Goal: Task Accomplishment & Management: Manage account settings

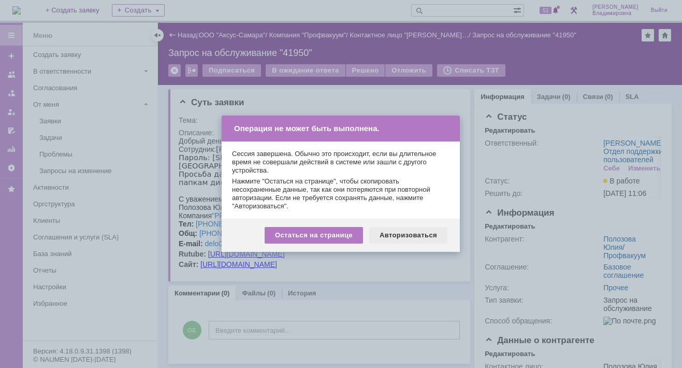
click at [414, 232] on div "Авторизоваться" at bounding box center [408, 235] width 78 height 17
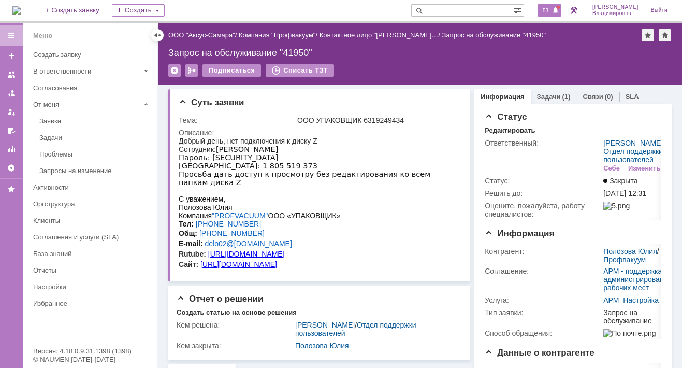
click at [550, 7] on span "53" at bounding box center [545, 10] width 12 height 7
click at [449, 13] on input "text" at bounding box center [462, 10] width 102 height 12
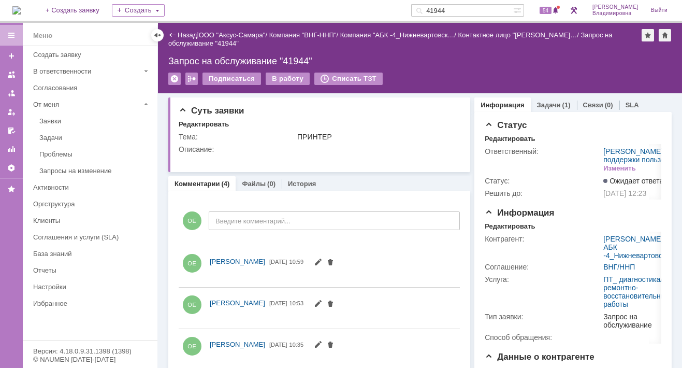
click at [541, 104] on link "Задачи" at bounding box center [549, 105] width 24 height 8
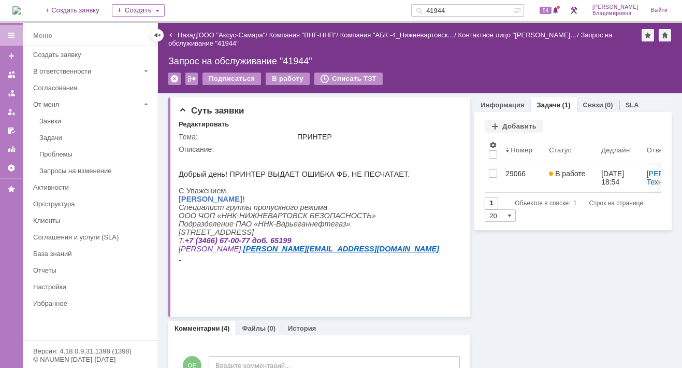
drag, startPoint x: 463, startPoint y: 9, endPoint x: 434, endPoint y: 10, distance: 29.5
click at [434, 10] on div "41944" at bounding box center [462, 10] width 102 height 12
type input "41857"
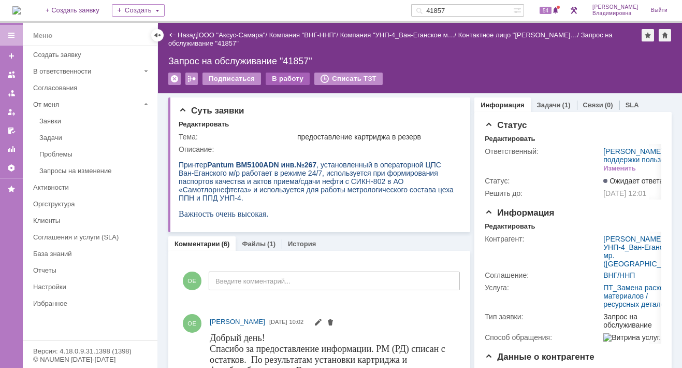
click at [283, 77] on div "В работу" at bounding box center [288, 78] width 44 height 12
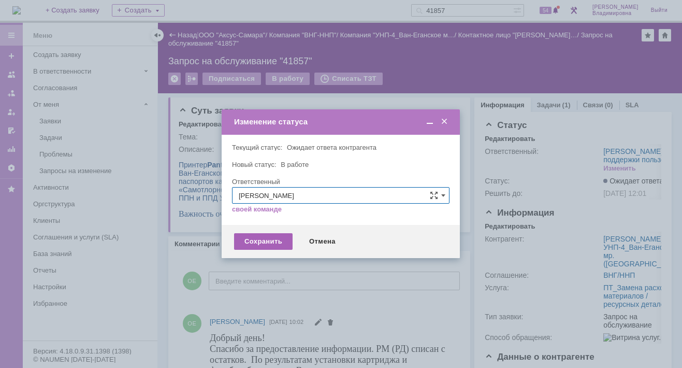
click at [258, 240] on div "Сохранить" at bounding box center [263, 241] width 58 height 17
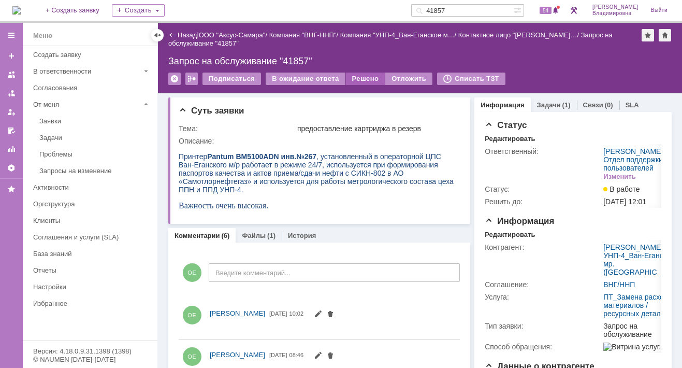
click at [363, 78] on div "Решено" at bounding box center [365, 78] width 39 height 12
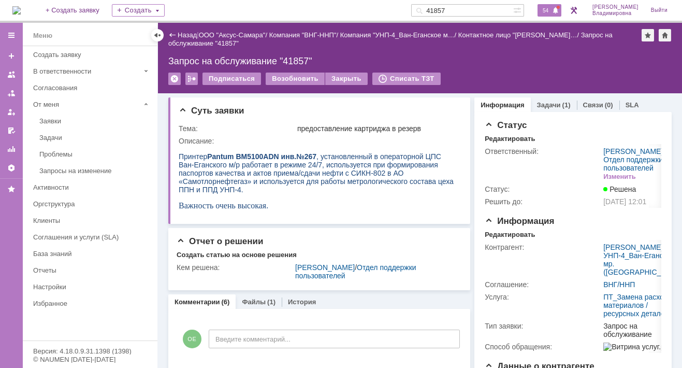
click at [550, 12] on span "54" at bounding box center [545, 10] width 12 height 7
drag, startPoint x: 464, startPoint y: 11, endPoint x: 426, endPoint y: 12, distance: 37.8
click at [426, 12] on div "На домашнюю + Создать заявку Создать 41857 54 Орлова Елена Владимировна Выйти" at bounding box center [341, 11] width 682 height 23
type input "41721"
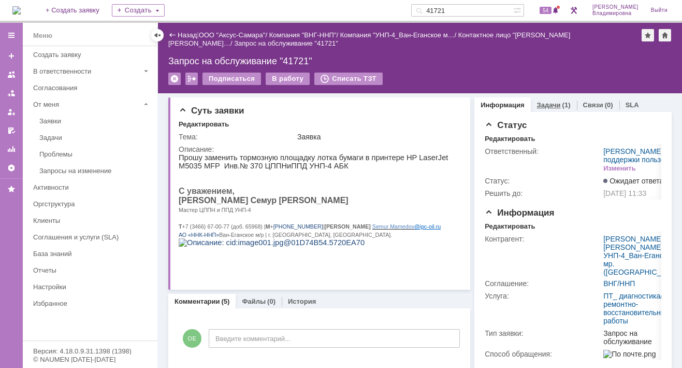
click at [541, 101] on link "Задачи" at bounding box center [549, 105] width 24 height 8
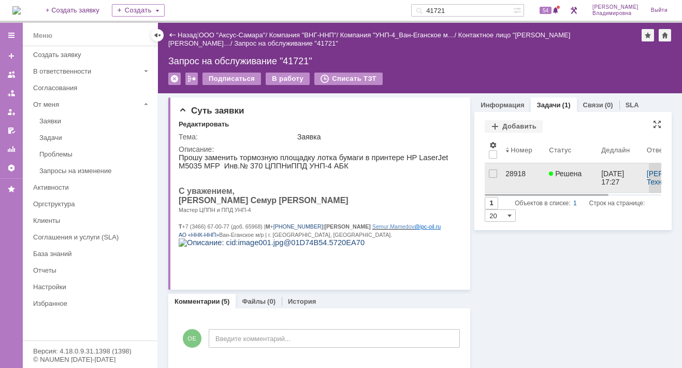
click at [507, 171] on div "28918" at bounding box center [522, 173] width 35 height 8
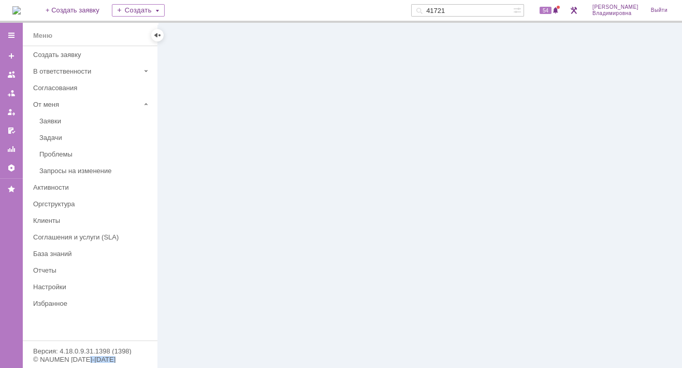
click at [507, 171] on div at bounding box center [420, 195] width 524 height 345
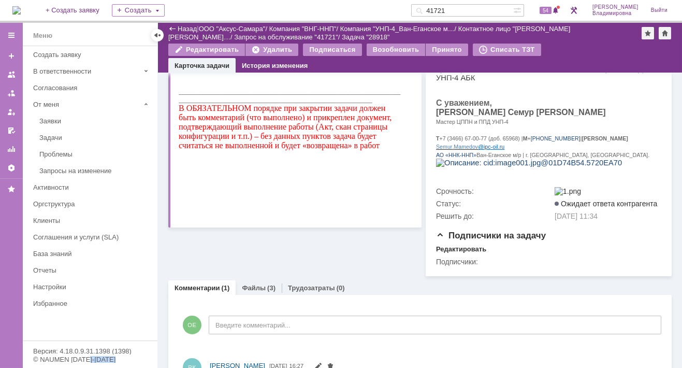
scroll to position [231, 0]
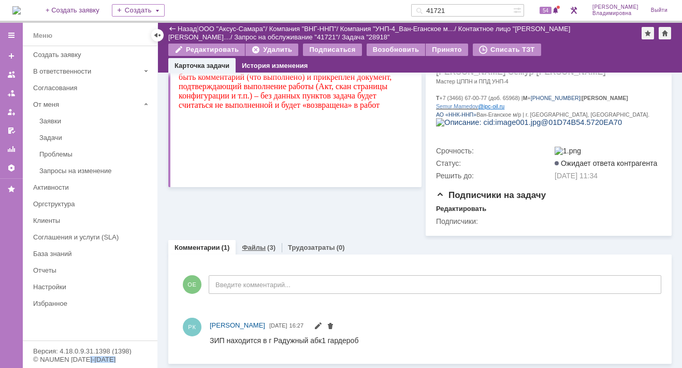
click at [250, 247] on link "Файлы" at bounding box center [254, 247] width 24 height 8
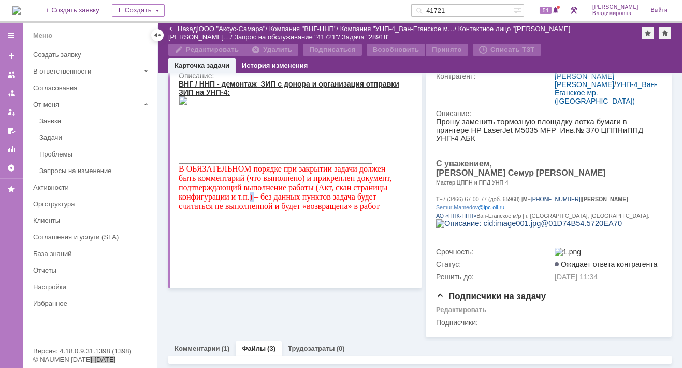
click at [250, 210] on span "В ОБЯЗАТЕЛЬНОМ порядке при закрытии задачи должен быть комментарий (что выполне…" at bounding box center [285, 187] width 213 height 46
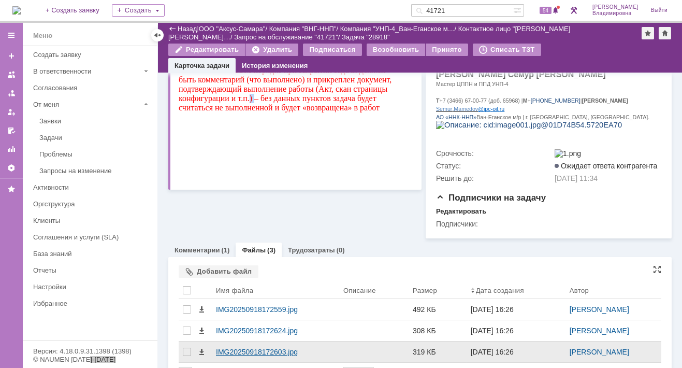
scroll to position [252, 0]
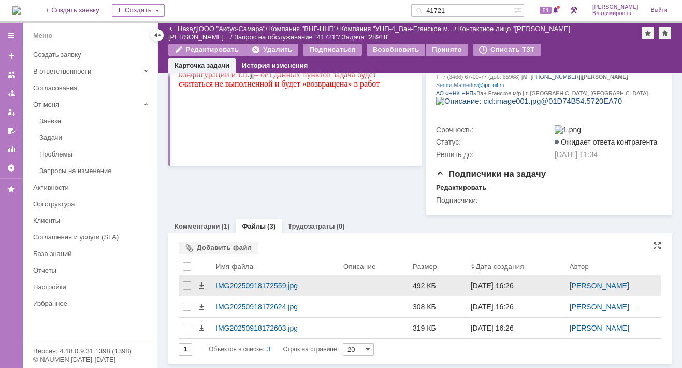
click at [234, 284] on div "IMG20250918172559.jpg" at bounding box center [275, 285] width 119 height 8
click at [234, 284] on body "Идет загрузка, пожалуйста, подождите. На домашнюю + Создать заявку Создать 4172…" at bounding box center [341, 184] width 682 height 368
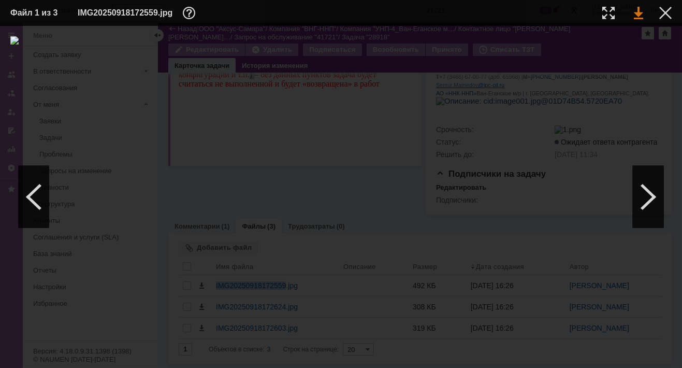
click at [637, 14] on link at bounding box center [638, 13] width 9 height 12
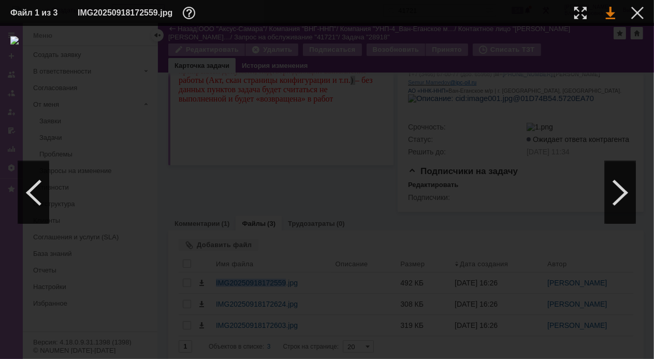
click at [613, 16] on link at bounding box center [610, 13] width 9 height 12
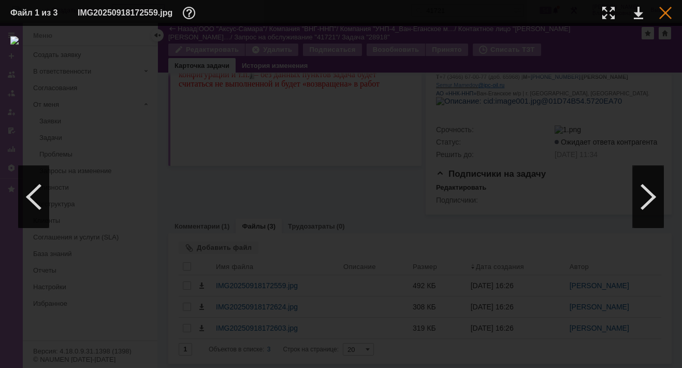
click at [665, 11] on div at bounding box center [665, 13] width 12 height 12
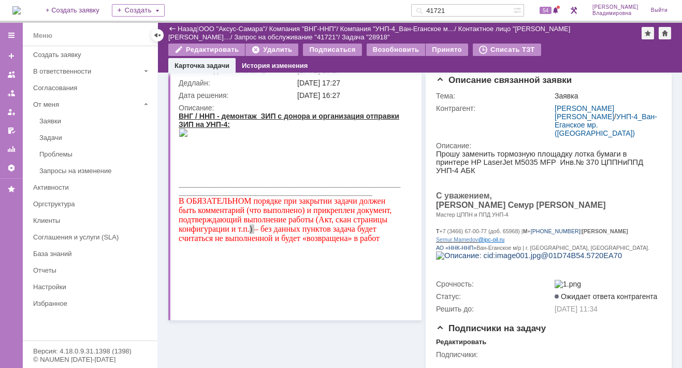
scroll to position [0, 0]
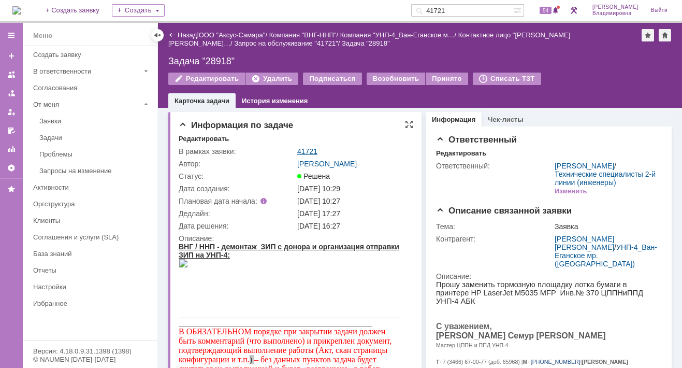
click at [306, 148] on link "41721" at bounding box center [307, 151] width 20 height 8
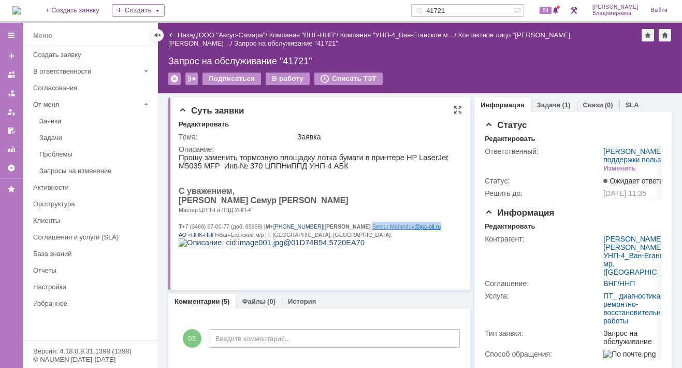
drag, startPoint x: 319, startPoint y: 234, endPoint x: 383, endPoint y: 232, distance: 64.2
click at [383, 230] on p "Т +7 (3466) 67-00-77 (доб. 65968) | М + 7 (922) 422-28-14 | Е Semur . Mamedov @…" at bounding box center [316, 226] width 275 height 8
copy p "Semur . Mamedov @ ipc - oil . ru"
click at [549, 11] on span "54" at bounding box center [545, 10] width 12 height 7
click at [433, 127] on div "Редактировать Тема: Заявка Описание:" at bounding box center [320, 200] width 283 height 161
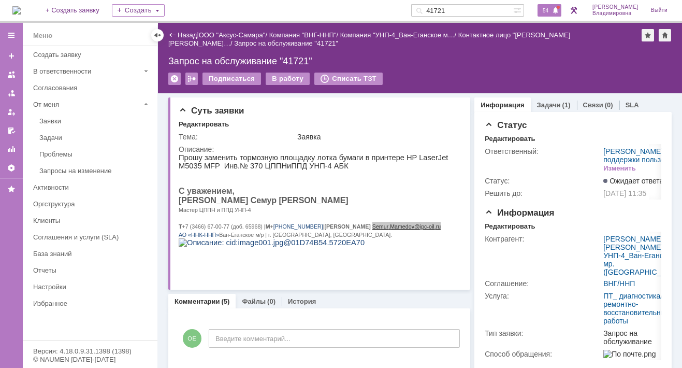
click at [546, 12] on span "54" at bounding box center [545, 10] width 12 height 7
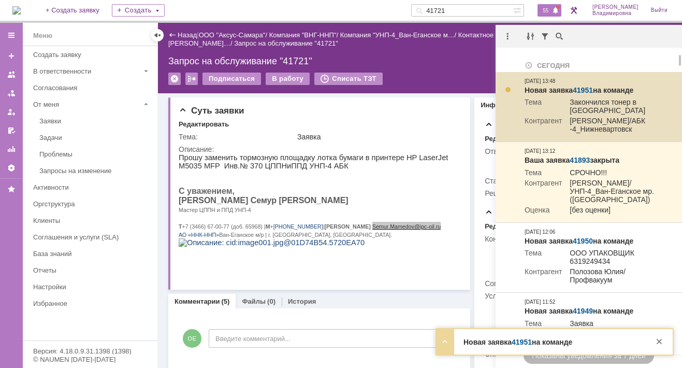
click at [581, 87] on link "41951" at bounding box center [582, 90] width 20 height 8
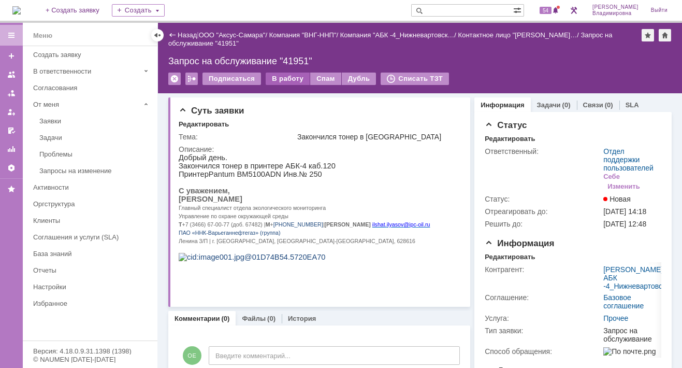
click at [283, 82] on div "В работу" at bounding box center [288, 78] width 44 height 12
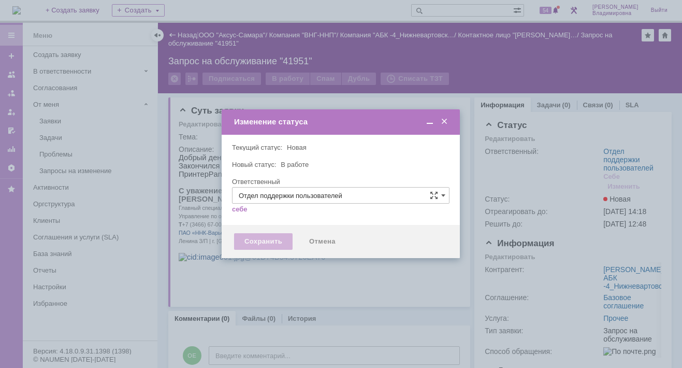
type input "[PERSON_NAME]"
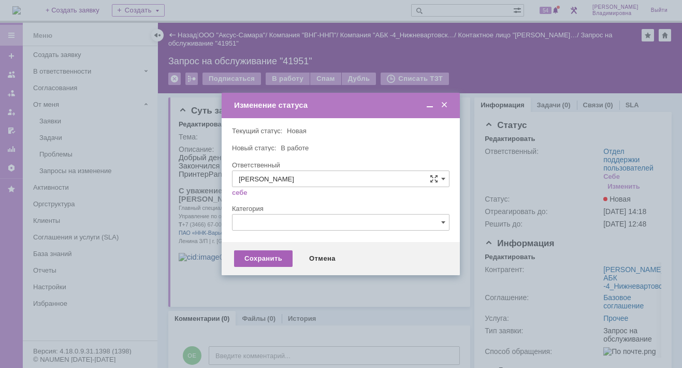
click at [253, 258] on div "Сохранить" at bounding box center [263, 258] width 58 height 17
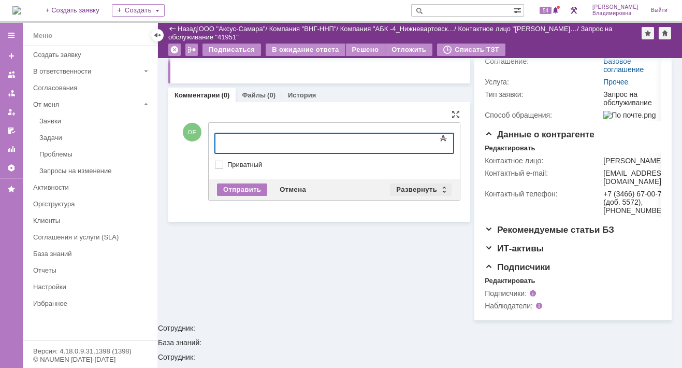
click at [404, 183] on div "Развернуть" at bounding box center [421, 189] width 62 height 12
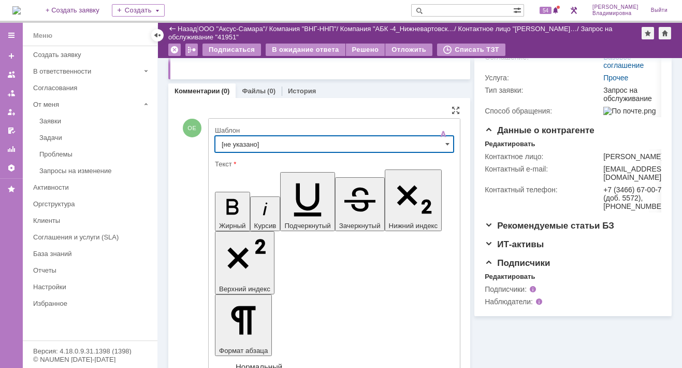
click at [246, 144] on input "[не указано]" at bounding box center [334, 144] width 239 height 17
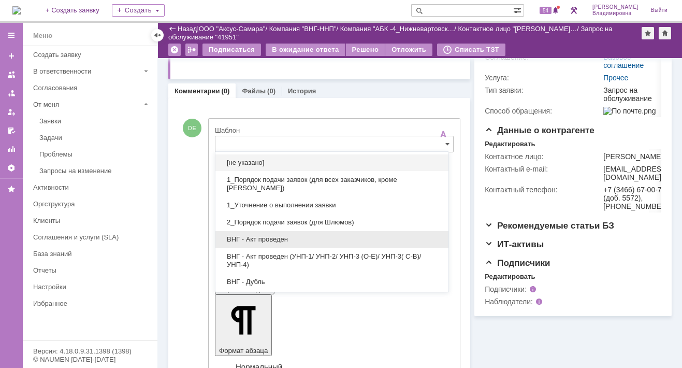
click at [272, 236] on span "ВНГ - Акт проведен" at bounding box center [332, 239] width 221 height 8
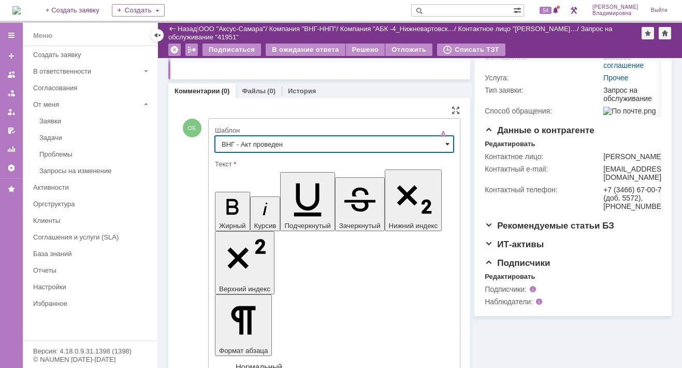
click at [445, 142] on span at bounding box center [447, 144] width 4 height 8
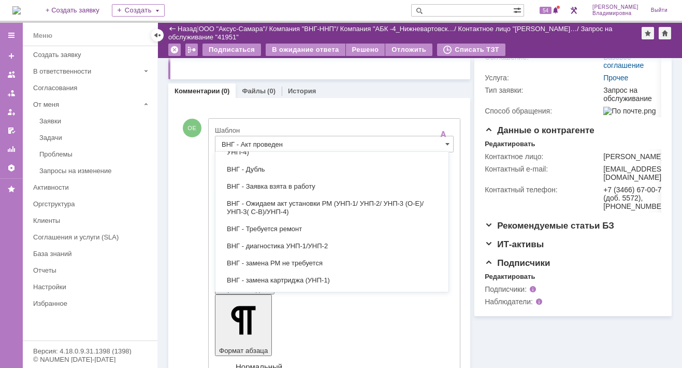
scroll to position [52, 0]
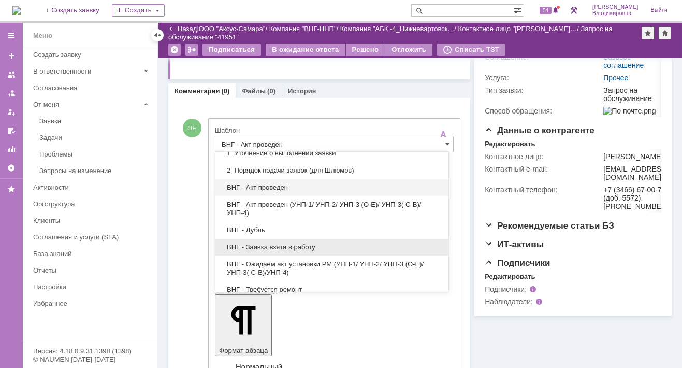
click at [267, 243] on span "ВНГ - Заявка взята в работу" at bounding box center [332, 247] width 221 height 8
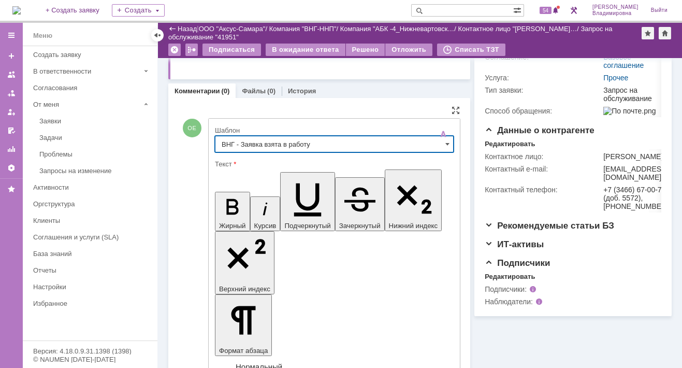
type input "ВНГ - Заявка взята в работу"
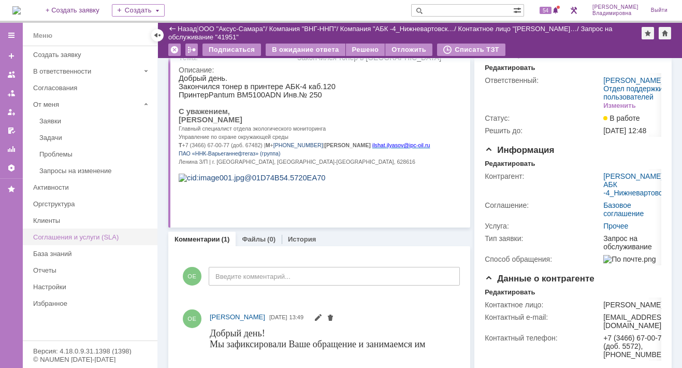
scroll to position [0, 0]
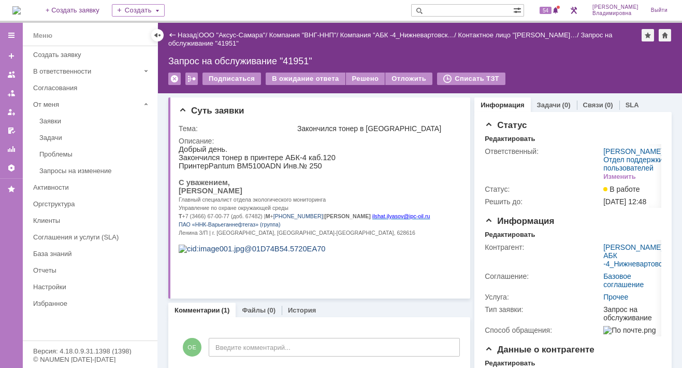
click at [445, 6] on input "text" at bounding box center [462, 10] width 102 height 12
type input "41789"
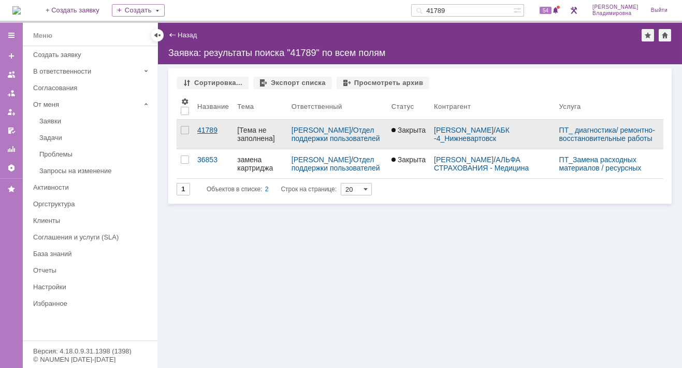
click at [212, 132] on div "41789" at bounding box center [213, 130] width 32 height 8
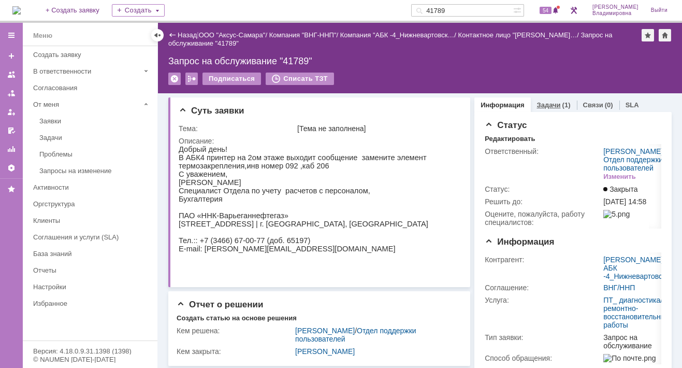
click at [537, 103] on link "Задачи" at bounding box center [549, 105] width 24 height 8
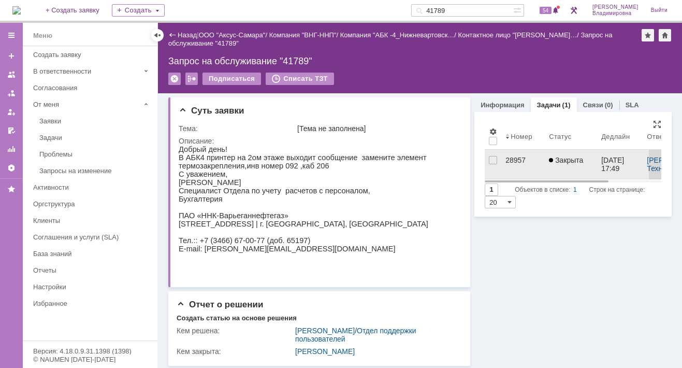
click at [508, 161] on div "28957" at bounding box center [522, 160] width 35 height 8
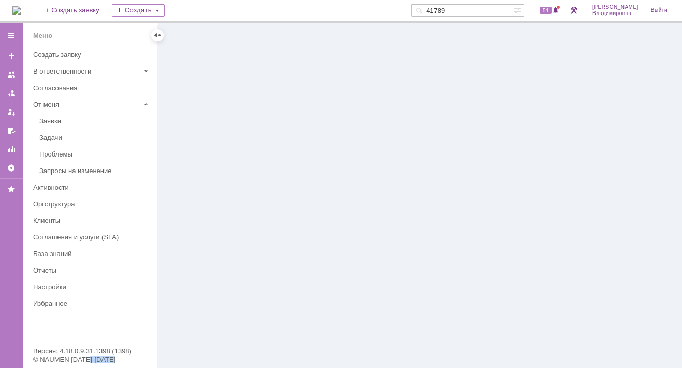
click at [508, 161] on div at bounding box center [420, 195] width 524 height 345
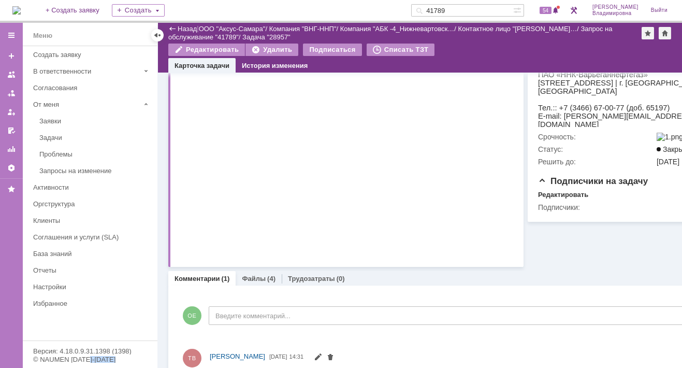
scroll to position [303, 0]
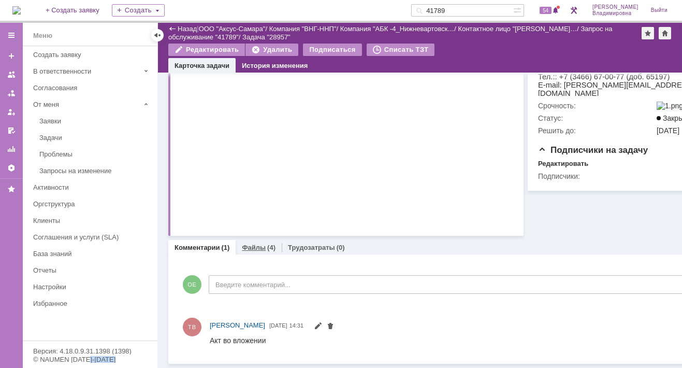
click at [254, 243] on link "Файлы" at bounding box center [254, 247] width 24 height 8
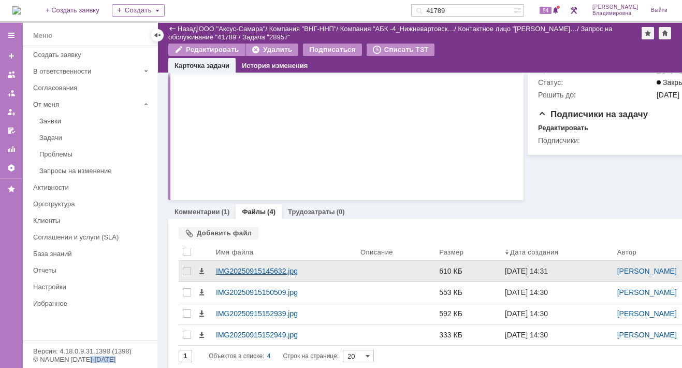
scroll to position [345, 0]
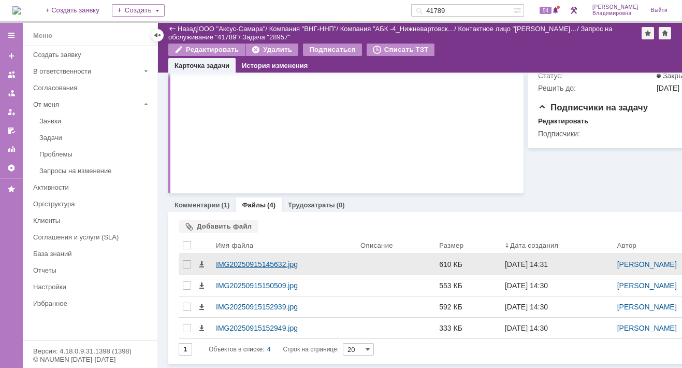
click at [240, 260] on div "IMG20250915145632.jpg" at bounding box center [284, 264] width 136 height 8
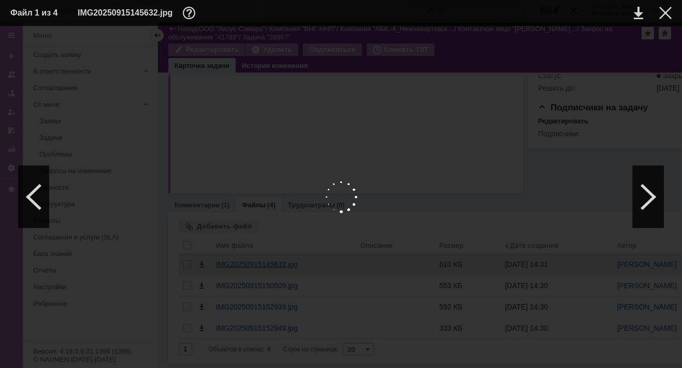
click at [240, 256] on div at bounding box center [340, 196] width 661 height 321
click at [646, 196] on div at bounding box center [648, 197] width 31 height 62
click at [662, 11] on div at bounding box center [665, 13] width 12 height 12
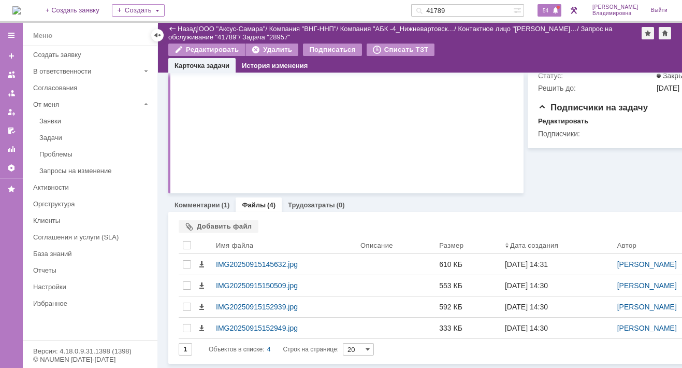
click at [551, 10] on span "54" at bounding box center [545, 10] width 12 height 7
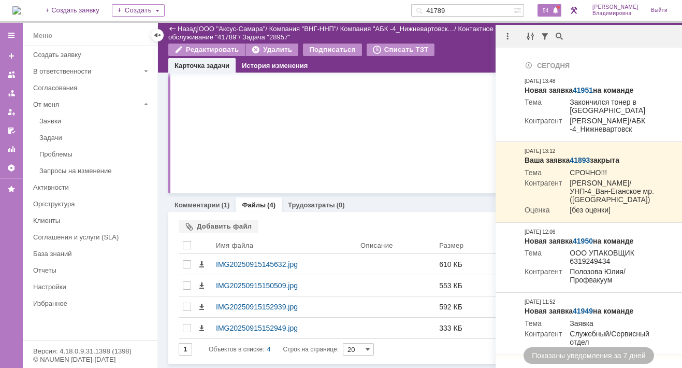
drag, startPoint x: 426, startPoint y: 108, endPoint x: 435, endPoint y: 99, distance: 12.8
click at [548, 8] on span "54" at bounding box center [545, 10] width 12 height 7
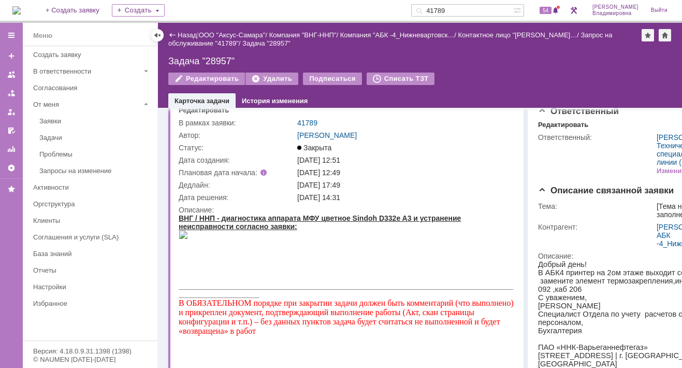
scroll to position [0, 0]
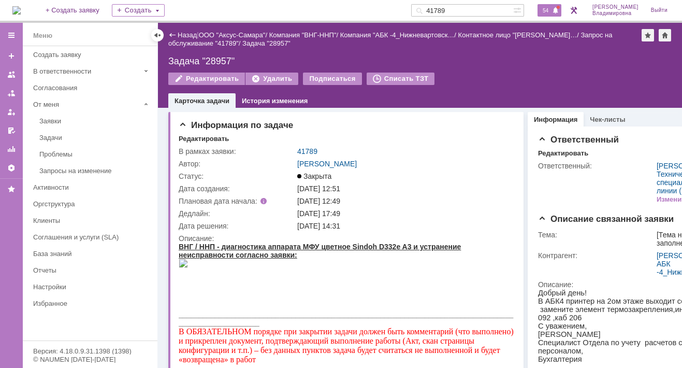
click at [551, 11] on span "54" at bounding box center [545, 10] width 12 height 7
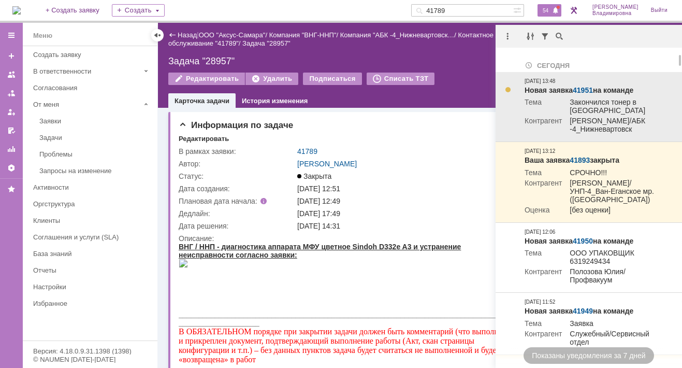
click at [587, 87] on link "41951" at bounding box center [582, 90] width 20 height 8
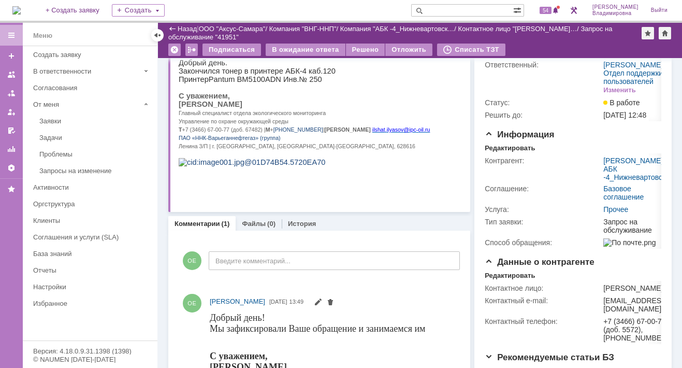
scroll to position [52, 0]
click at [514, 152] on div "Редактировать" at bounding box center [509, 147] width 50 height 8
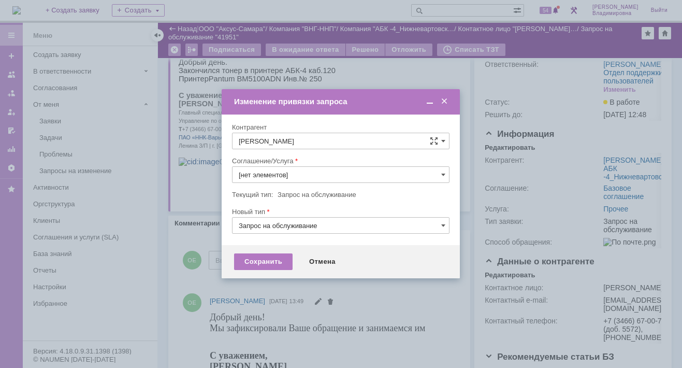
type input "Прочее"
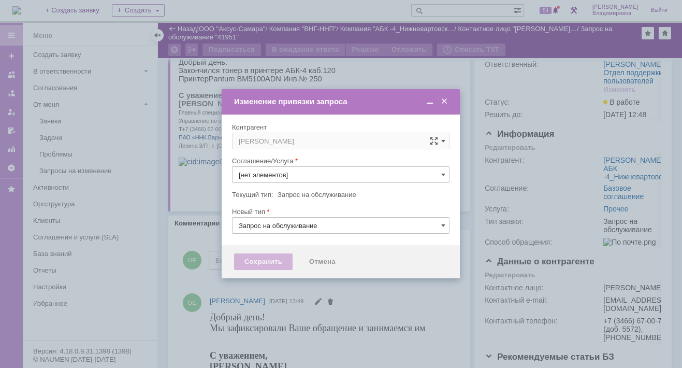
type input "Прочее"
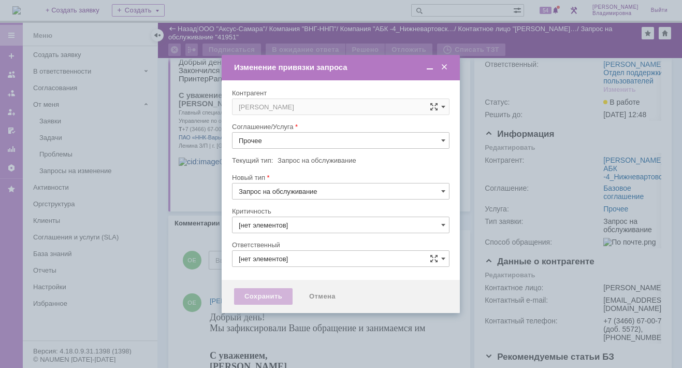
type input "3. Низкая"
type input "[PERSON_NAME]"
type input "[не указано]"
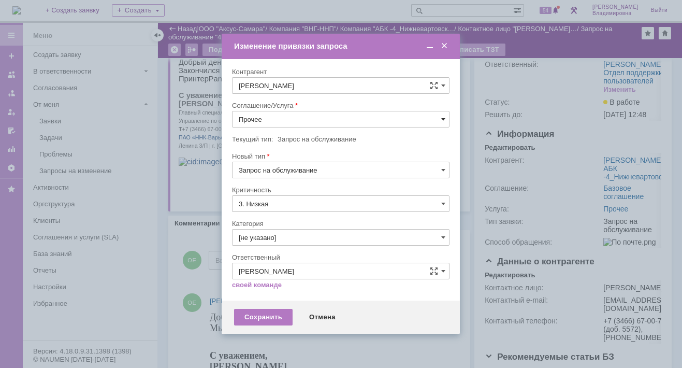
click at [443, 116] on span at bounding box center [443, 119] width 4 height 8
click at [277, 245] on span "ПТ_Замена расходных материалов / ресурсных деталей" at bounding box center [341, 247] width 204 height 8
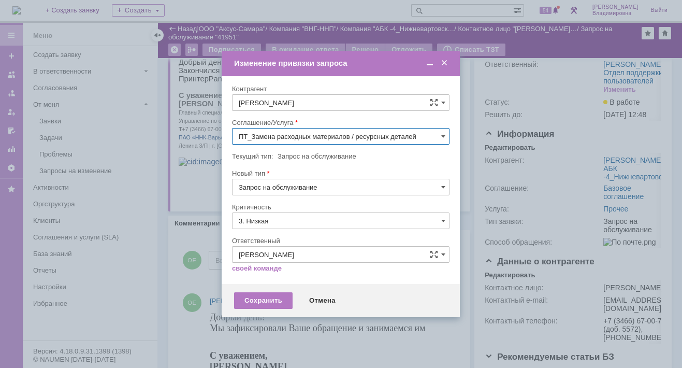
type input "ПТ_Замена расходных материалов / ресурсных деталей"
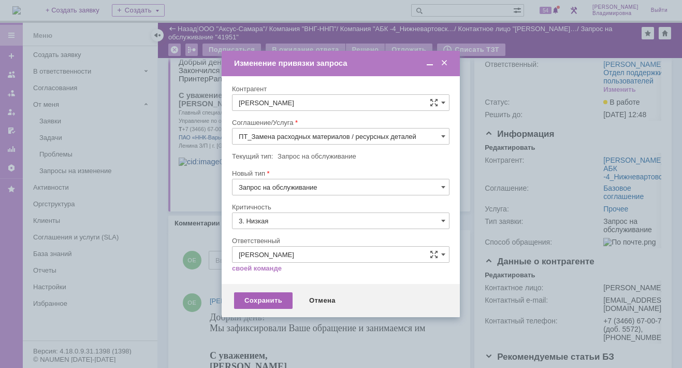
click at [263, 300] on div "Сохранить" at bounding box center [263, 300] width 58 height 17
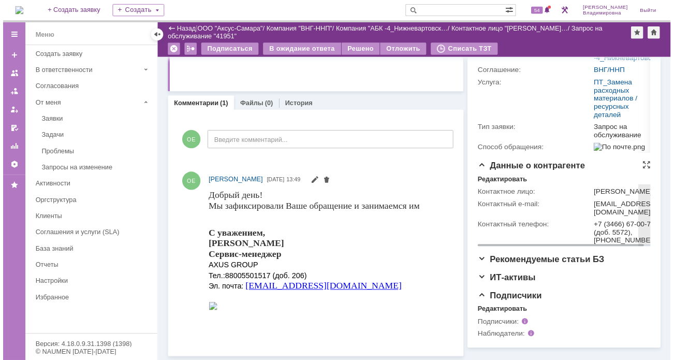
scroll to position [208, 0]
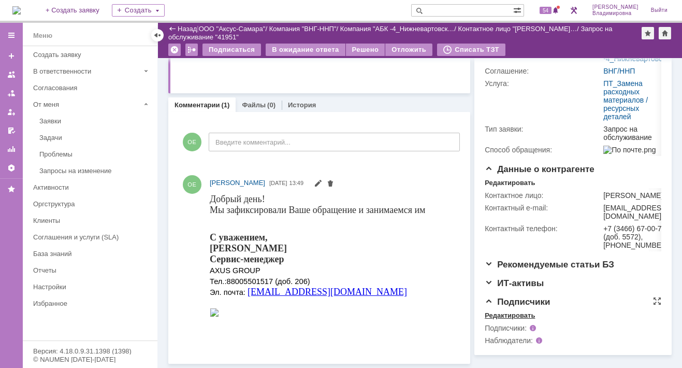
click at [506, 319] on div "Редактировать" at bounding box center [509, 315] width 50 height 8
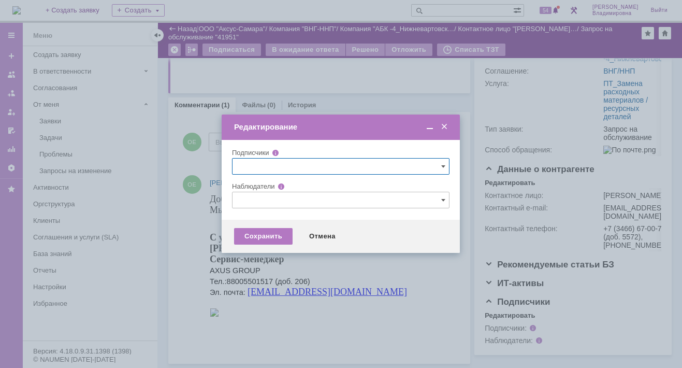
click at [250, 195] on input "text" at bounding box center [340, 200] width 217 height 17
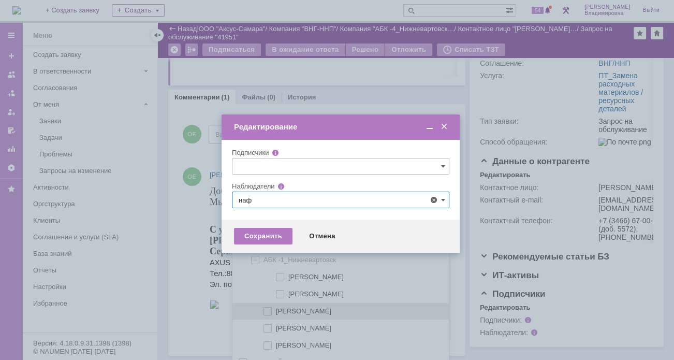
scroll to position [21, 0]
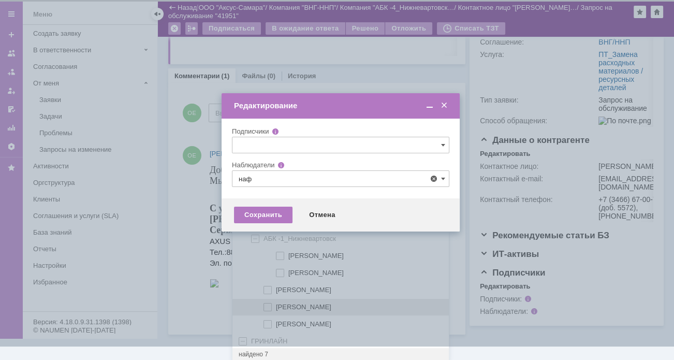
click at [276, 305] on span at bounding box center [276, 305] width 0 height 5
click at [268, 305] on input "[PERSON_NAME]" at bounding box center [268, 307] width 7 height 7
type input "[PERSON_NAME]"
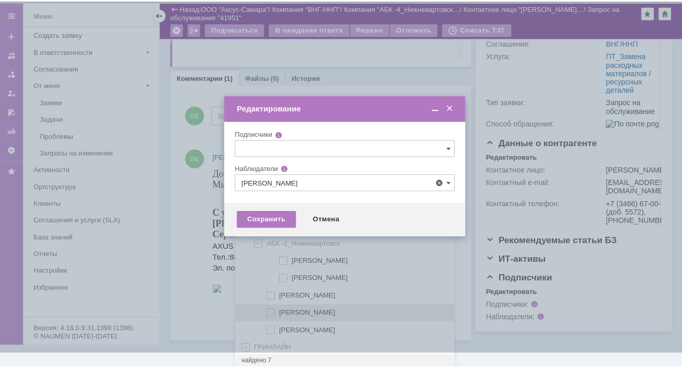
scroll to position [0, 0]
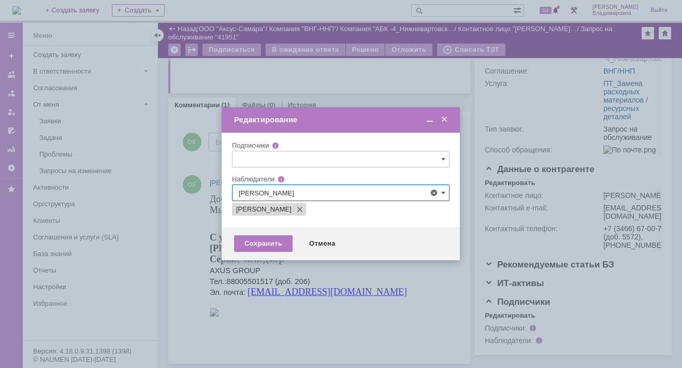
click at [203, 313] on div at bounding box center [341, 184] width 682 height 368
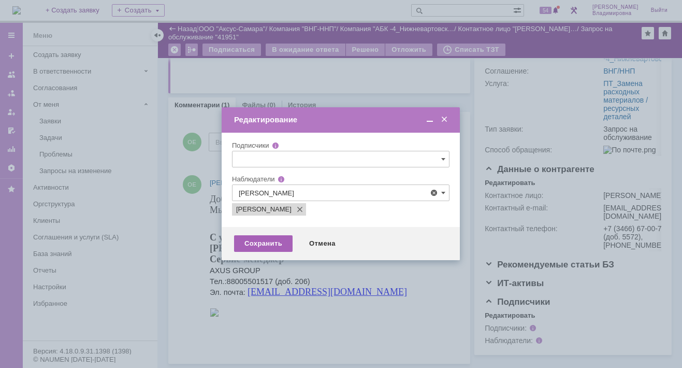
click at [264, 238] on div "Сохранить" at bounding box center [263, 243] width 58 height 17
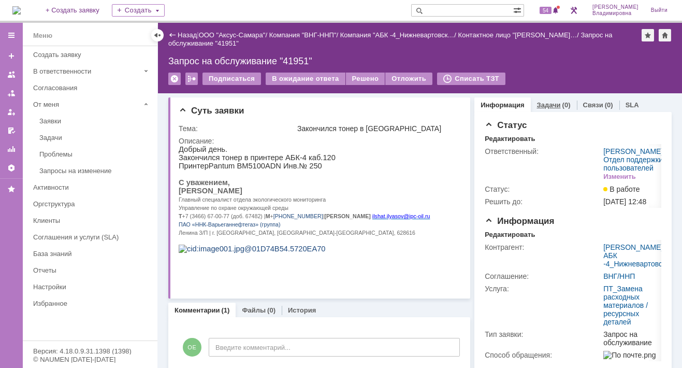
click at [545, 102] on link "Задачи" at bounding box center [549, 105] width 24 height 8
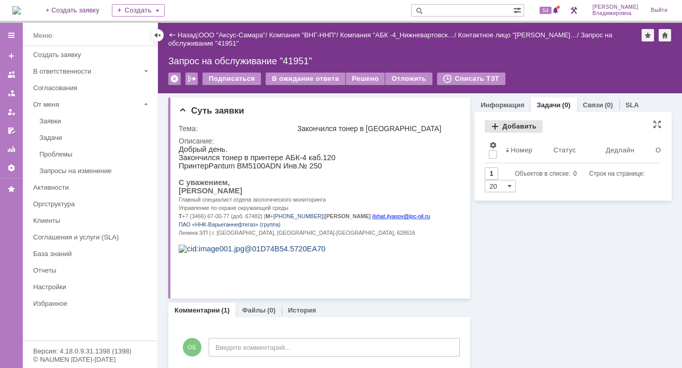
click at [503, 127] on div "Добавить" at bounding box center [513, 126] width 58 height 12
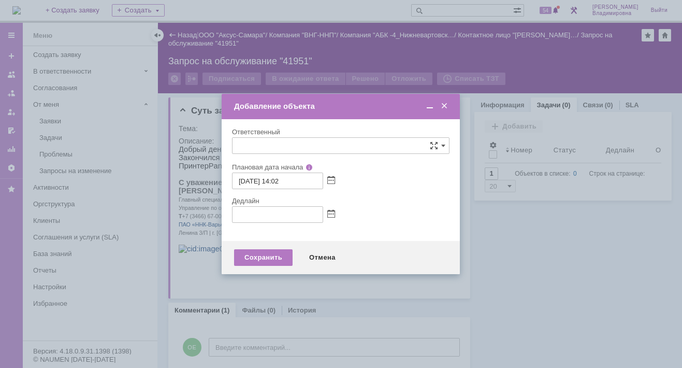
type input "[не указано]"
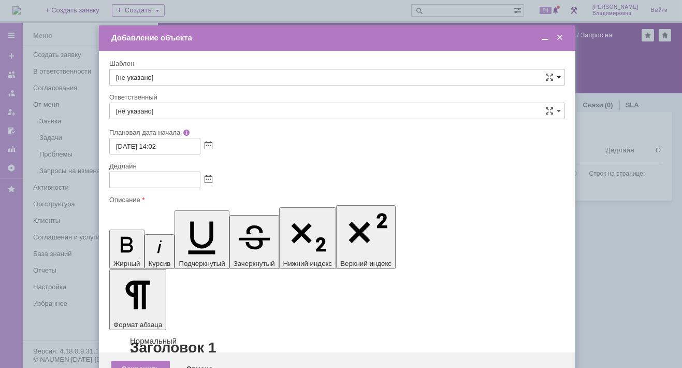
click at [559, 75] on span at bounding box center [558, 77] width 4 height 8
click at [167, 134] on span "ВНГ / ННП - замена РМ (Запрос на обслуживание)" at bounding box center [337, 138] width 442 height 8
type input "ВНГ / ННП - замена РМ (Запрос на обслуживание)"
type input "Сидоров Евгений"
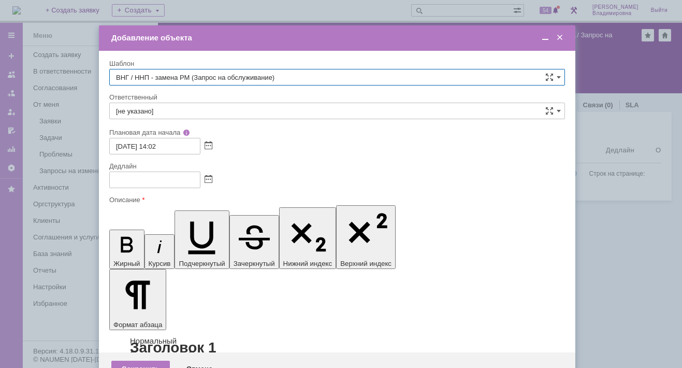
type input "23.09.2025 22:02"
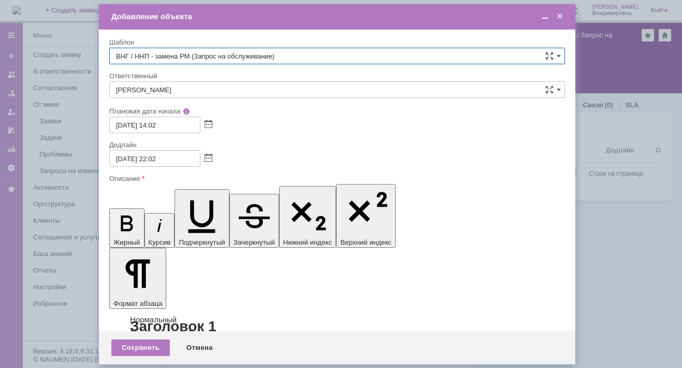
type input "ВНГ / ННП - замена РМ (Запрос на обслуживание)"
click at [173, 85] on input "Сидоров Евгений" at bounding box center [336, 89] width 455 height 17
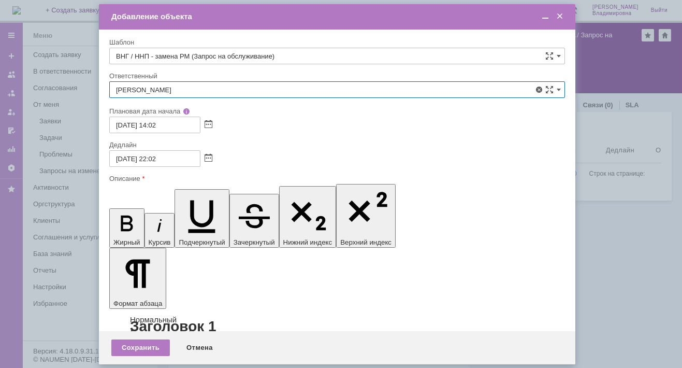
click at [148, 164] on span "[PERSON_NAME]" at bounding box center [337, 165] width 442 height 8
type input "[PERSON_NAME]"
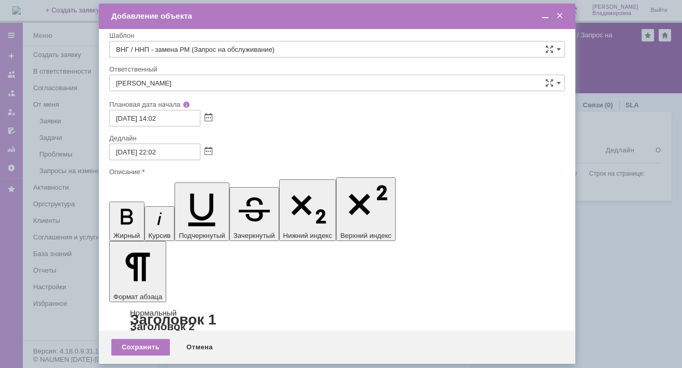
scroll to position [0, 0]
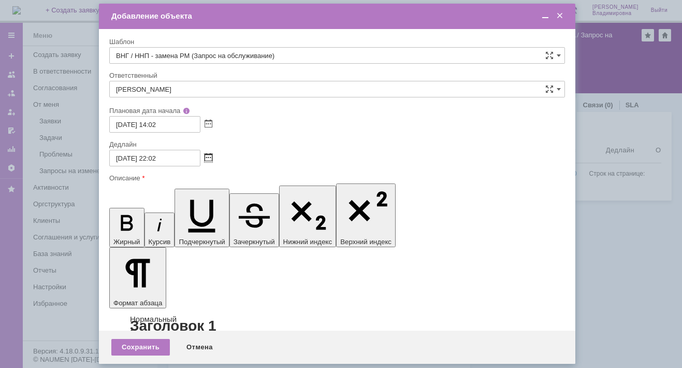
click at [208, 154] on span at bounding box center [208, 158] width 8 height 8
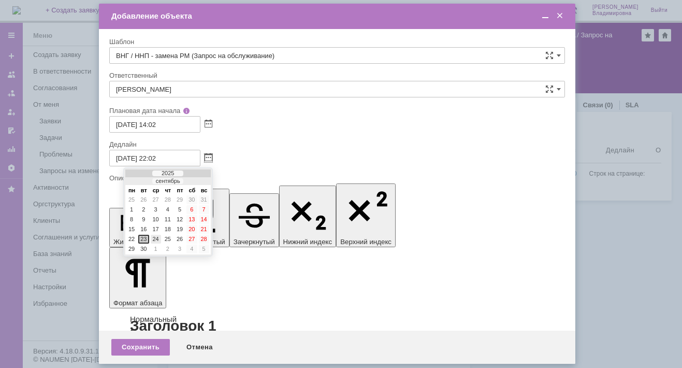
click at [154, 234] on div "24" at bounding box center [156, 238] width 10 height 9
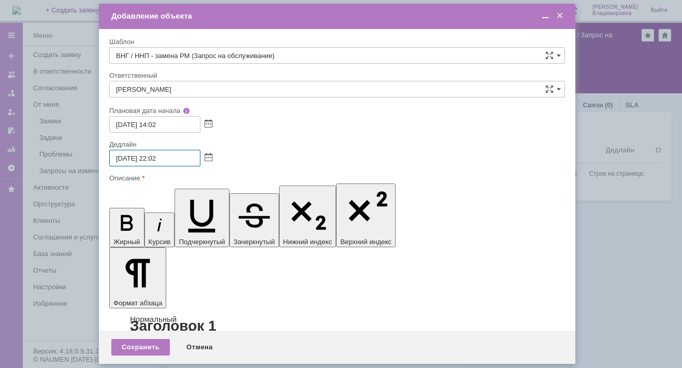
drag, startPoint x: 152, startPoint y: 157, endPoint x: 157, endPoint y: 156, distance: 5.3
click at [157, 156] on input "24.09.2025 22:02" at bounding box center [154, 158] width 91 height 17
type input "24.09.2025 12:02"
click at [137, 344] on div "Сохранить" at bounding box center [140, 347] width 58 height 17
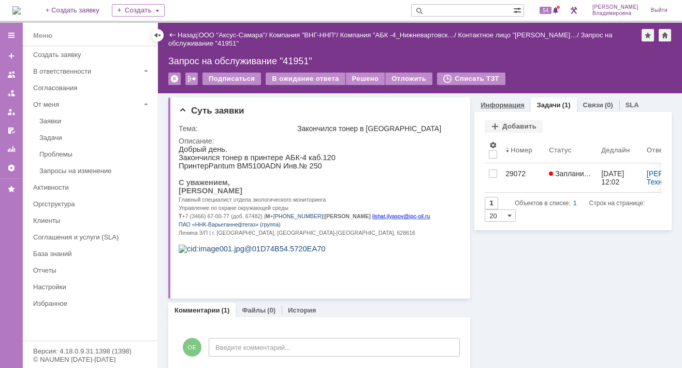
click at [488, 102] on link "Информация" at bounding box center [501, 105] width 43 height 8
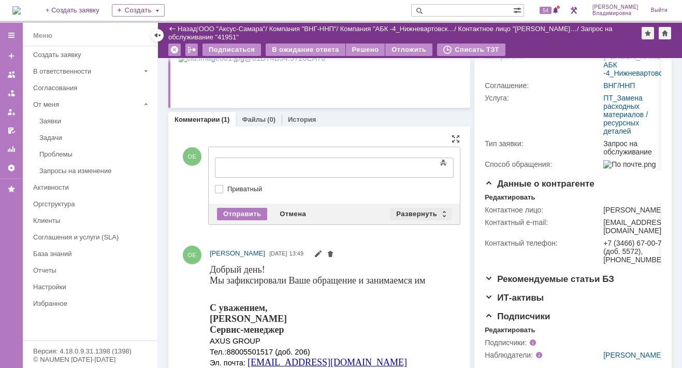
click at [424, 213] on div "Развернуть" at bounding box center [421, 214] width 62 height 12
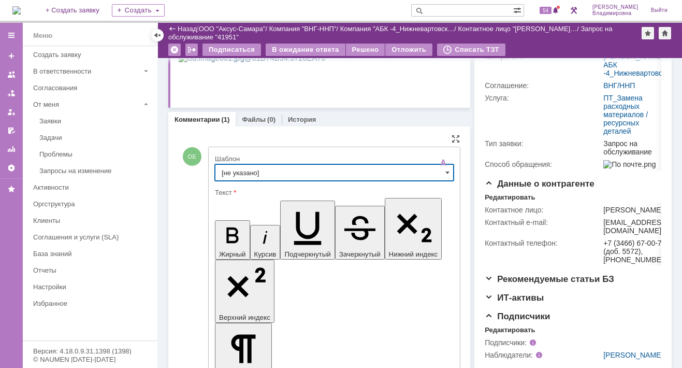
click at [234, 173] on input "[не указано]" at bounding box center [334, 172] width 239 height 17
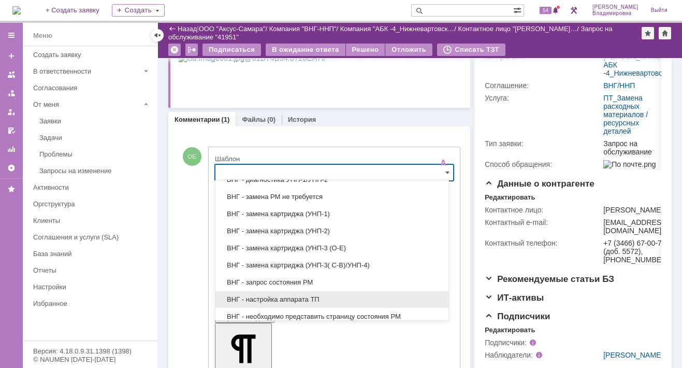
scroll to position [259, 0]
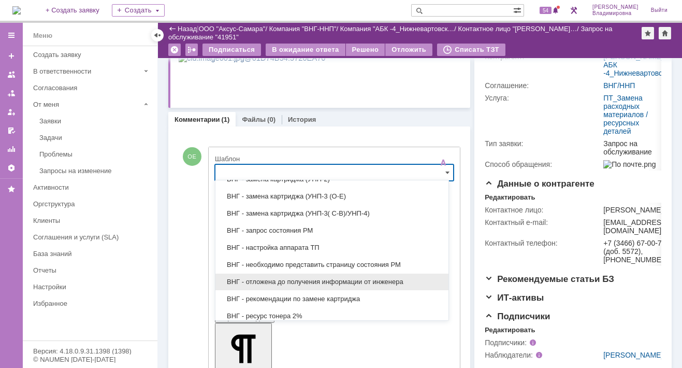
click at [271, 281] on span "ВНГ - отложена до получения информации от инженера" at bounding box center [332, 281] width 221 height 8
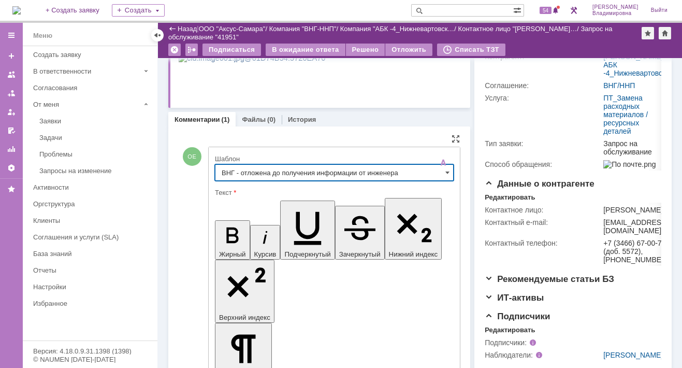
type input "ВНГ - отложена до получения информации от инженера"
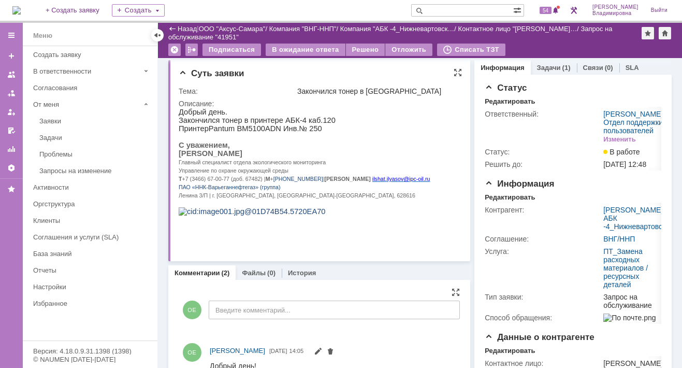
scroll to position [0, 0]
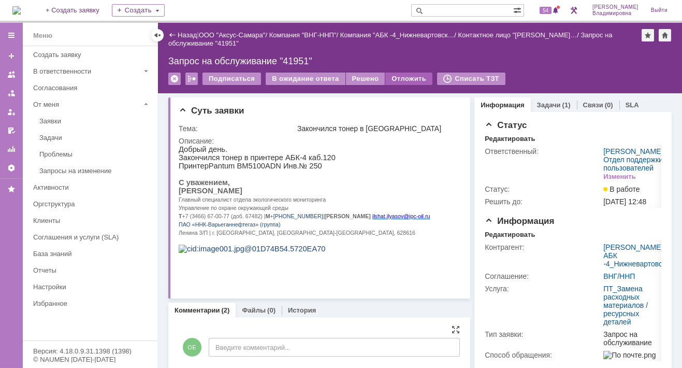
click at [399, 76] on div "Отложить" at bounding box center [408, 78] width 47 height 12
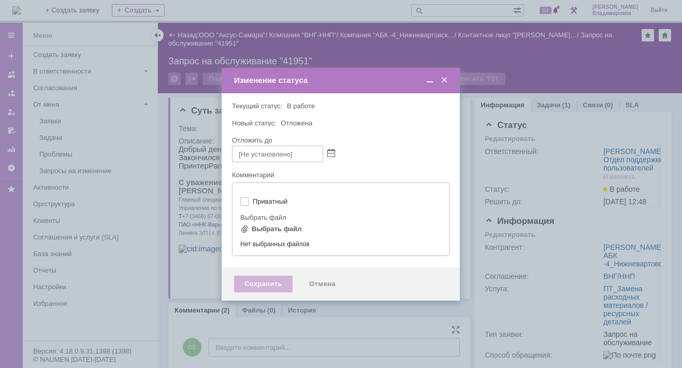
type input "[не указано]"
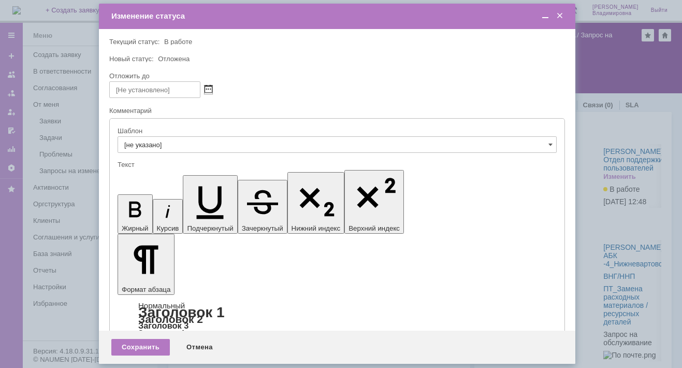
click at [207, 88] on span at bounding box center [208, 89] width 8 height 8
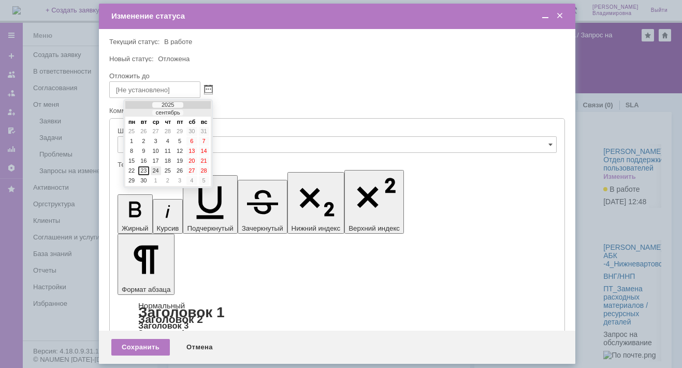
click at [155, 166] on div "24" at bounding box center [156, 170] width 10 height 9
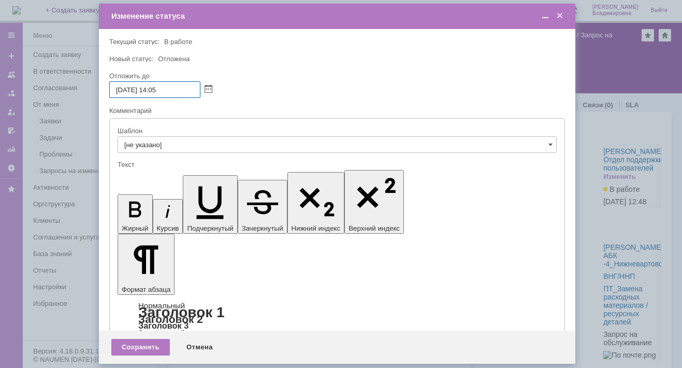
click at [156, 89] on input "24.09.2025 14:05" at bounding box center [154, 89] width 91 height 17
click at [168, 86] on input "24.09.2025 16:05" at bounding box center [154, 89] width 91 height 17
type input "24.09.2025 16:00"
click at [133, 344] on div "Сохранить" at bounding box center [140, 347] width 58 height 17
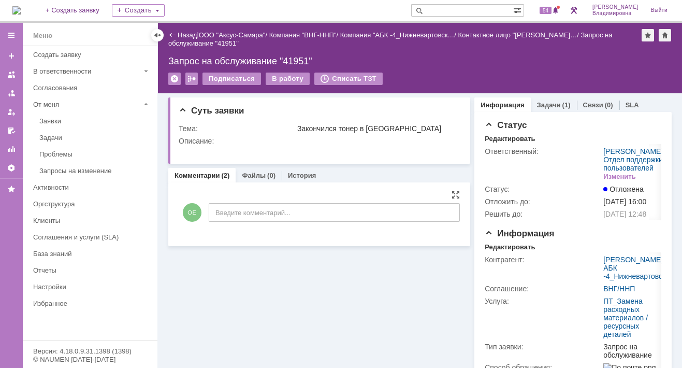
click at [203, 172] on link "Комментарии" at bounding box center [197, 175] width 46 height 8
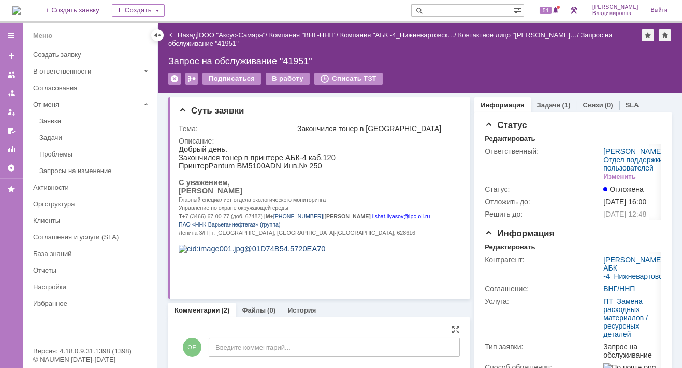
click at [399, 56] on div "Запрос на обслуживание "41951"" at bounding box center [419, 61] width 503 height 10
click at [548, 9] on span "54" at bounding box center [545, 10] width 12 height 7
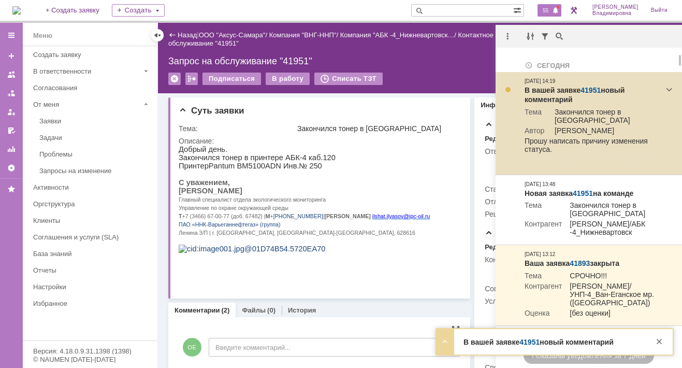
click at [590, 89] on link "41951" at bounding box center [590, 90] width 20 height 8
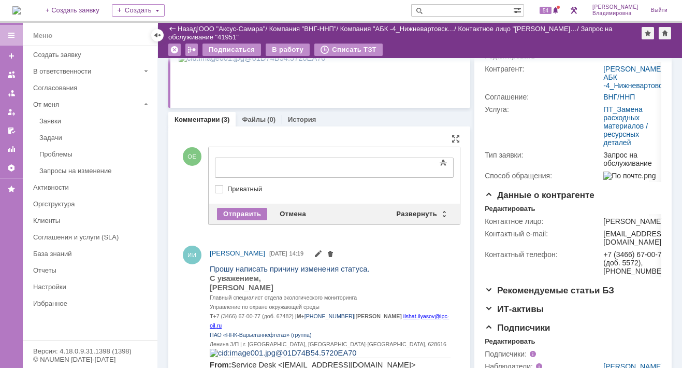
drag, startPoint x: 221, startPoint y: 152, endPoint x: 31, endPoint y: 9, distance: 237.4
click at [409, 211] on div "Развернуть" at bounding box center [421, 214] width 62 height 12
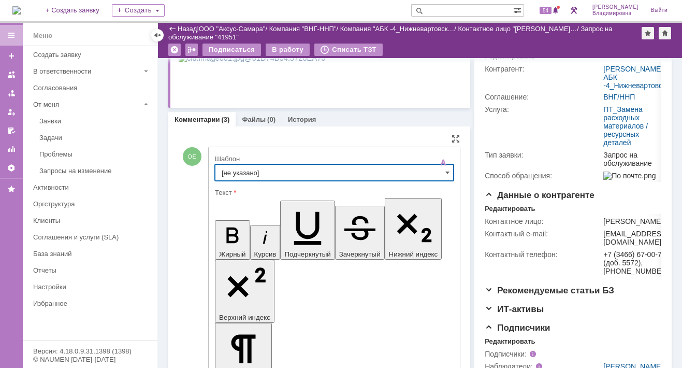
drag, startPoint x: 232, startPoint y: 172, endPoint x: 237, endPoint y: 178, distance: 6.6
click at [232, 172] on input "[не указано]" at bounding box center [334, 172] width 239 height 17
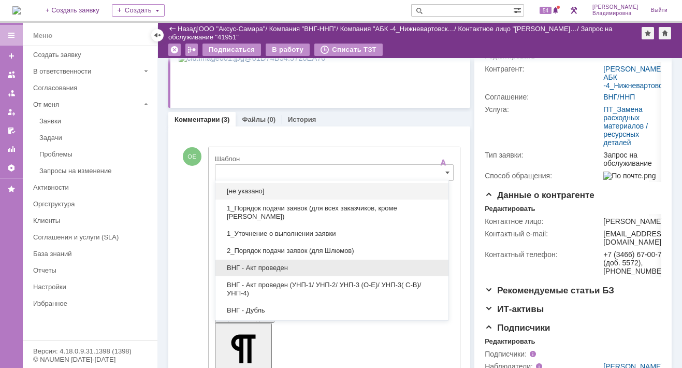
drag, startPoint x: 261, startPoint y: 265, endPoint x: 33, endPoint y: 37, distance: 322.5
click at [261, 265] on span "ВНГ - Акт проведен" at bounding box center [332, 267] width 221 height 8
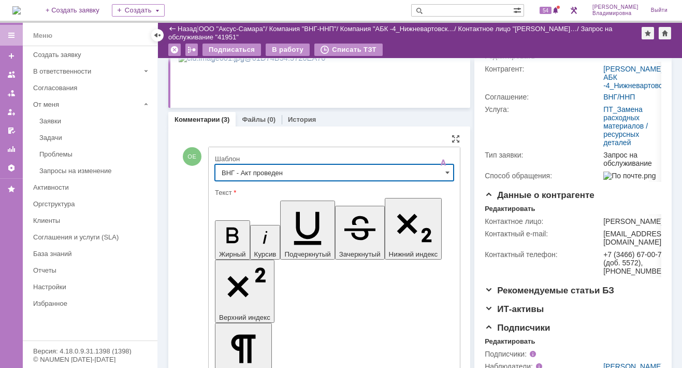
type input "ВНГ - Акт проведен"
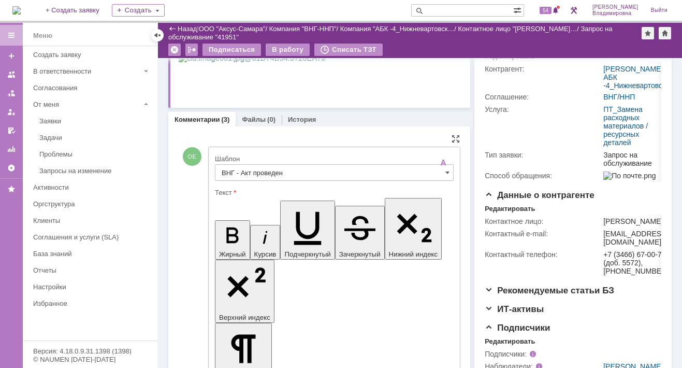
drag, startPoint x: 224, startPoint y: 2318, endPoint x: 267, endPoint y: 2340, distance: 47.5
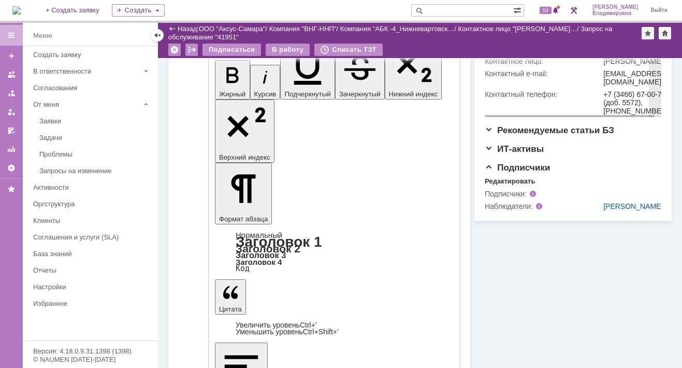
scroll to position [207, 0]
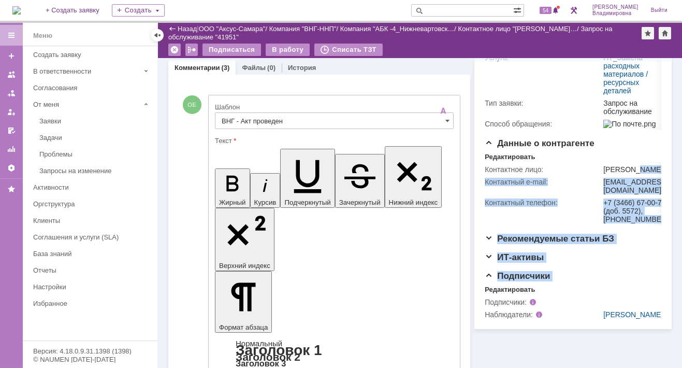
drag, startPoint x: 631, startPoint y: 216, endPoint x: 654, endPoint y: 222, distance: 24.0
click at [654, 222] on div "Статус Редактировать Ответственный: [PERSON_NAME] / Отдел поддержки пользовател…" at bounding box center [572, 99] width 197 height 459
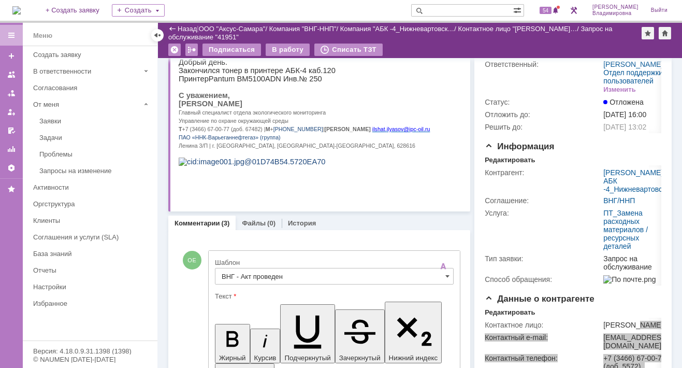
drag, startPoint x: 179, startPoint y: 109, endPoint x: 250, endPoint y: 111, distance: 71.5
click at [242, 108] on span "[PERSON_NAME]" at bounding box center [211, 103] width 64 height 8
copy span "[PERSON_NAME]"
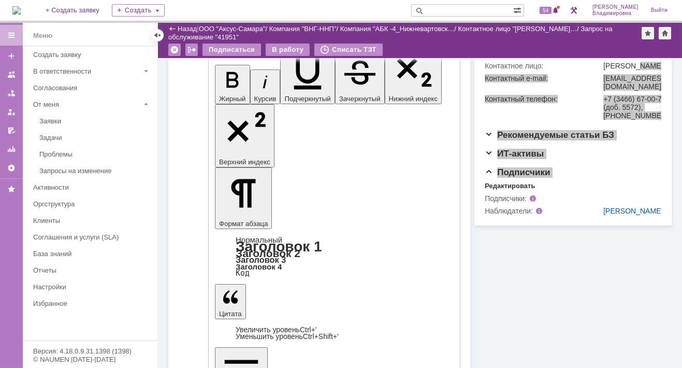
scroll to position [155, 0]
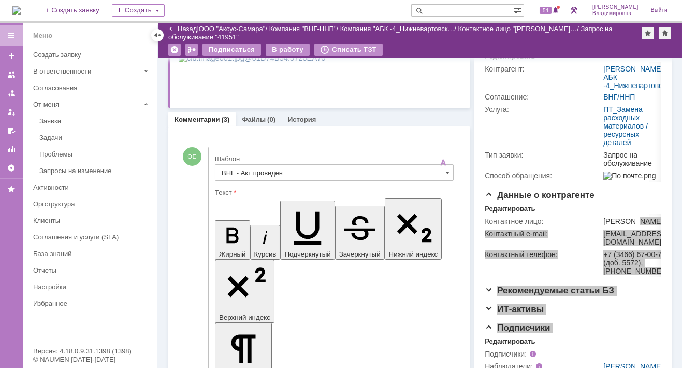
drag, startPoint x: 395, startPoint y: 2318, endPoint x: 418, endPoint y: 2321, distance: 23.0
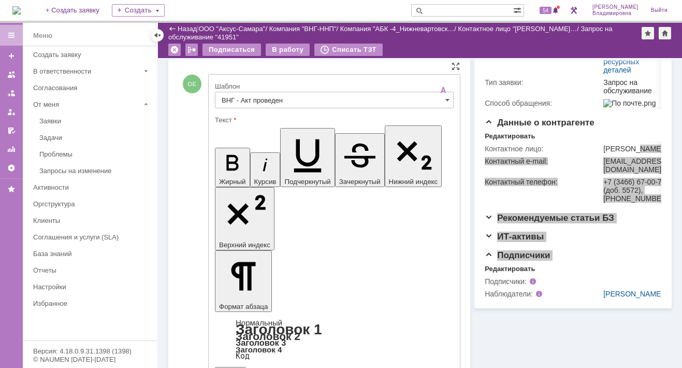
scroll to position [259, 0]
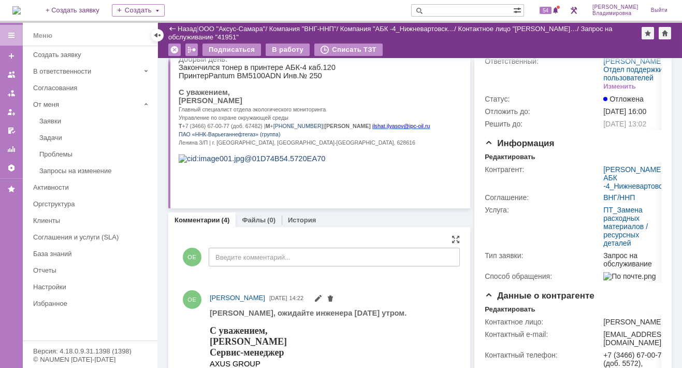
scroll to position [0, 0]
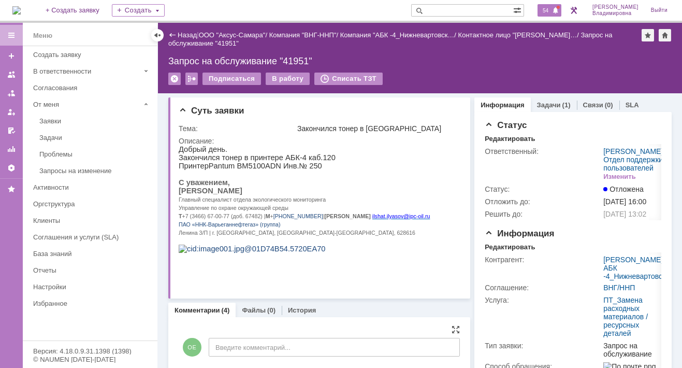
click at [549, 10] on span "54" at bounding box center [545, 10] width 12 height 7
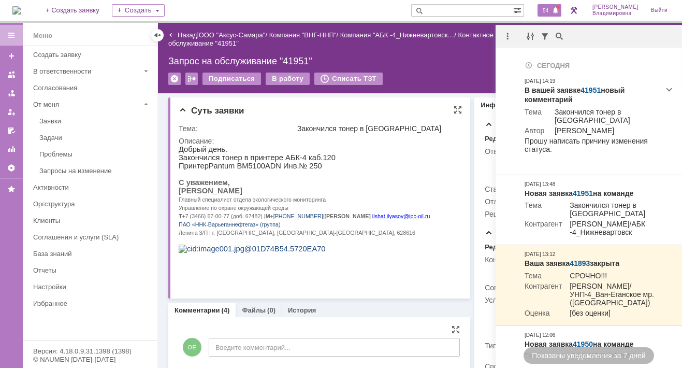
click at [435, 194] on html "Добрый день. Закончился тонер в принтере АБК-4 каб.120 Принтер Pantum BM 5100 A…" at bounding box center [316, 203] width 275 height 116
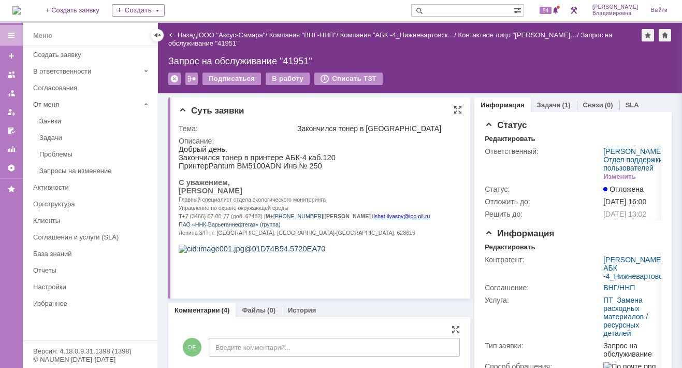
click at [414, 104] on div "Суть заявки Тема: Закончился тонер в принтере Описание:" at bounding box center [319, 197] width 302 height 201
click at [551, 9] on span "54" at bounding box center [545, 10] width 12 height 7
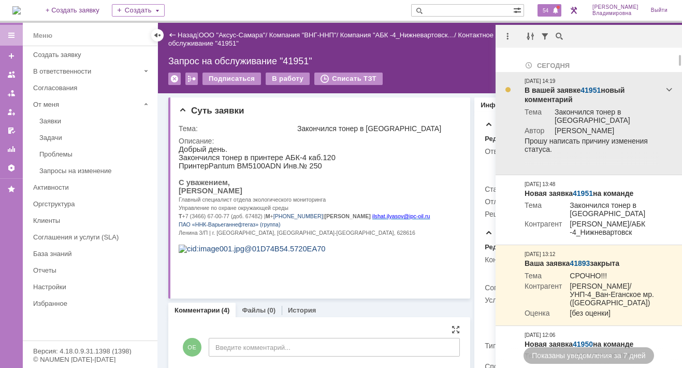
click at [590, 89] on link "41951" at bounding box center [590, 90] width 20 height 8
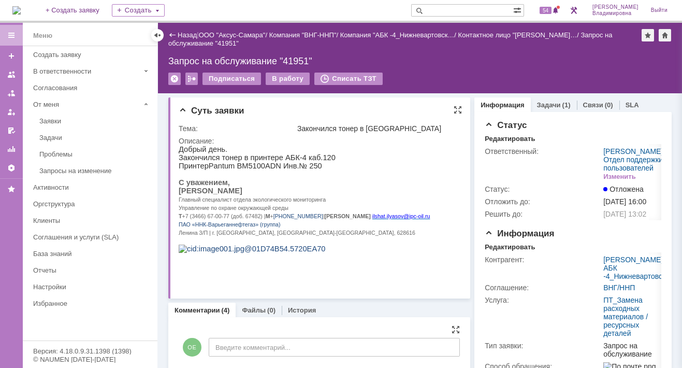
click at [446, 120] on div "Тема: Закончился тонер в принтере Описание:" at bounding box center [320, 205] width 283 height 170
click at [551, 12] on span "54" at bounding box center [545, 10] width 12 height 7
click at [321, 114] on div "Суть заявки" at bounding box center [320, 111] width 283 height 10
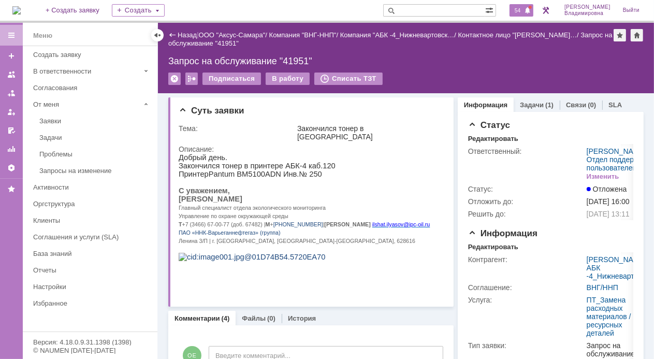
click at [520, 12] on span "54" at bounding box center [517, 10] width 12 height 7
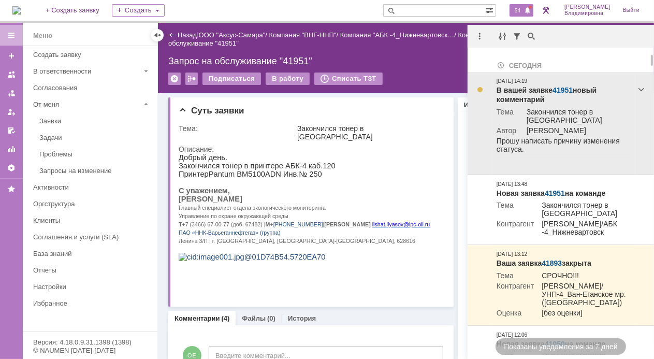
click at [557, 88] on link "41951" at bounding box center [562, 90] width 20 height 8
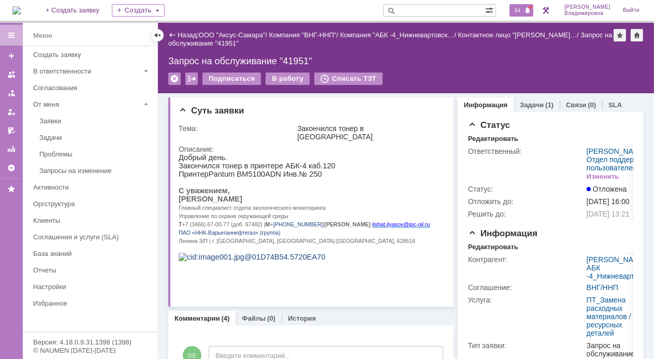
click at [523, 12] on span "54" at bounding box center [517, 10] width 12 height 7
click at [398, 119] on div "Суть заявки Тема: Закончился тонер в принтере Описание:" at bounding box center [310, 201] width 285 height 209
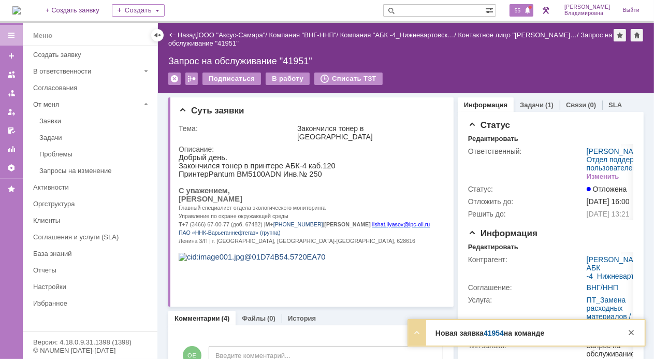
click at [520, 10] on span "55" at bounding box center [517, 10] width 12 height 7
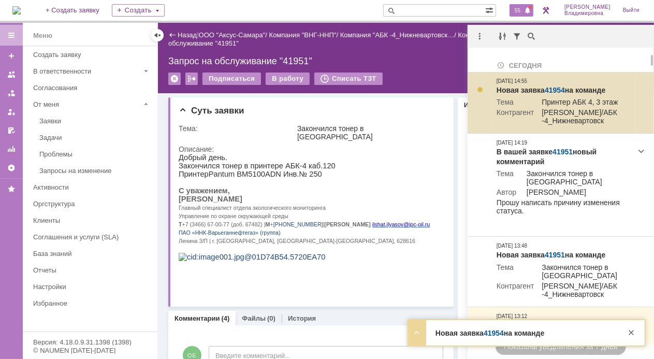
click at [556, 90] on link "41954" at bounding box center [555, 90] width 20 height 8
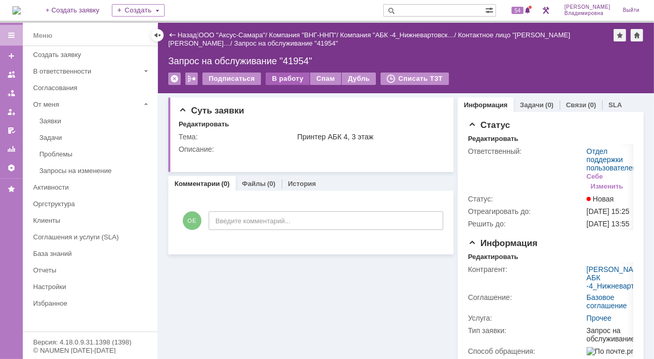
click at [283, 80] on div "В работу" at bounding box center [288, 78] width 44 height 12
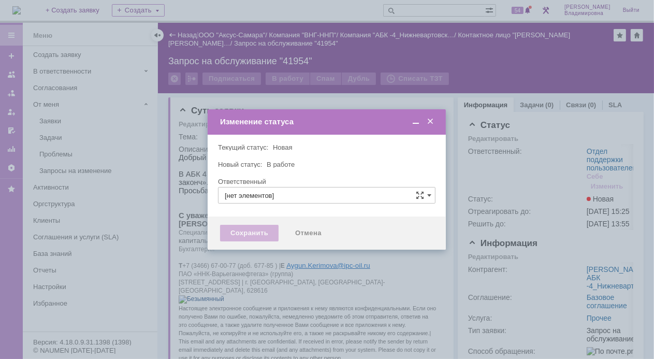
type input "Отдел поддержки пользователей"
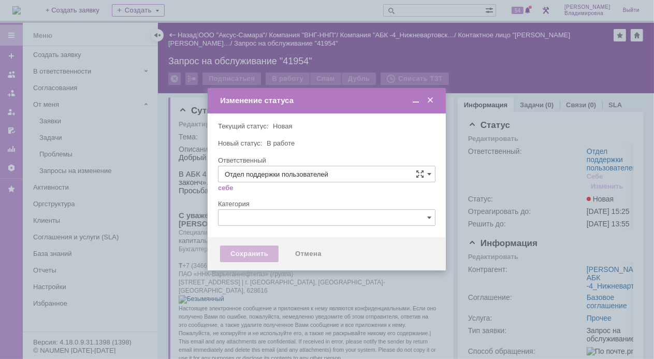
type input "[PERSON_NAME]"
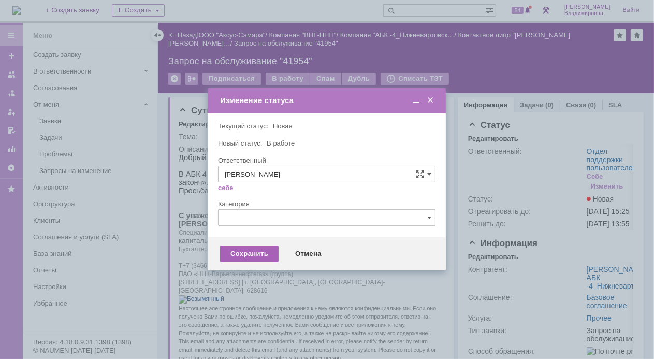
click at [249, 252] on div "Сохранить" at bounding box center [249, 253] width 58 height 17
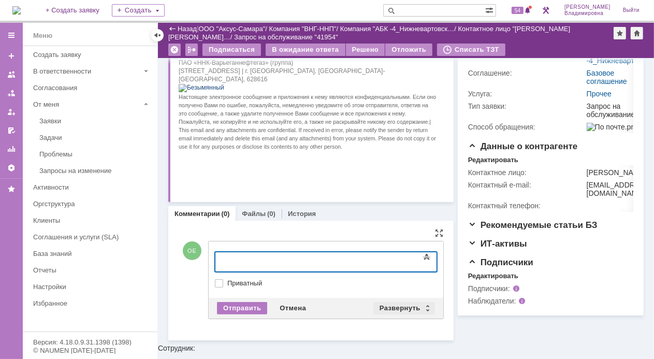
click at [398, 307] on div "Развернуть" at bounding box center [404, 308] width 62 height 12
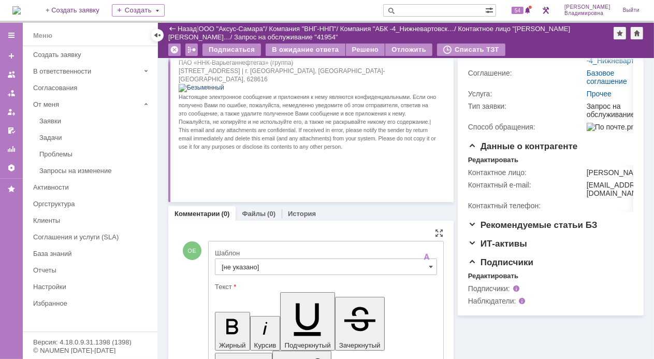
click at [243, 262] on input "[не указано]" at bounding box center [326, 266] width 222 height 17
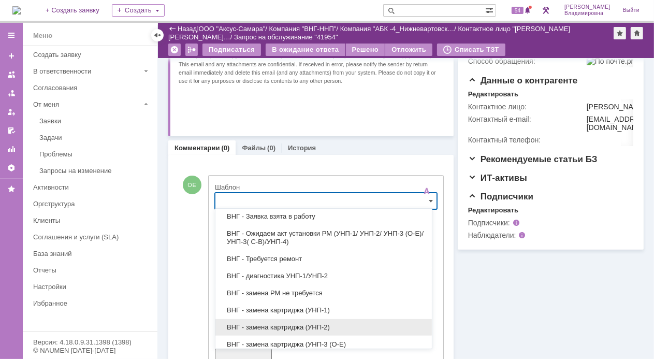
scroll to position [126, 0]
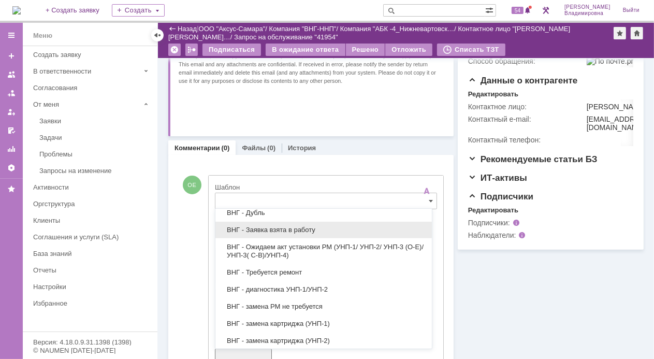
click at [260, 226] on span "ВНГ - Заявка взята в работу" at bounding box center [324, 230] width 204 height 8
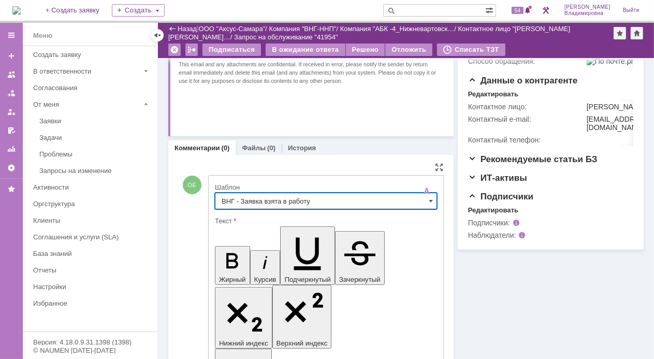
type input "ВНГ - Заявка взята в работу"
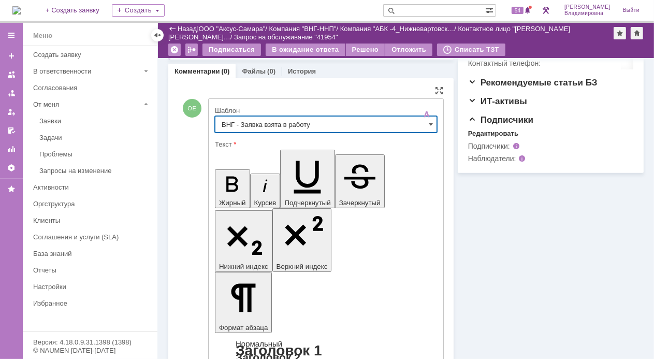
scroll to position [402, 0]
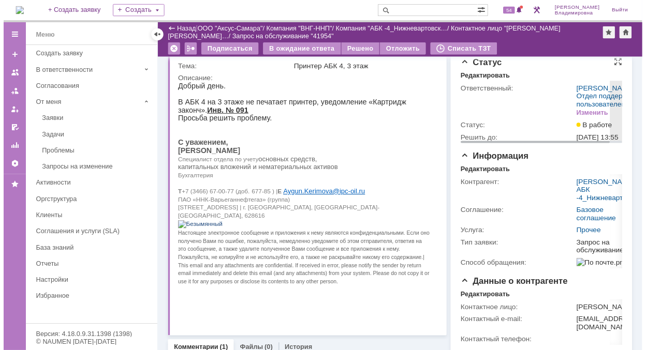
scroll to position [0, 0]
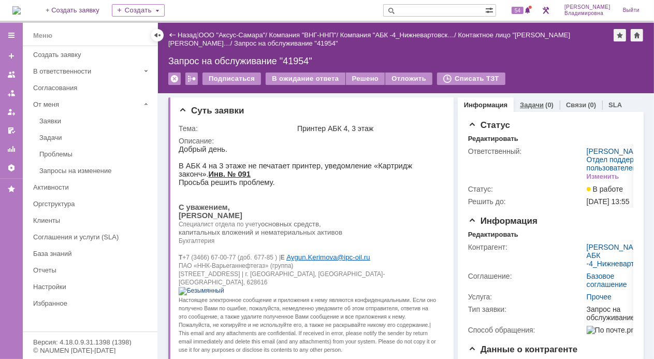
click at [521, 101] on link "Задачи" at bounding box center [532, 105] width 24 height 8
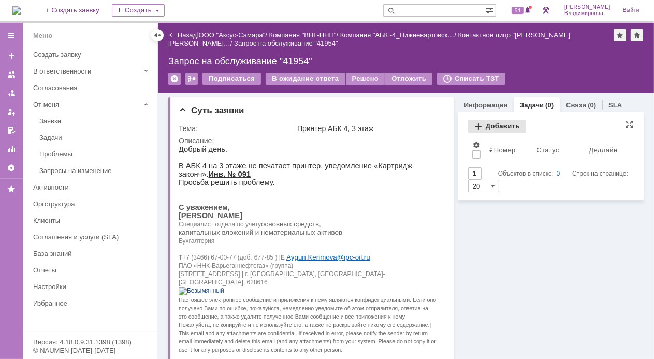
click at [493, 124] on div "Добавить" at bounding box center [497, 126] width 58 height 12
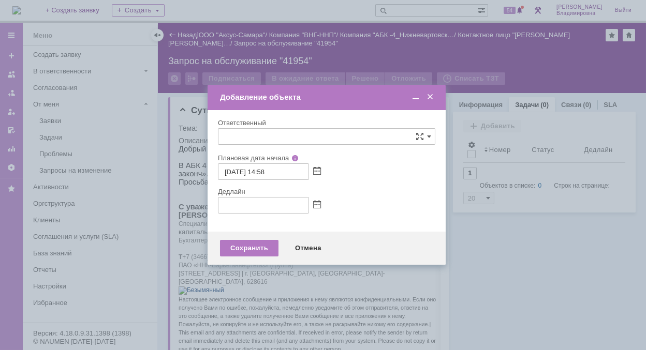
type input "[не указано]"
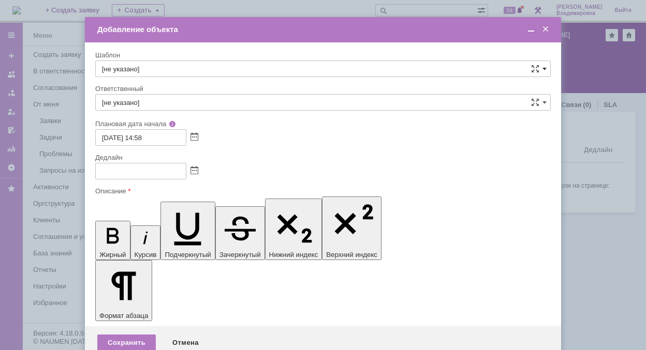
click at [543, 68] on span at bounding box center [544, 69] width 4 height 8
click at [141, 125] on span "ВНГ / ННП - замена РМ (Запрос на обслуживание)" at bounding box center [323, 129] width 442 height 8
type input "ВНГ / ННП - замена РМ (Запрос на обслуживание)"
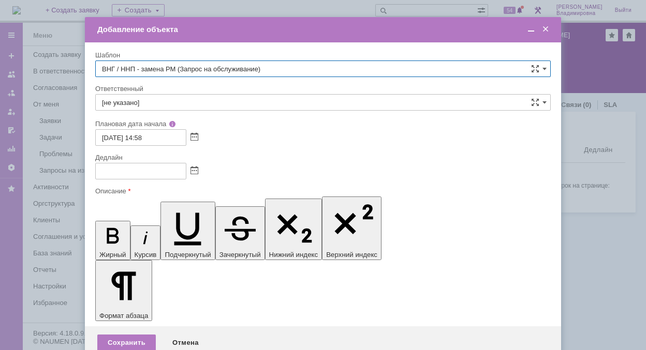
type input "Сидоров Евгений"
type input "23.09.2025 22:58"
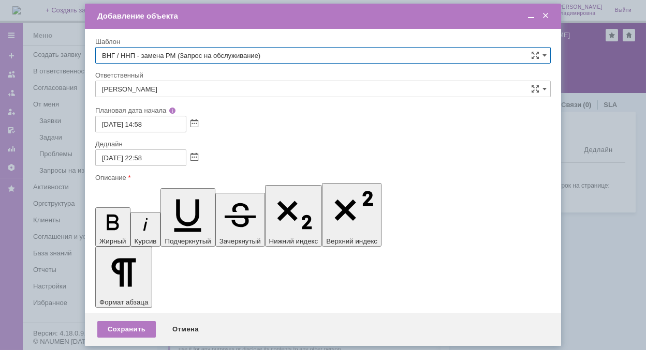
type input "ВНГ / ННП - замена РМ (Запрос на обслуживание)"
click at [163, 84] on input "Сидоров Евгений" at bounding box center [322, 89] width 455 height 17
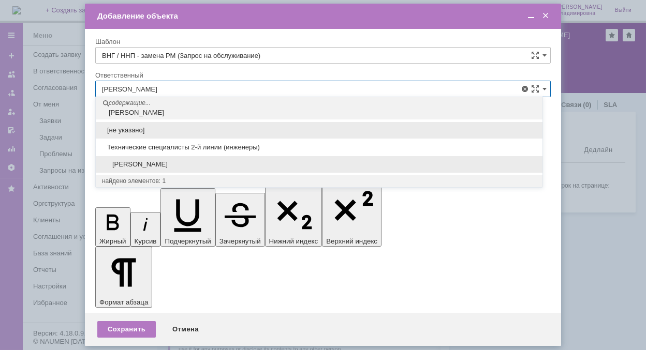
click at [141, 160] on span "Татаринов Валерий Анатольевич" at bounding box center [319, 164] width 434 height 8
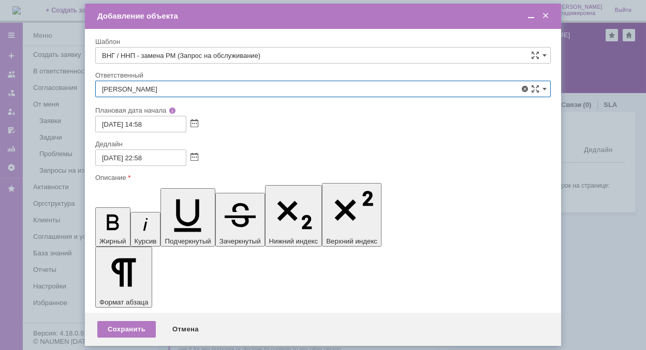
type input "Татаринов Валерий Анатольевич"
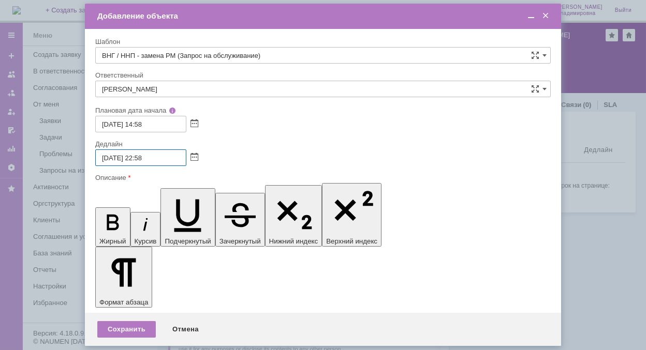
click at [109, 156] on input "23.09.2025 22:58" at bounding box center [140, 158] width 91 height 17
click at [143, 156] on input "24.09.2025 22:58" at bounding box center [140, 158] width 91 height 17
type input "24.09.2025 12:58"
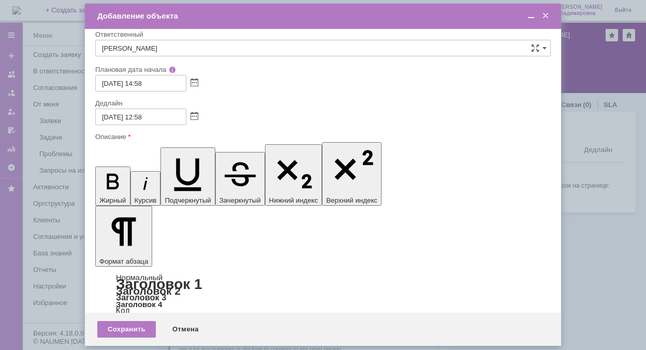
scroll to position [0, 0]
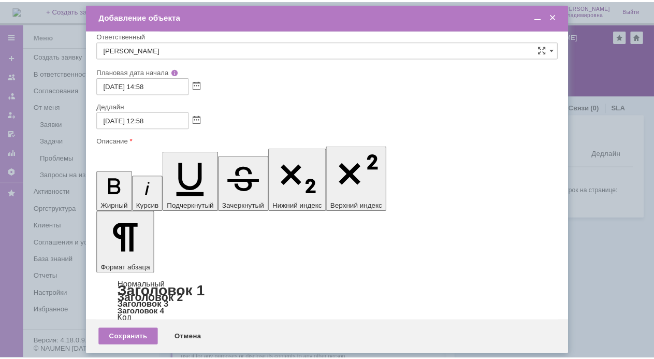
scroll to position [52, 0]
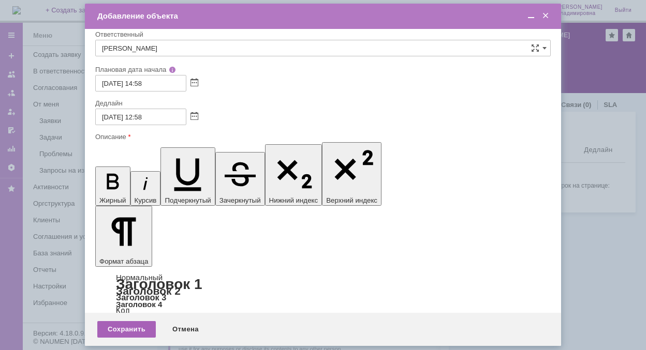
click at [125, 330] on div "Сохранить" at bounding box center [126, 329] width 58 height 17
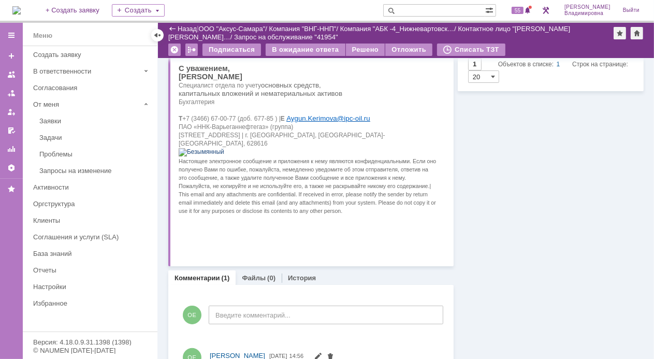
scroll to position [0, 0]
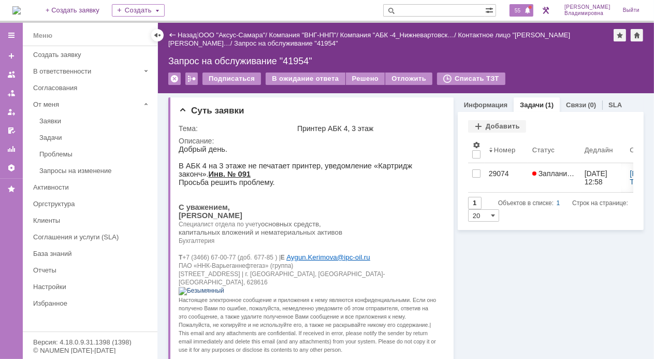
click at [520, 9] on span "55" at bounding box center [517, 10] width 12 height 7
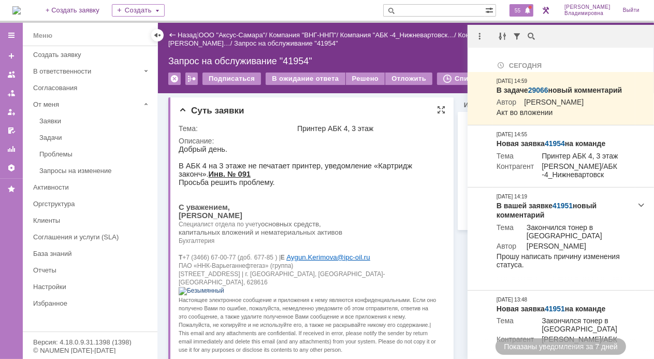
click at [353, 200] on p at bounding box center [307, 198] width 259 height 8
click at [316, 194] on p at bounding box center [307, 190] width 259 height 8
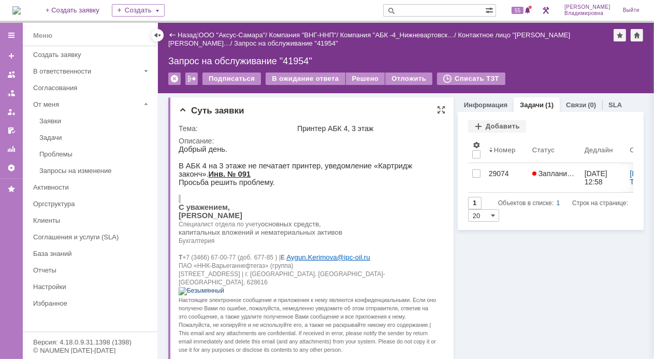
click at [420, 104] on div "Суть заявки Тема: Принтер АБК 4, 3 этаж Описание:" at bounding box center [310, 250] width 285 height 307
click at [339, 202] on p at bounding box center [307, 198] width 259 height 8
click at [481, 101] on link "Информация" at bounding box center [485, 105] width 43 height 8
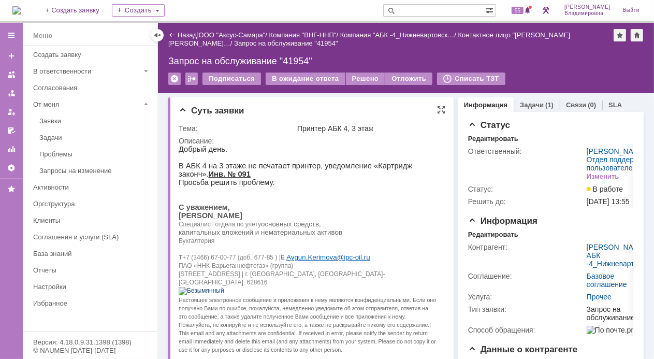
click at [387, 148] on p "Добрый день." at bounding box center [307, 148] width 259 height 8
click at [525, 15] on div "55" at bounding box center [521, 10] width 24 height 12
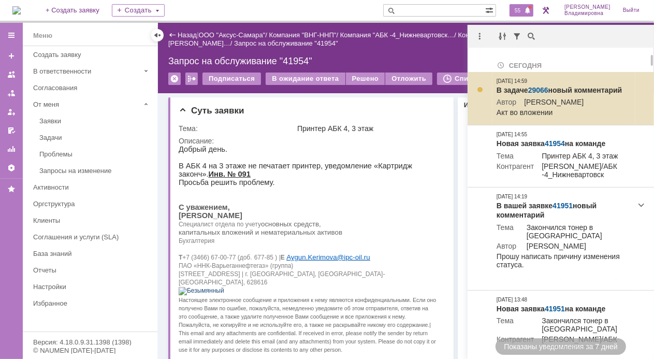
click at [536, 88] on link "29066" at bounding box center [538, 90] width 20 height 8
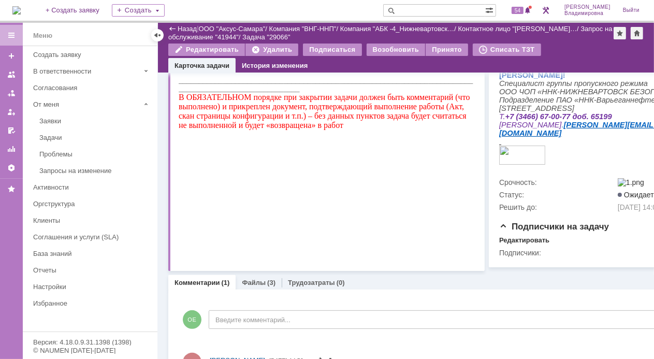
scroll to position [267, 0]
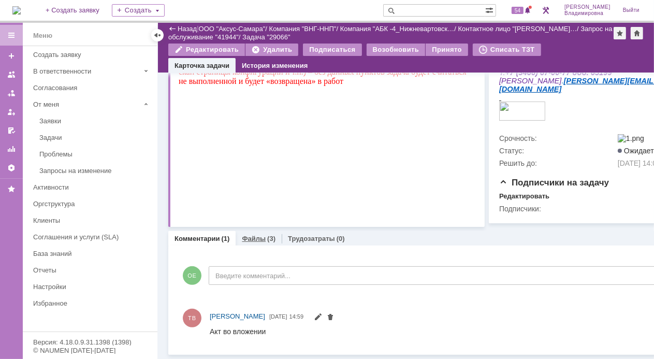
click at [251, 234] on link "Файлы" at bounding box center [254, 238] width 24 height 8
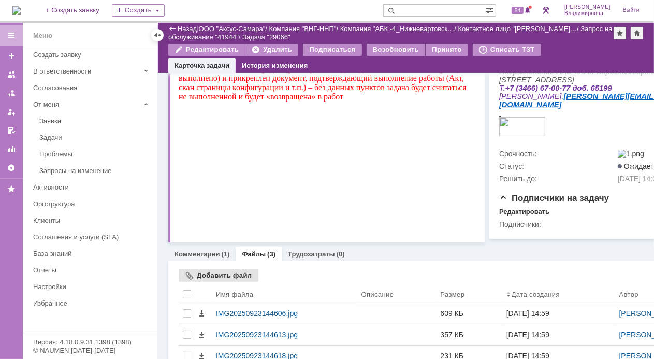
scroll to position [267, 0]
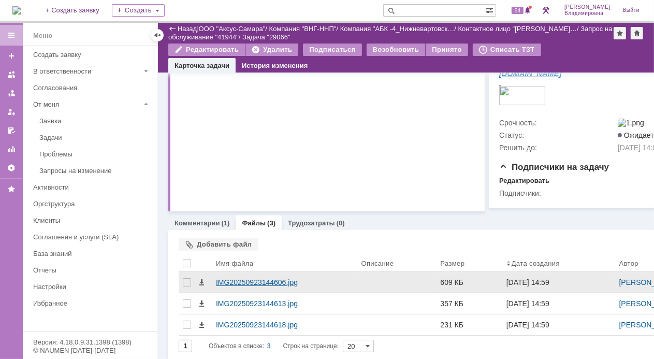
click at [230, 286] on div "IMG20250923144606.jpg" at bounding box center [284, 282] width 137 height 8
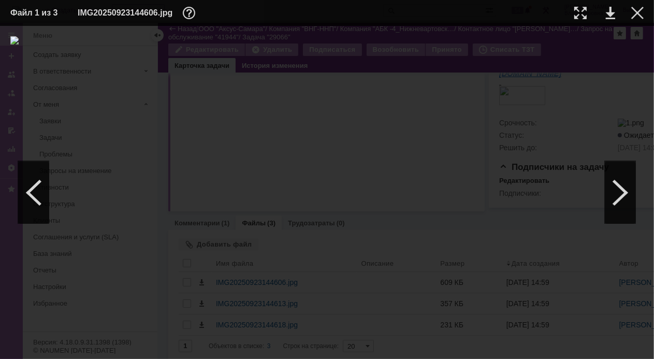
click at [605, 15] on td at bounding box center [600, 13] width 28 height 16
click at [396, 160] on img at bounding box center [326, 192] width 633 height 312
click at [621, 191] on div at bounding box center [620, 192] width 31 height 62
click at [621, 201] on div at bounding box center [620, 192] width 31 height 62
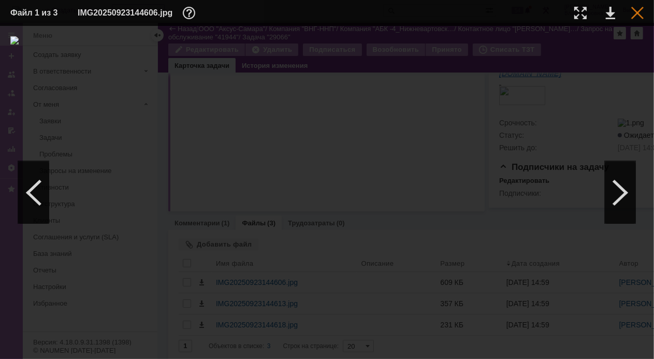
click at [635, 10] on div at bounding box center [637, 13] width 12 height 12
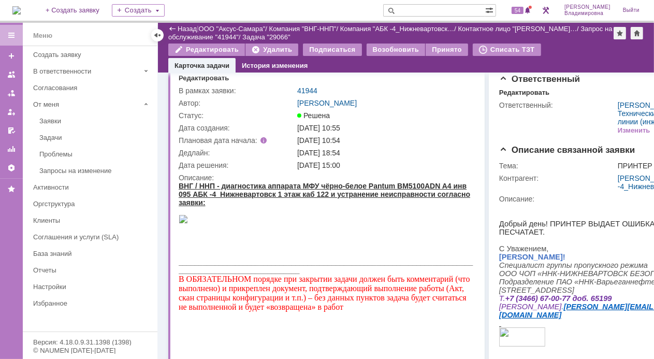
scroll to position [0, 0]
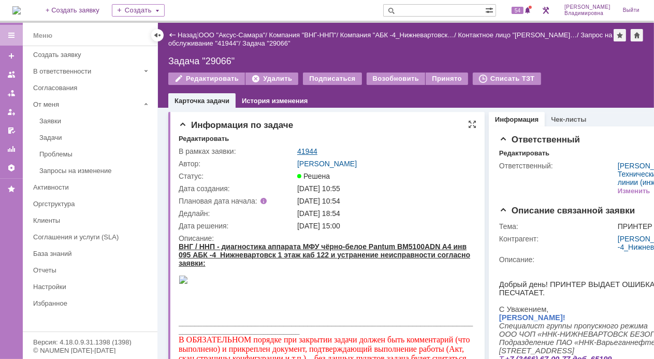
click at [305, 150] on link "41944" at bounding box center [307, 151] width 20 height 8
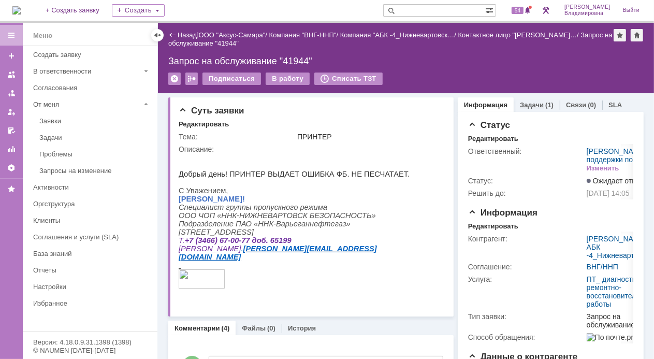
click at [533, 101] on link "Задачи" at bounding box center [532, 105] width 24 height 8
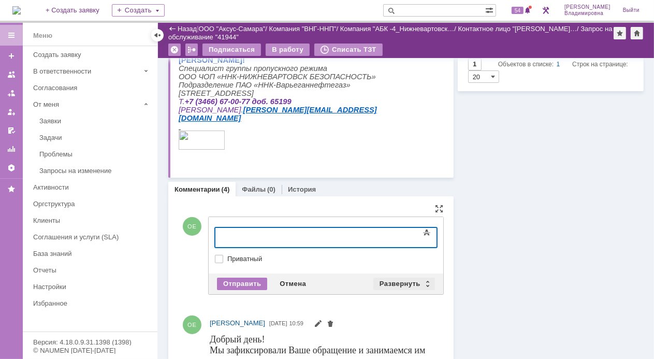
click at [401, 278] on div "Развернуть" at bounding box center [404, 283] width 62 height 12
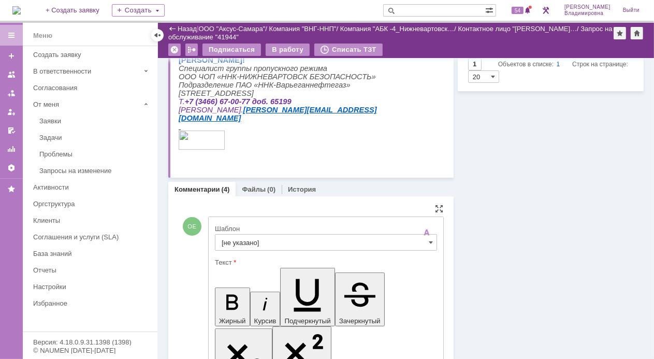
click at [251, 240] on input "[не указано]" at bounding box center [326, 242] width 222 height 17
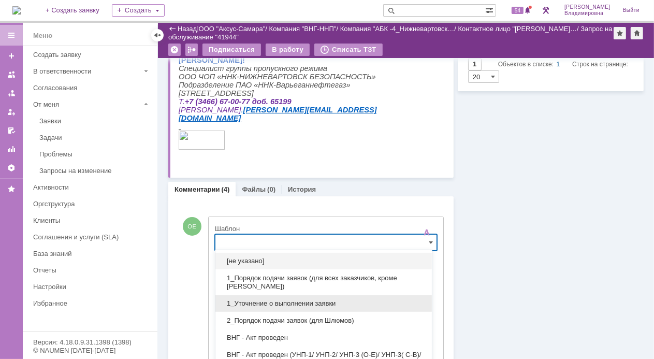
scroll to position [144, 0]
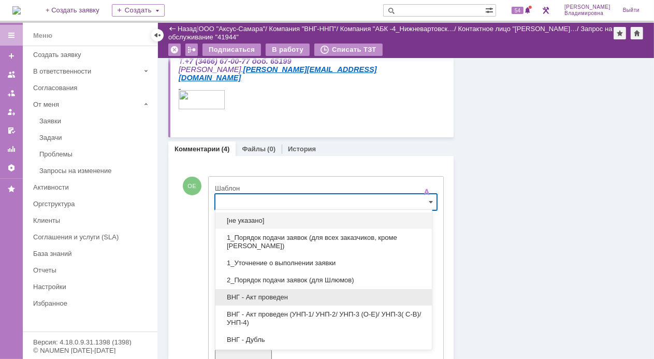
click at [255, 293] on span "ВНГ - Акт проведен" at bounding box center [324, 297] width 204 height 8
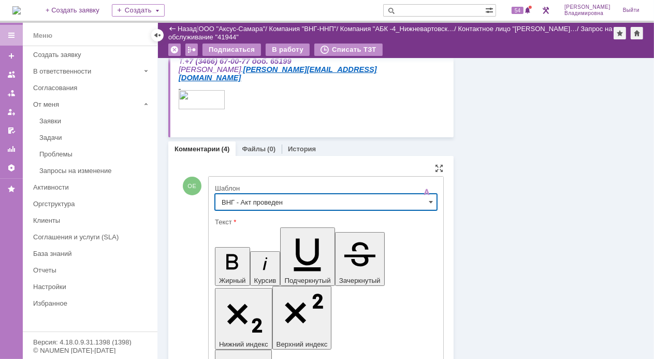
type input "ВНГ - Акт проведен"
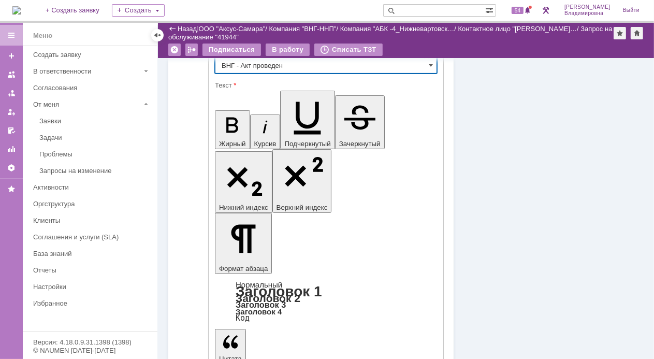
scroll to position [351, 0]
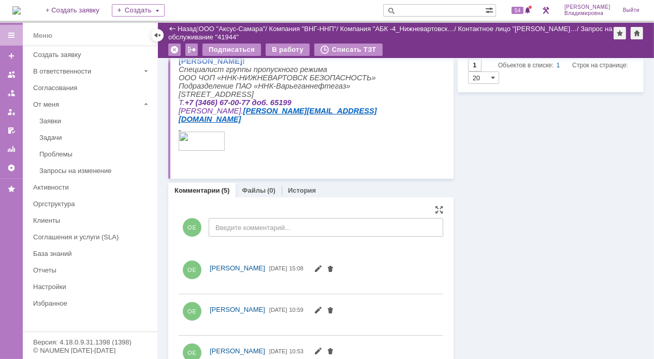
scroll to position [0, 0]
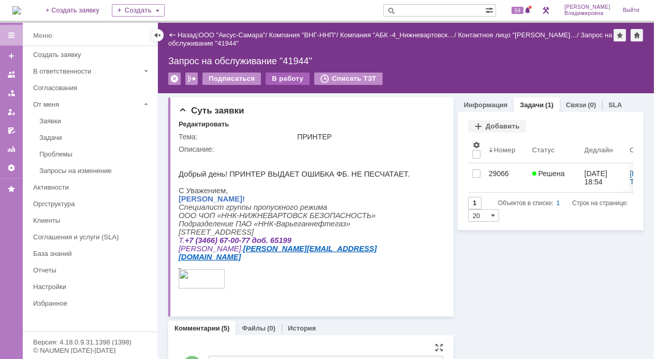
click at [281, 79] on div "В работу" at bounding box center [288, 78] width 44 height 12
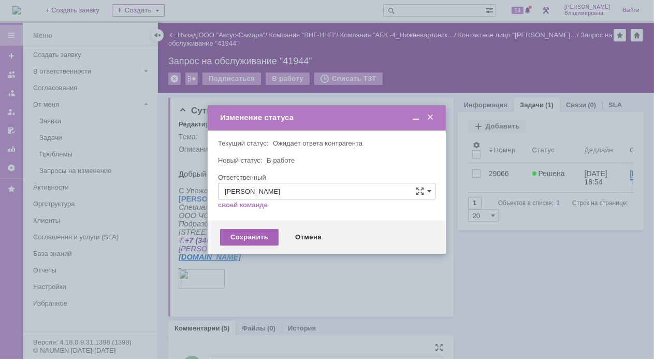
click at [255, 233] on div "Сохранить" at bounding box center [249, 237] width 58 height 17
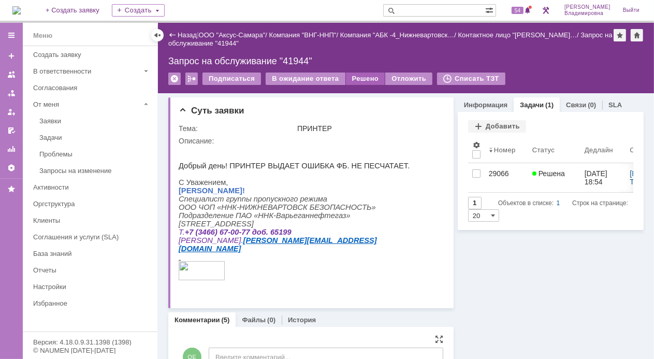
click at [357, 77] on div "Решено" at bounding box center [365, 78] width 39 height 12
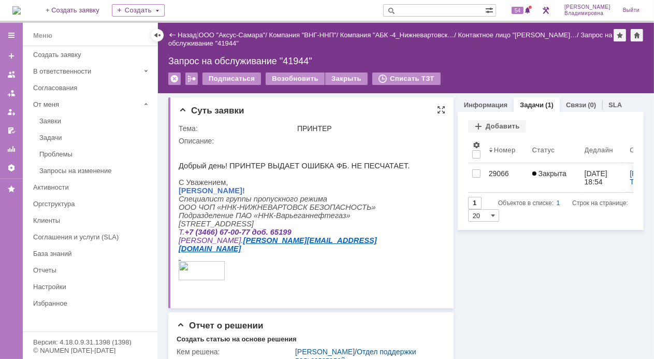
click at [374, 168] on span "Добрый день! ПРИНТЕР ВЫДАЕТ ОШИБКА ФБ. НЕ ПЕСЧАТАЕТ." at bounding box center [293, 165] width 231 height 8
click at [523, 8] on span "54" at bounding box center [517, 10] width 12 height 7
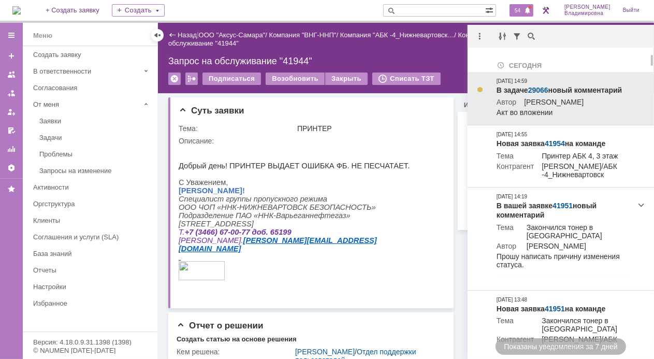
click at [536, 87] on link "29066" at bounding box center [538, 90] width 20 height 8
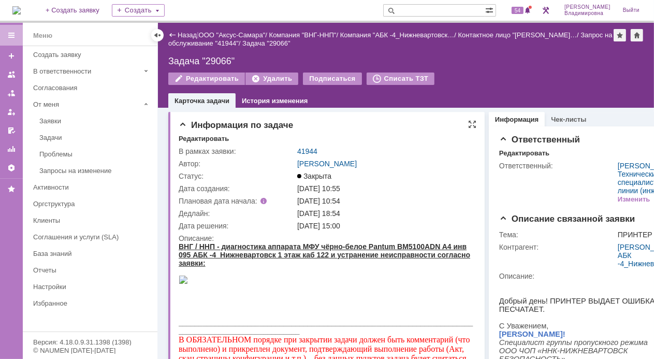
scroll to position [52, 0]
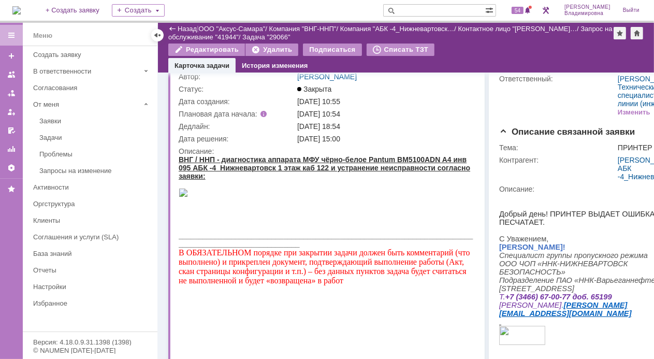
click at [430, 11] on input "text" at bounding box center [434, 10] width 102 height 12
type input "41721"
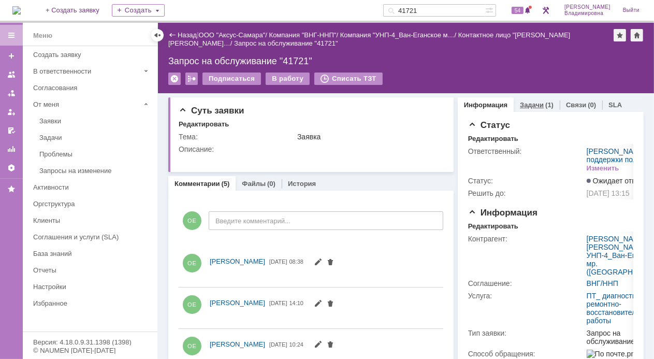
click at [530, 101] on link "Задачи" at bounding box center [532, 105] width 24 height 8
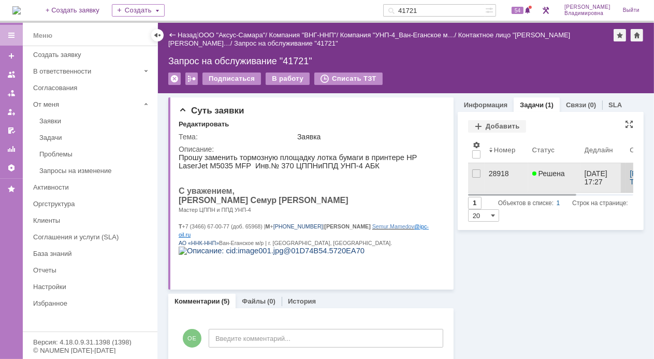
click at [489, 172] on div "28918" at bounding box center [506, 173] width 35 height 8
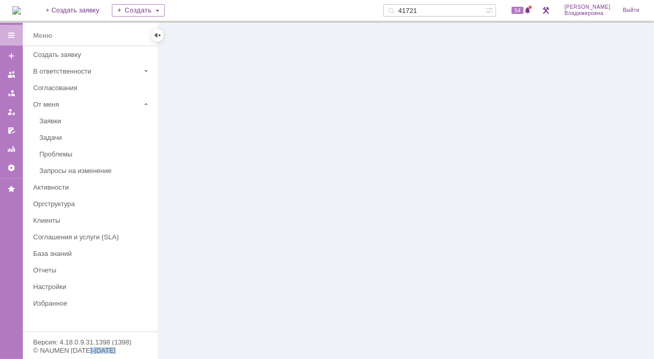
click at [486, 172] on div at bounding box center [406, 191] width 496 height 336
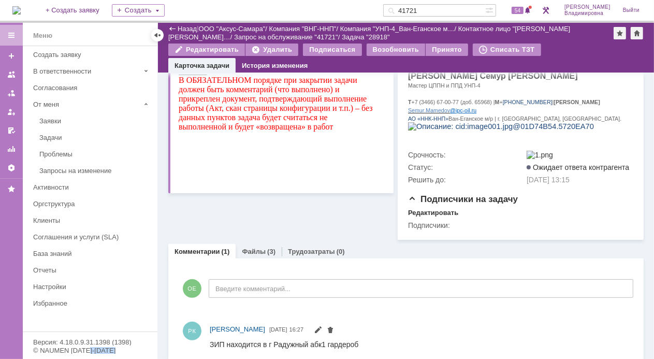
scroll to position [240, 0]
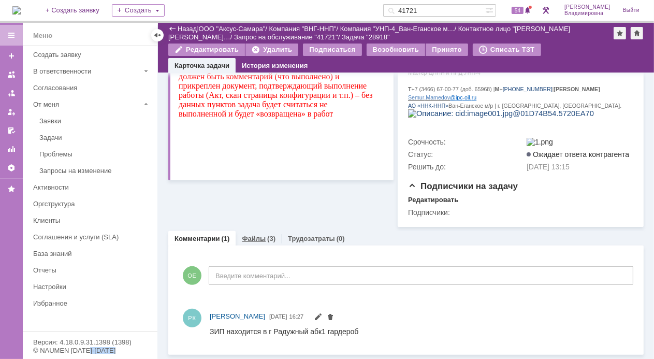
click at [253, 236] on link "Файлы" at bounding box center [254, 238] width 24 height 8
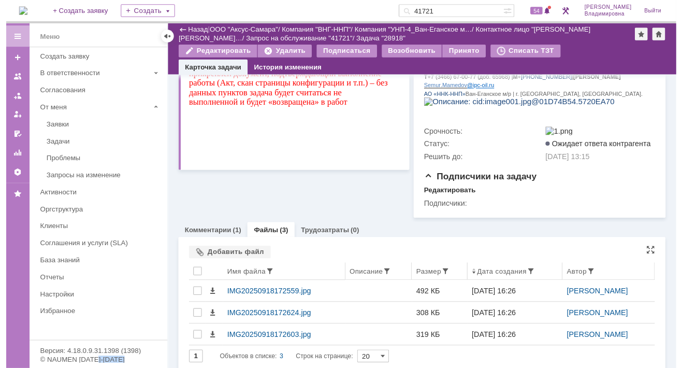
scroll to position [261, 0]
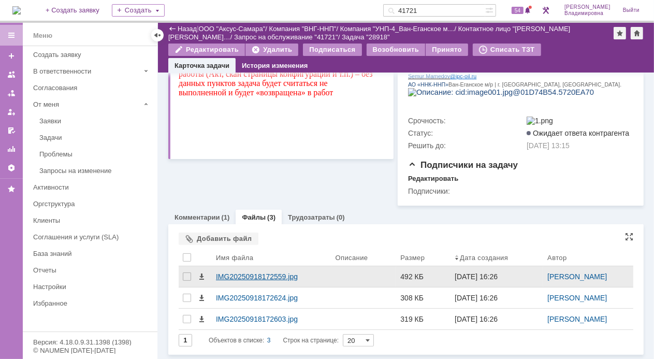
click at [238, 273] on div "IMG20250918172559.jpg" at bounding box center [271, 276] width 111 height 8
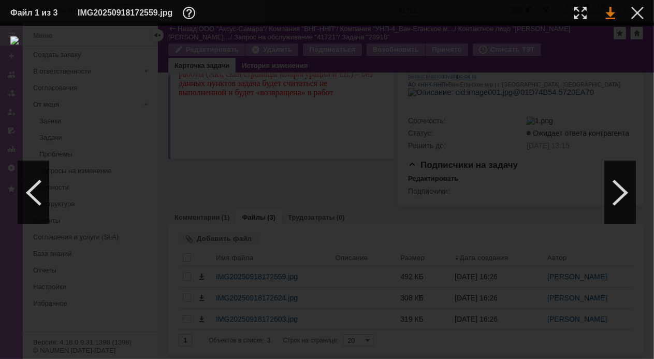
click at [607, 13] on link at bounding box center [610, 13] width 9 height 12
click at [638, 11] on div at bounding box center [637, 13] width 12 height 12
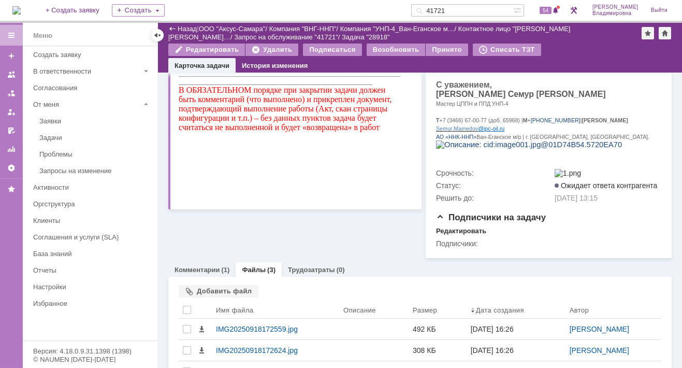
scroll to position [252, 0]
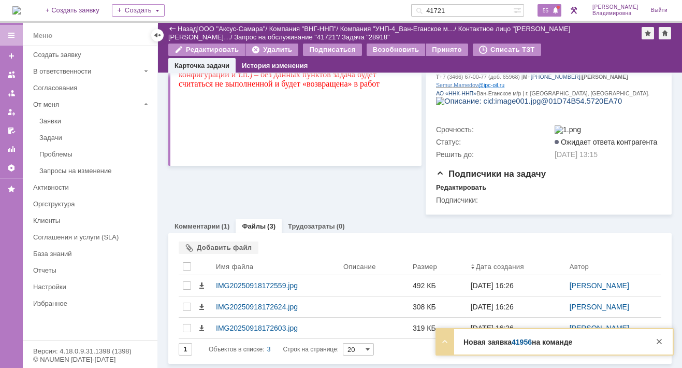
click at [551, 10] on span "55" at bounding box center [545, 10] width 12 height 7
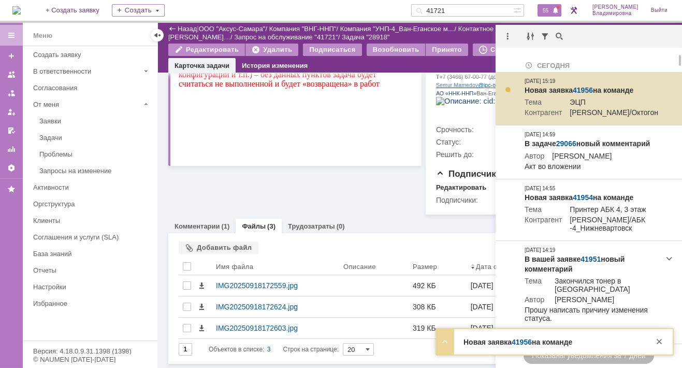
click at [587, 86] on link "41956" at bounding box center [582, 90] width 20 height 8
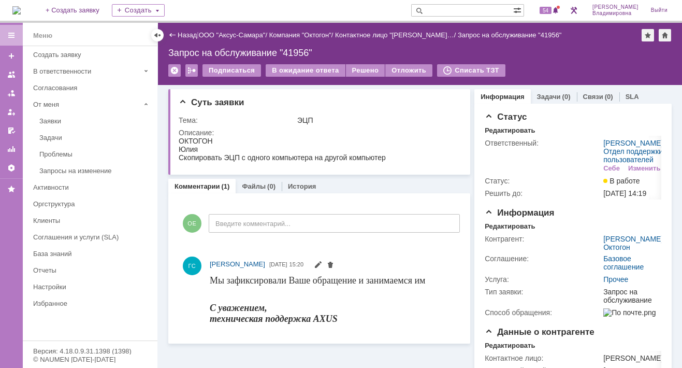
click at [21, 12] on img at bounding box center [16, 10] width 8 height 8
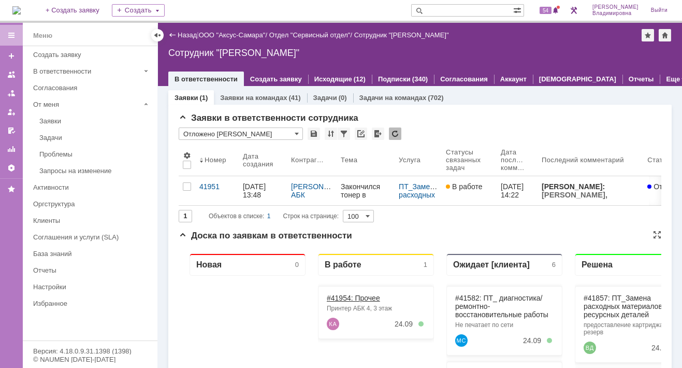
click at [339, 298] on link "#41954: Прочее" at bounding box center [353, 297] width 53 height 8
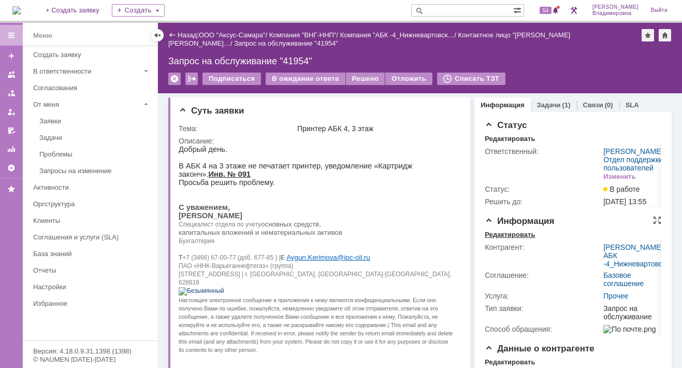
click at [504, 239] on div "Редактировать" at bounding box center [509, 234] width 50 height 8
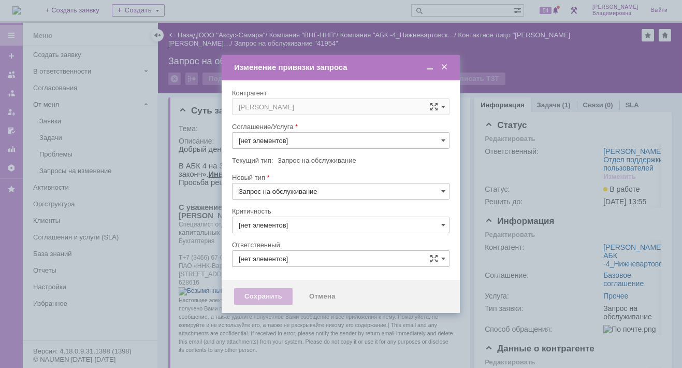
type input "Прочее"
type input "3. Низкая"
type input "[не указано]"
type input "[PERSON_NAME]"
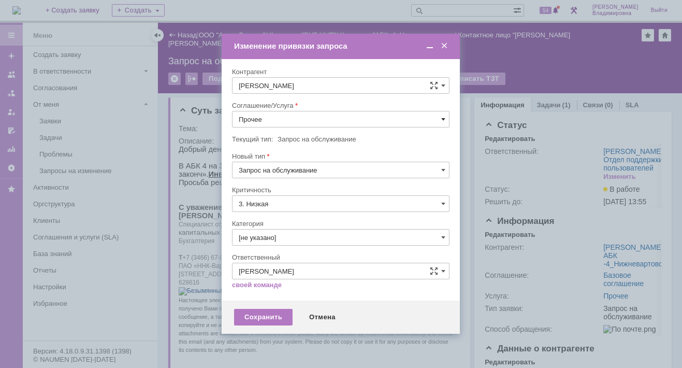
click at [442, 118] on span at bounding box center [443, 119] width 4 height 8
click at [273, 243] on span "ПТ_Замена расходных материалов / ресурсных деталей" at bounding box center [341, 247] width 204 height 8
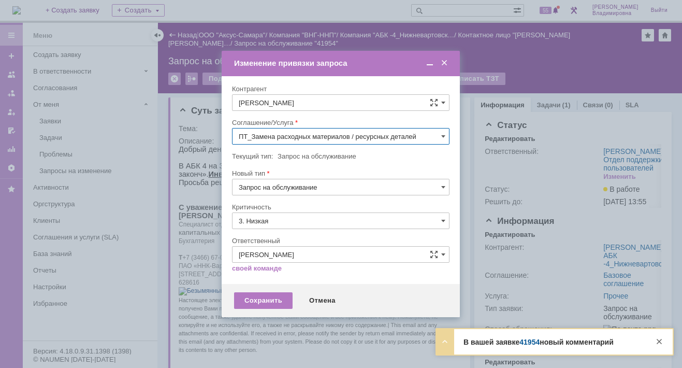
type input "ПТ_Замена расходных материалов / ресурсных деталей"
click at [269, 297] on div "Сохранить" at bounding box center [263, 300] width 58 height 17
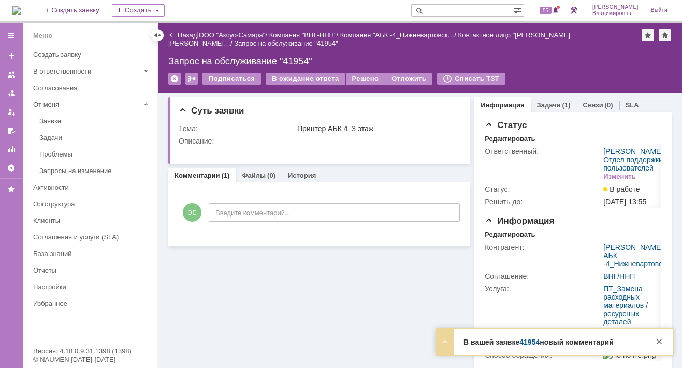
click at [535, 340] on link "41954" at bounding box center [529, 341] width 20 height 8
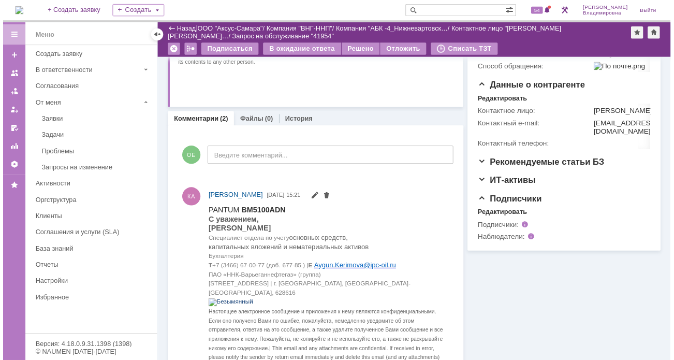
scroll to position [259, 0]
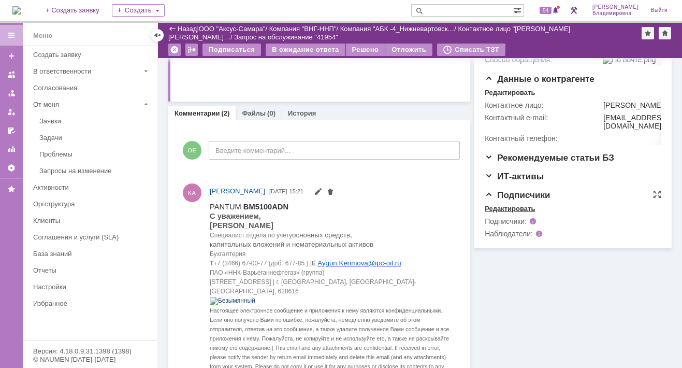
click at [500, 213] on div "Редактировать" at bounding box center [509, 208] width 50 height 8
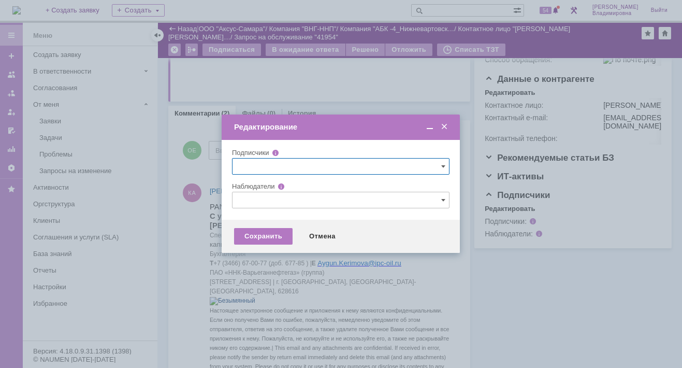
click at [251, 197] on input "text" at bounding box center [340, 200] width 217 height 17
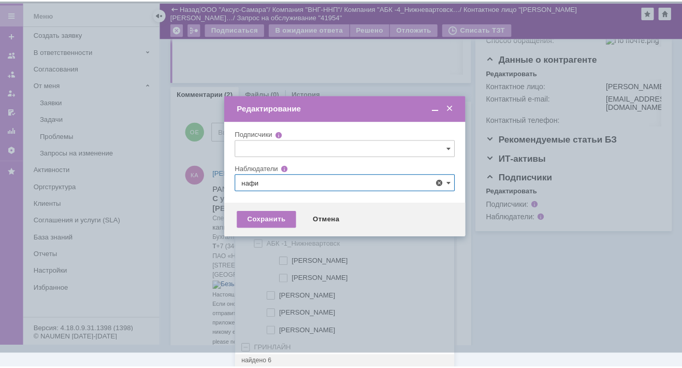
scroll to position [0, 0]
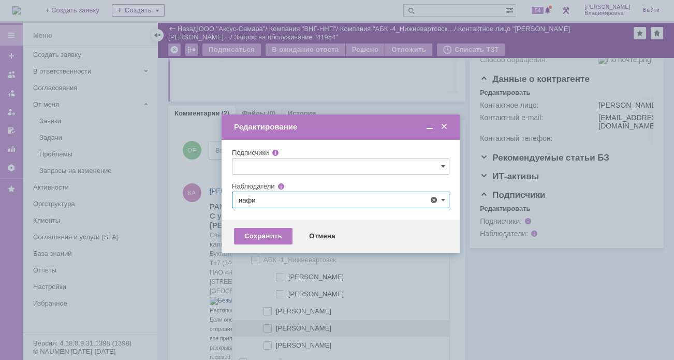
click at [276, 324] on span at bounding box center [276, 326] width 0 height 5
click at [268, 325] on input "Нафикова Евгения" at bounding box center [268, 328] width 7 height 7
type input "Нафикова Евгения"
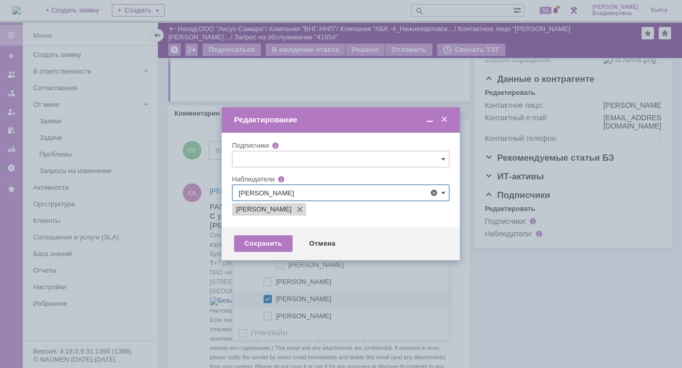
click at [175, 284] on div at bounding box center [341, 184] width 682 height 368
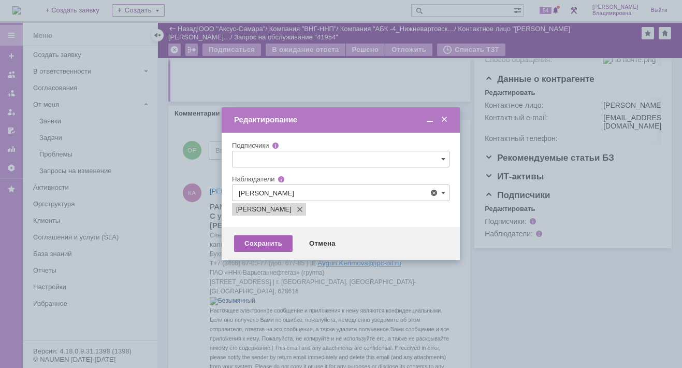
click at [274, 239] on div "Сохранить" at bounding box center [263, 243] width 58 height 17
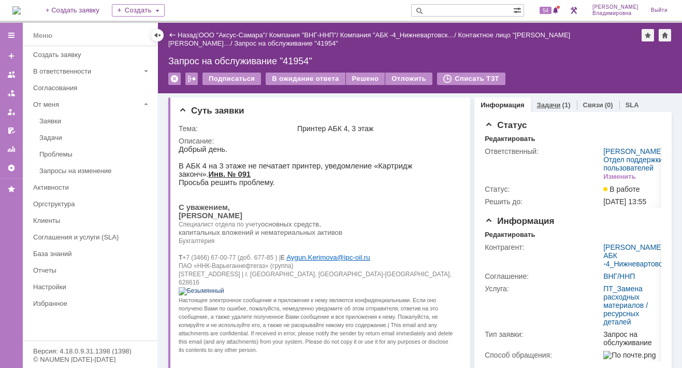
click at [540, 101] on link "Задачи" at bounding box center [549, 105] width 24 height 8
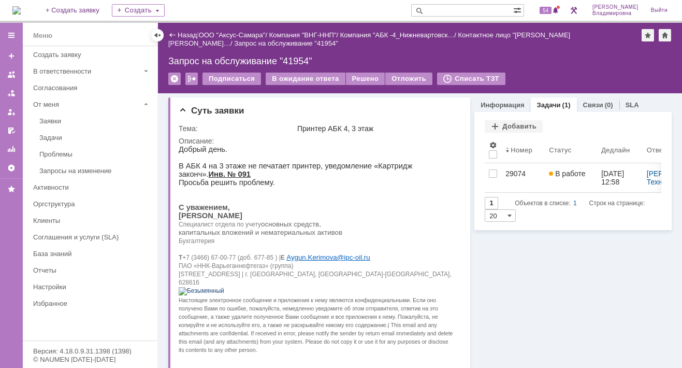
click at [447, 9] on input "text" at bounding box center [462, 10] width 102 height 12
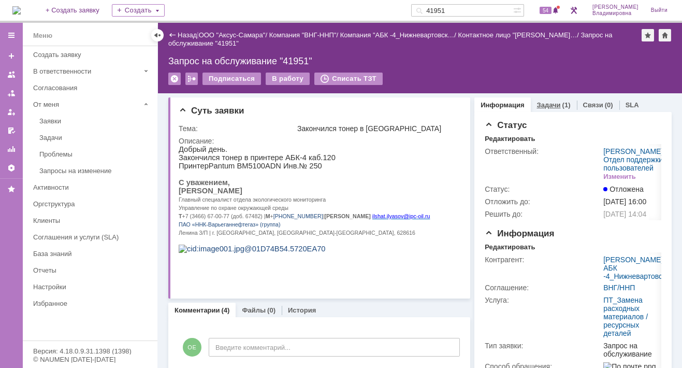
click at [537, 104] on link "Задачи" at bounding box center [549, 105] width 24 height 8
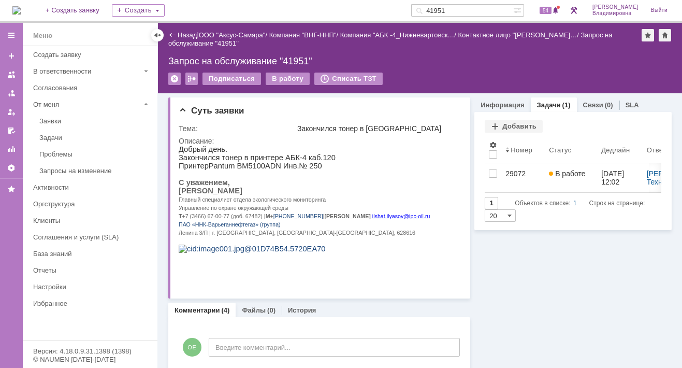
click at [463, 9] on input "41951" at bounding box center [462, 10] width 102 height 12
click at [460, 10] on input "41951" at bounding box center [462, 10] width 102 height 12
click at [462, 10] on input "41951" at bounding box center [462, 10] width 102 height 12
click at [458, 8] on input "41951" at bounding box center [462, 10] width 102 height 12
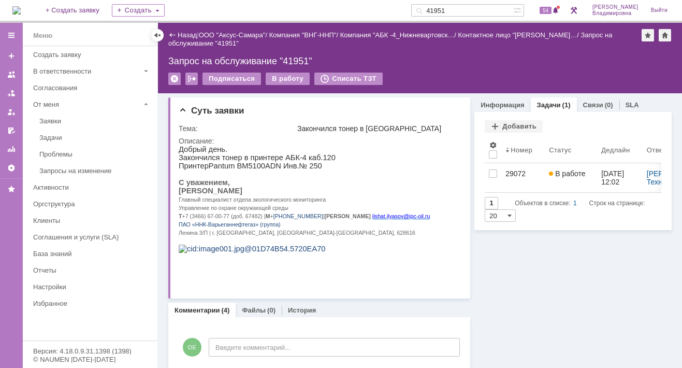
click at [457, 9] on input "41951" at bounding box center [462, 10] width 102 height 12
click at [461, 10] on input "41951" at bounding box center [462, 10] width 102 height 12
type input "41954"
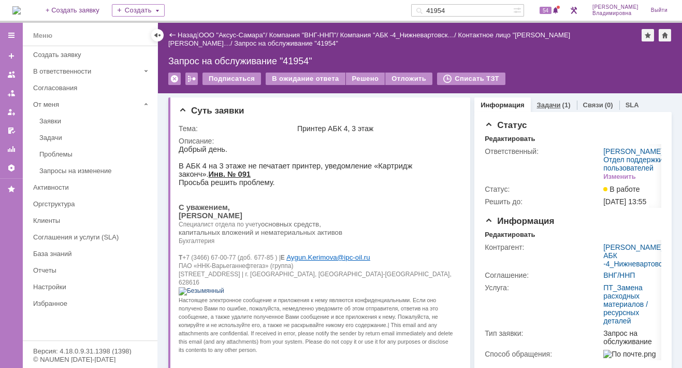
click at [540, 103] on link "Задачи" at bounding box center [549, 105] width 24 height 8
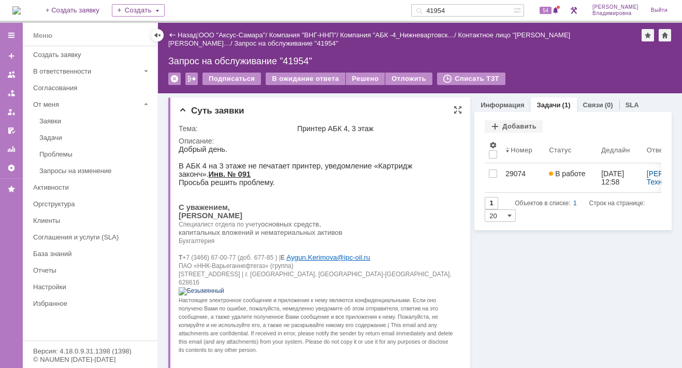
click at [288, 111] on div "Суть заявки" at bounding box center [320, 111] width 283 height 10
click at [21, 6] on img at bounding box center [16, 10] width 8 height 8
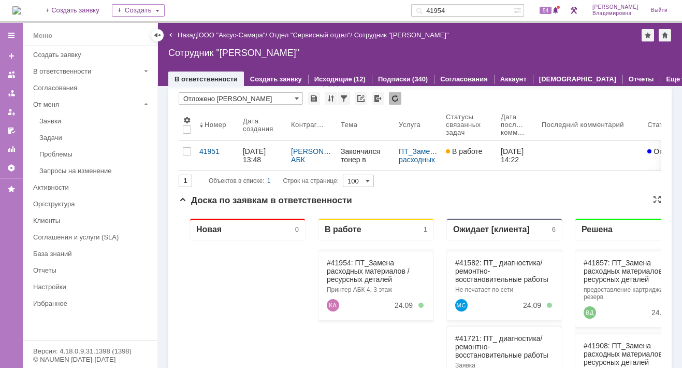
scroll to position [52, 0]
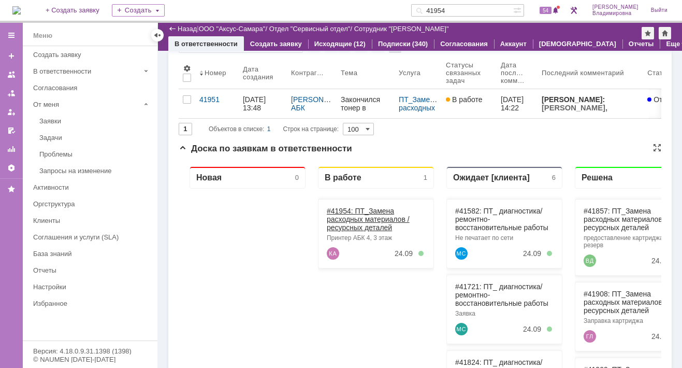
click at [344, 211] on link "#41954: ПТ_Замена расходных материалов / ресурсных деталей" at bounding box center [368, 219] width 83 height 25
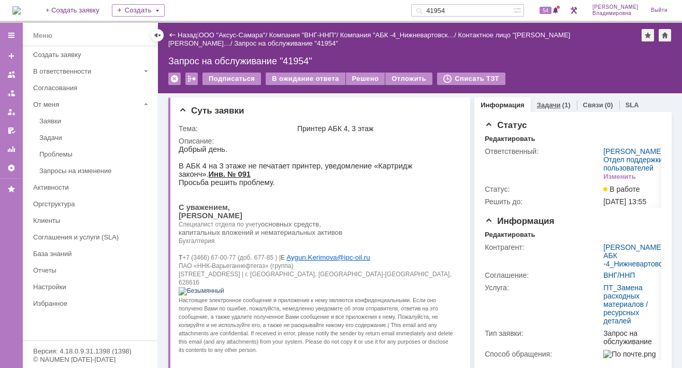
click at [539, 102] on link "Задачи" at bounding box center [549, 105] width 24 height 8
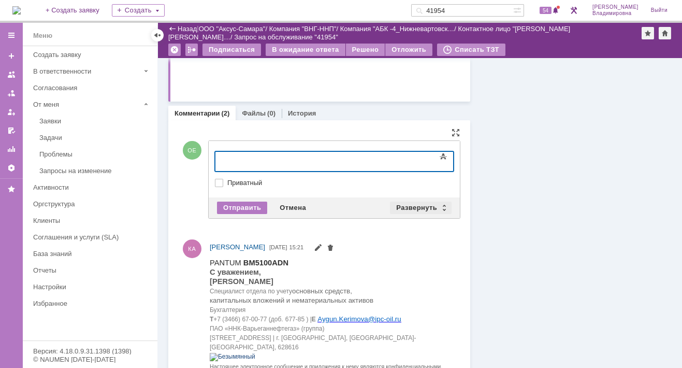
click at [418, 202] on div "Развернуть" at bounding box center [421, 207] width 62 height 12
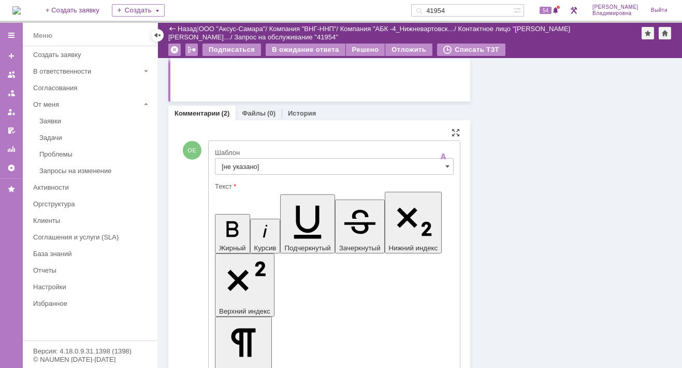
click at [236, 162] on input "[не указано]" at bounding box center [334, 166] width 239 height 17
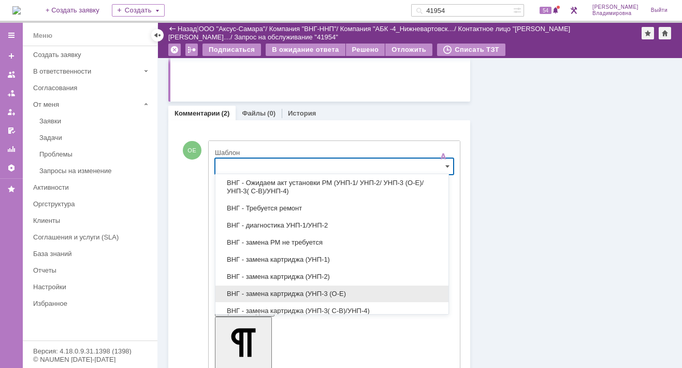
scroll to position [259, 0]
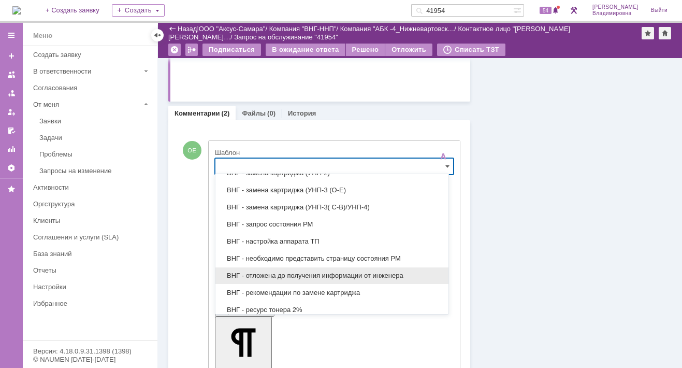
click at [279, 271] on span "ВНГ - отложена до получения информации от инженера" at bounding box center [332, 275] width 221 height 8
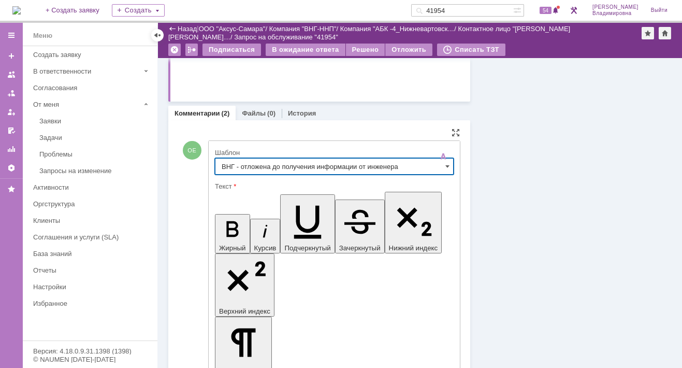
type input "ВНГ - отложена до получения информации от инженера"
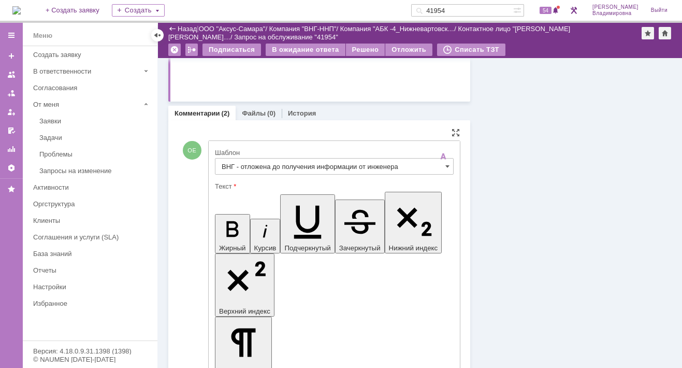
drag, startPoint x: 225, startPoint y: 2310, endPoint x: 278, endPoint y: 2309, distance: 53.3
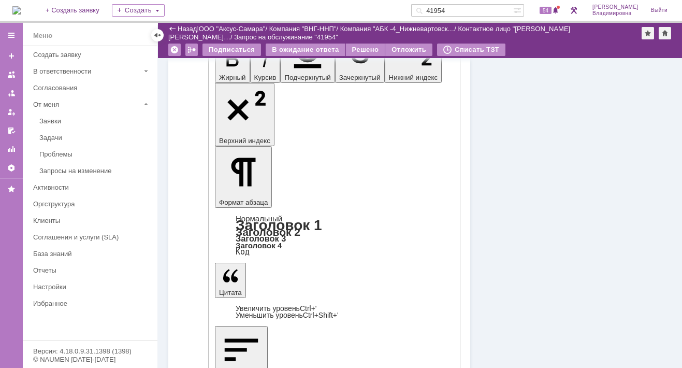
scroll to position [466, 0]
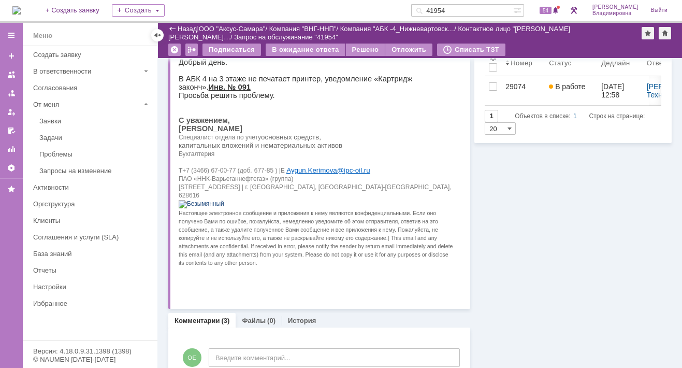
scroll to position [0, 0]
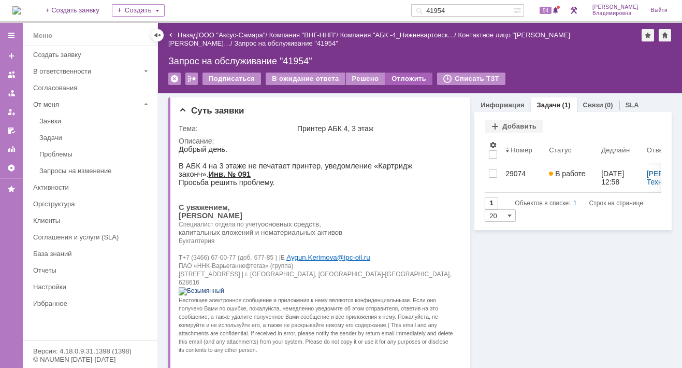
click at [408, 76] on div "Отложить" at bounding box center [408, 78] width 47 height 12
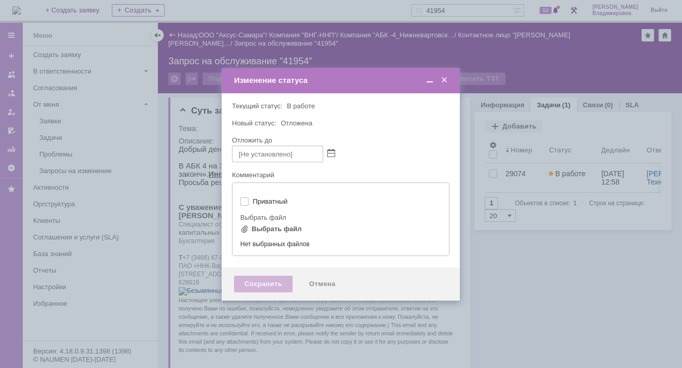
type input "[не указано]"
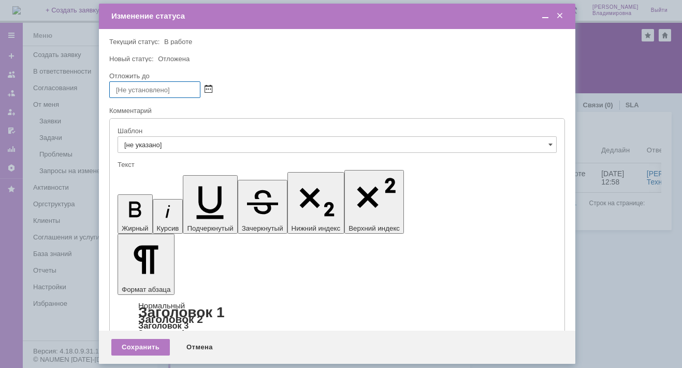
click at [206, 87] on span at bounding box center [208, 89] width 8 height 8
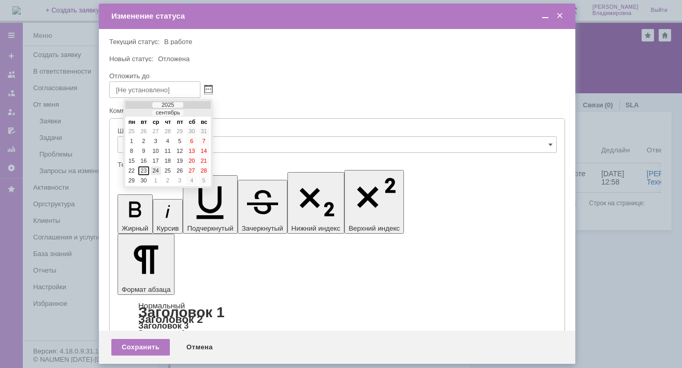
click at [154, 169] on div "24" at bounding box center [156, 170] width 10 height 9
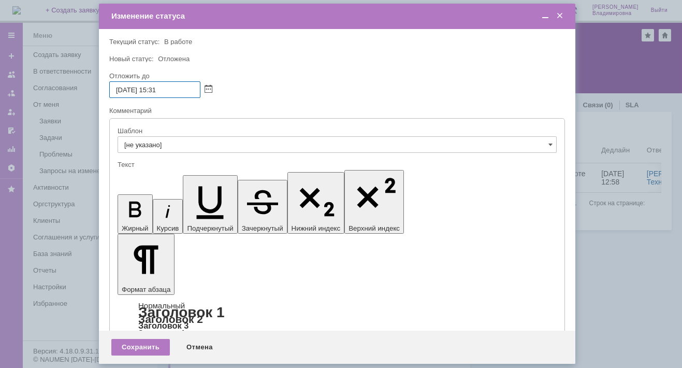
click at [158, 86] on input "24.09.2025 15:31" at bounding box center [154, 89] width 91 height 17
drag, startPoint x: 163, startPoint y: 88, endPoint x: 169, endPoint y: 88, distance: 6.2
click at [169, 88] on input "24.09.2025 16:31" at bounding box center [154, 89] width 91 height 17
drag, startPoint x: 159, startPoint y: 88, endPoint x: 168, endPoint y: 89, distance: 8.3
click at [168, 89] on input "24.09.2025 16:31" at bounding box center [154, 89] width 91 height 17
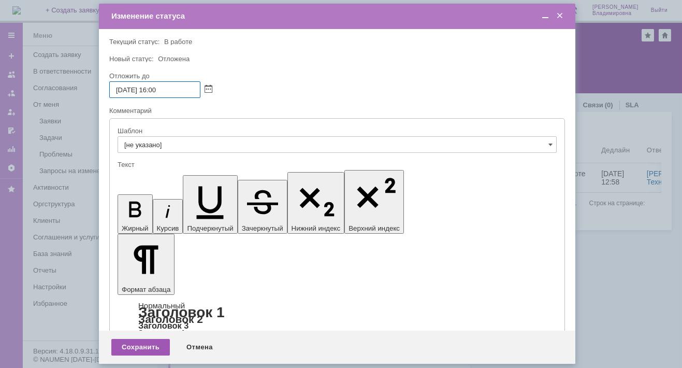
type input "24.09.2025 16:00"
click at [136, 346] on div "Сохранить" at bounding box center [140, 347] width 58 height 17
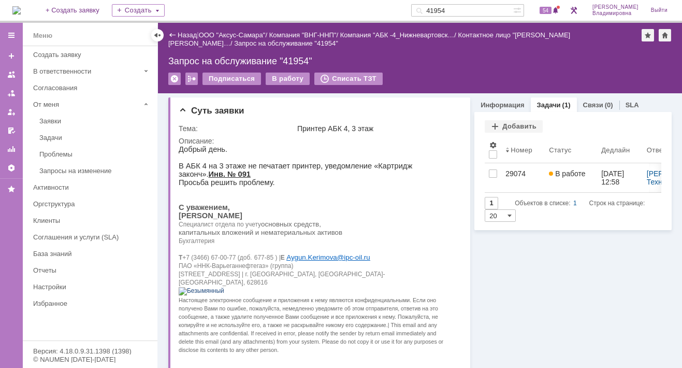
click at [21, 6] on img at bounding box center [16, 10] width 8 height 8
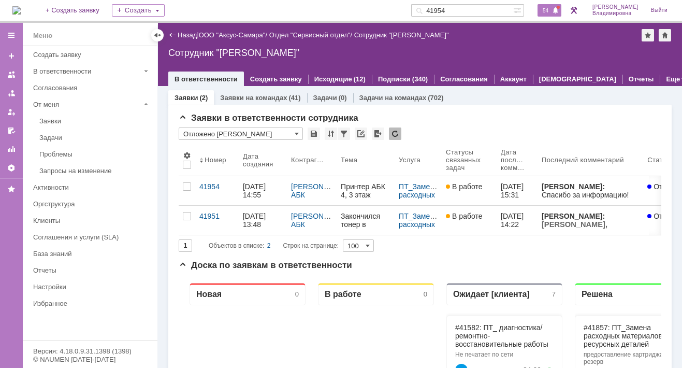
click at [551, 9] on span "54" at bounding box center [545, 10] width 12 height 7
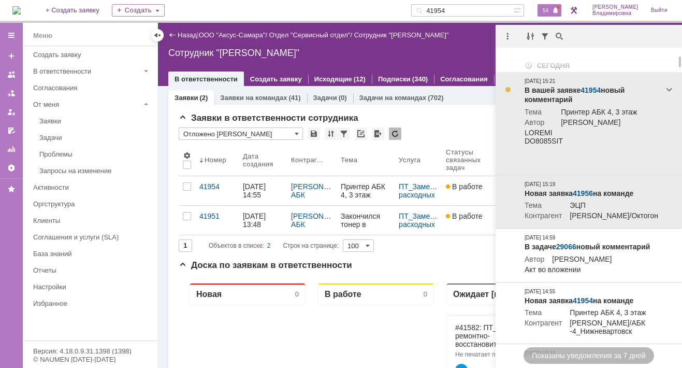
scroll to position [52, 0]
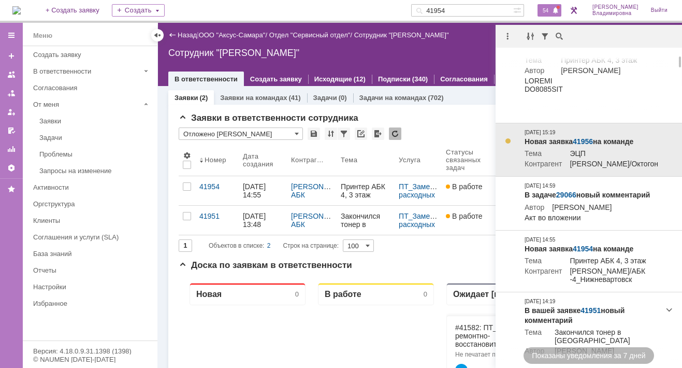
click at [581, 139] on link "41956" at bounding box center [582, 141] width 20 height 8
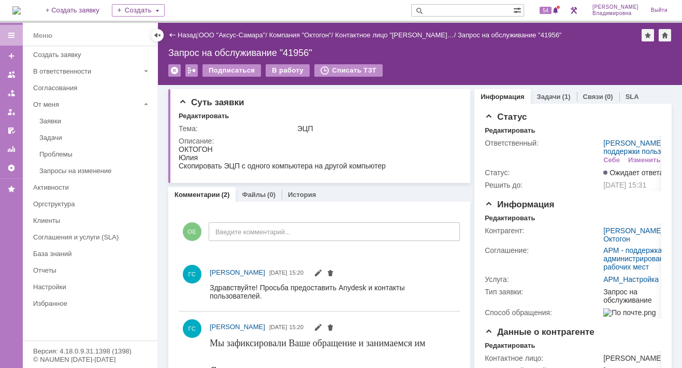
click at [21, 8] on img at bounding box center [16, 10] width 8 height 8
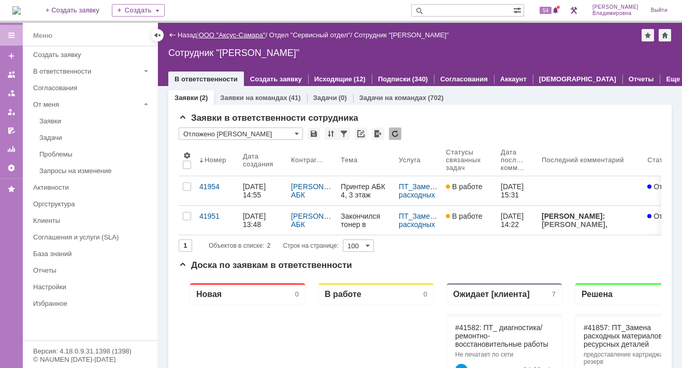
click at [244, 34] on link "ООО "Аксус-Самара"" at bounding box center [232, 35] width 67 height 8
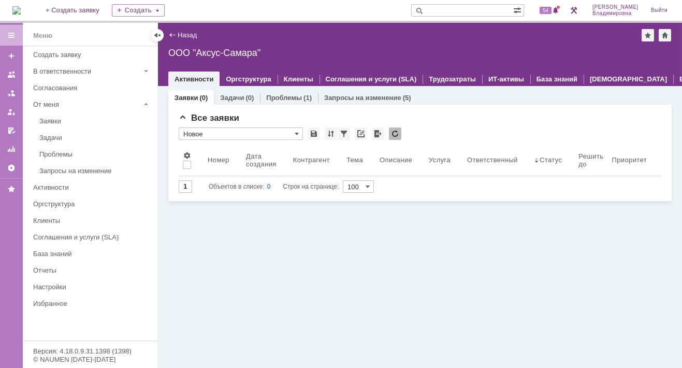
click at [253, 222] on div "Заявки (0) Задачи (0) Проблемы (1) Запросы на изменение (5) Все заявки * Новое …" at bounding box center [420, 227] width 524 height 282
click at [551, 10] on span "54" at bounding box center [545, 10] width 12 height 7
click at [329, 228] on div "Заявки (0) Задачи (0) Проблемы (1) Запросы на изменение (5) Все заявки * Новое …" at bounding box center [420, 227] width 524 height 282
click at [557, 9] on div "54" at bounding box center [549, 10] width 24 height 12
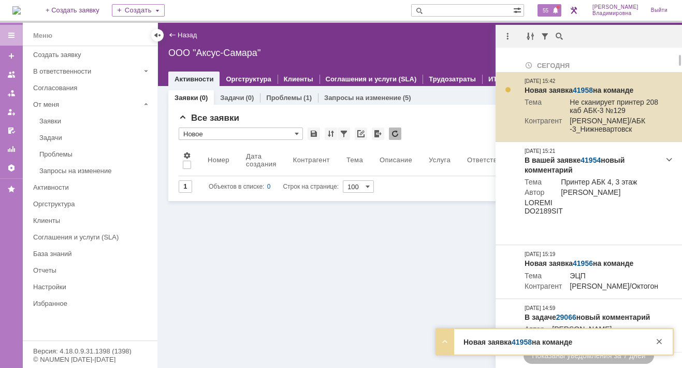
click at [583, 89] on link "41958" at bounding box center [582, 90] width 20 height 8
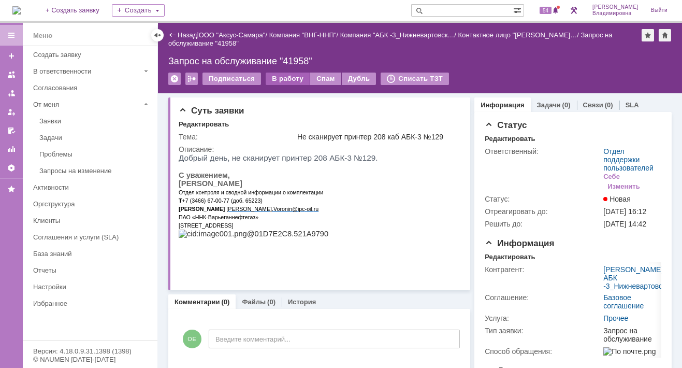
click at [279, 80] on div "В работу" at bounding box center [288, 78] width 44 height 12
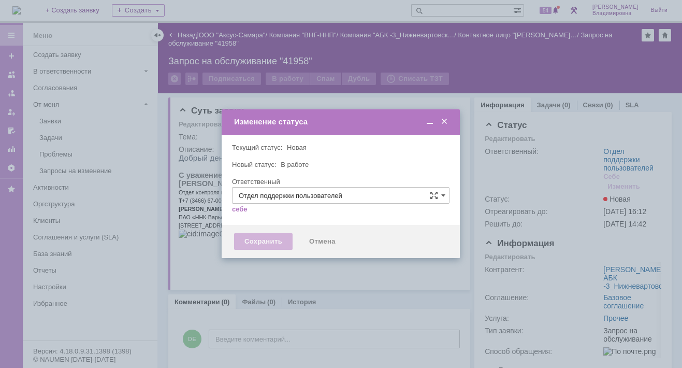
type input "[PERSON_NAME]"
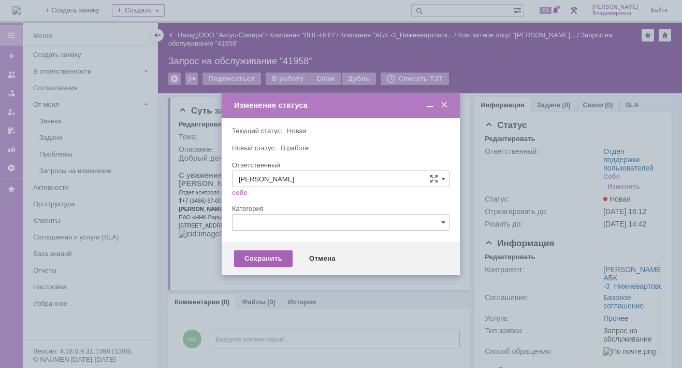
click at [258, 255] on div "Сохранить" at bounding box center [263, 258] width 58 height 17
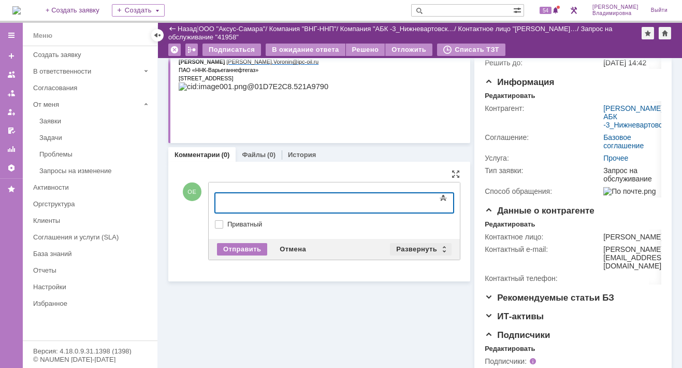
click at [411, 248] on div "Развернуть" at bounding box center [421, 249] width 62 height 12
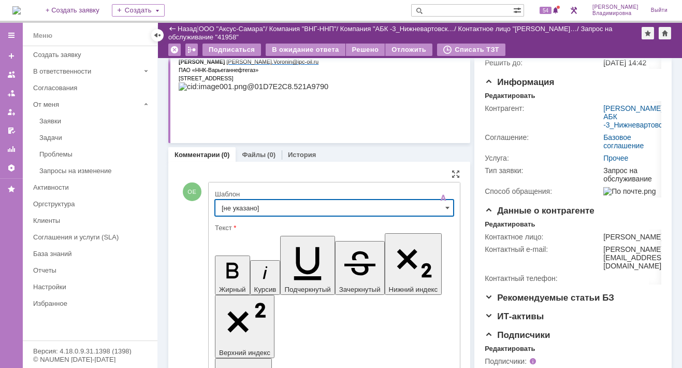
click at [238, 204] on input "[не указано]" at bounding box center [334, 207] width 239 height 17
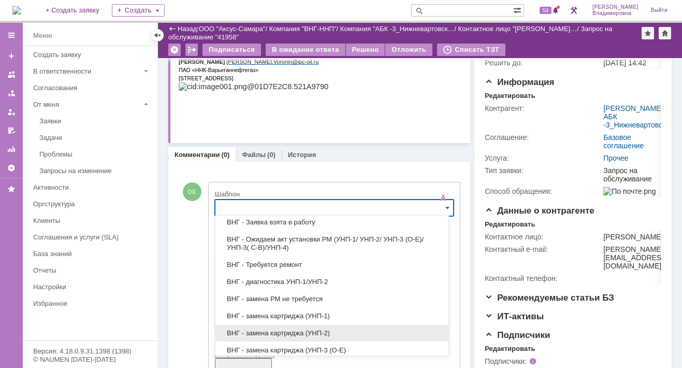
scroll to position [104, 0]
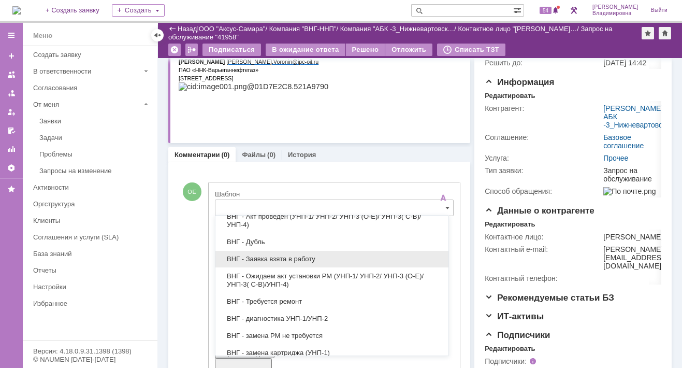
click at [279, 257] on span "ВНГ - Заявка взята в работу" at bounding box center [332, 259] width 221 height 8
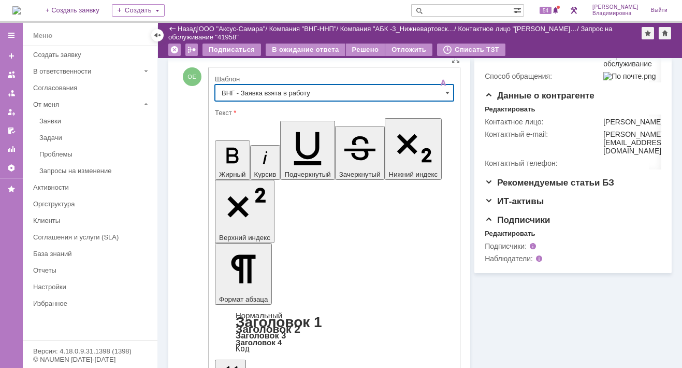
type input "ВНГ - Заявка взята в работу"
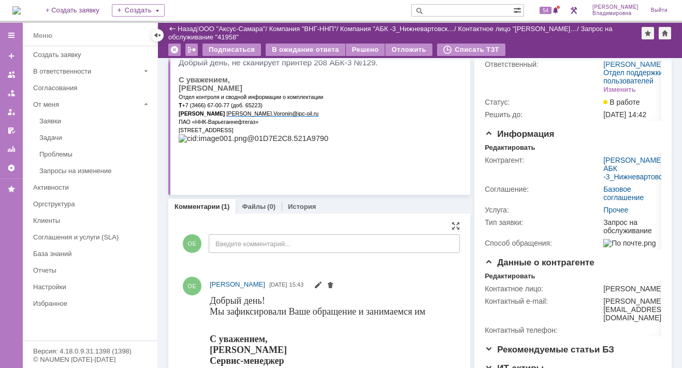
scroll to position [0, 0]
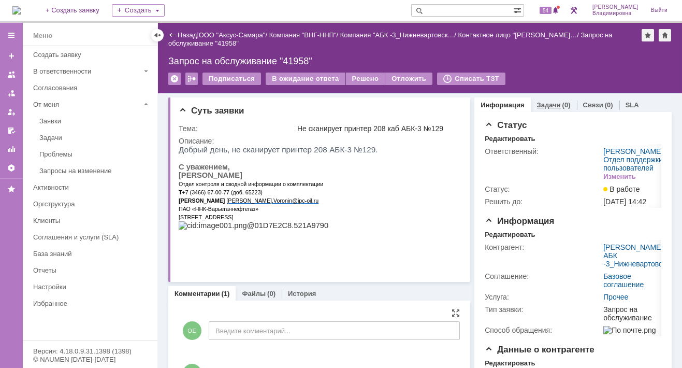
click at [537, 106] on link "Задачи" at bounding box center [549, 105] width 24 height 8
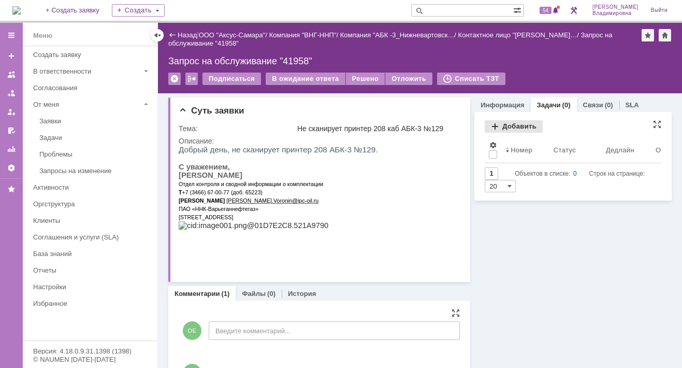
click at [503, 123] on div "Добавить" at bounding box center [513, 126] width 58 height 12
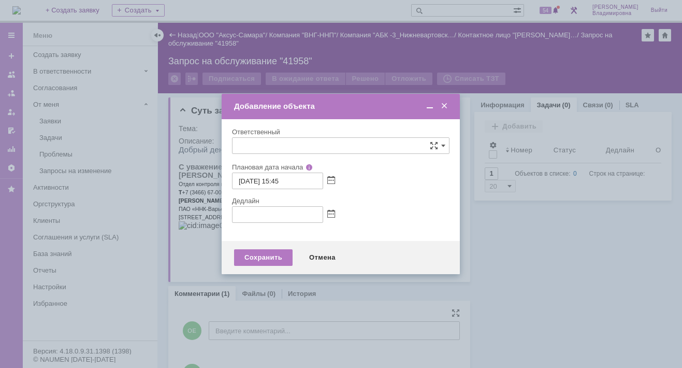
type input "[не указано]"
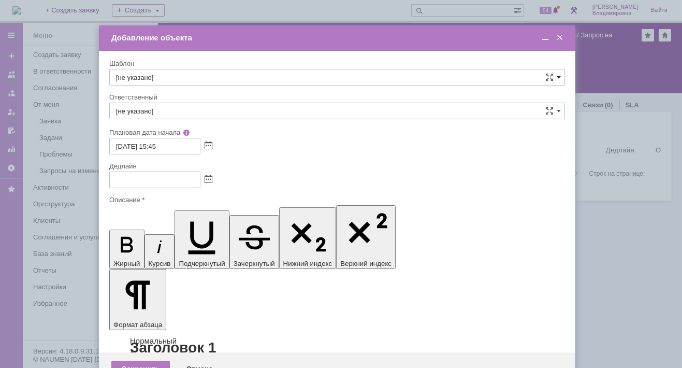
click at [559, 77] on span at bounding box center [558, 77] width 4 height 8
click at [173, 203] on span "ВНГ / ННП - диагностика, ремонт без использования ЗИП (Запрос на обслуживание)" at bounding box center [337, 207] width 442 height 8
type input "ВНГ / ННП - диагностика, ремонт без использования ЗИП (Запрос на обслуживание)"
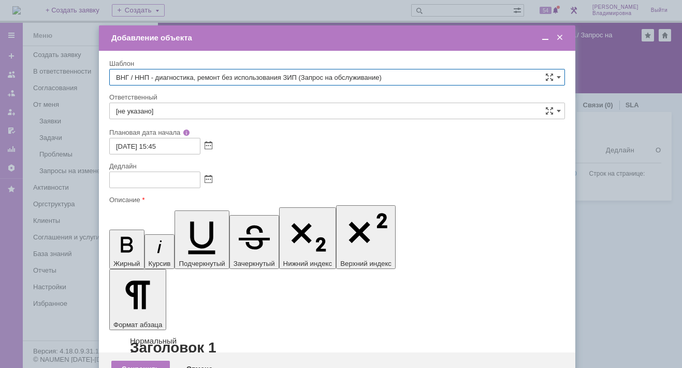
type input "[PERSON_NAME]"
type input "23.09.2025 23:45"
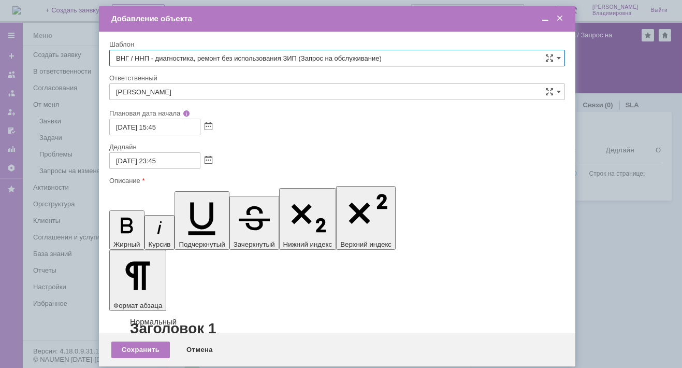
type input "ВНГ / ННП - диагностика, ремонт без использования ЗИП (Запрос на обслуживание)"
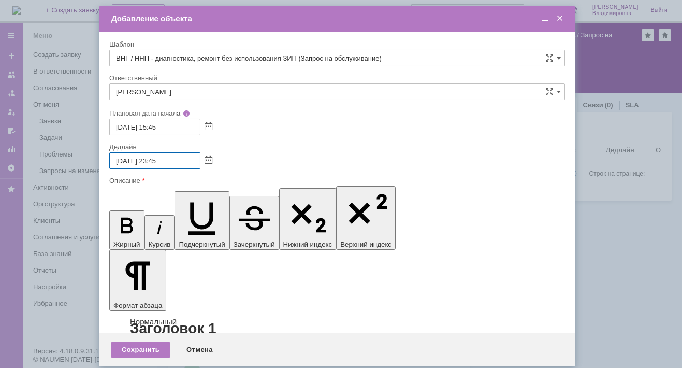
click at [123, 157] on input "23.09.2025 23:45" at bounding box center [154, 160] width 91 height 17
drag, startPoint x: 153, startPoint y: 158, endPoint x: 159, endPoint y: 158, distance: 5.7
click at [159, 158] on input "24.09.2025 23:45" at bounding box center [154, 160] width 91 height 17
drag, startPoint x: 152, startPoint y: 159, endPoint x: 159, endPoint y: 158, distance: 6.7
click at [159, 158] on input "24.09.2025 23:45" at bounding box center [154, 160] width 91 height 17
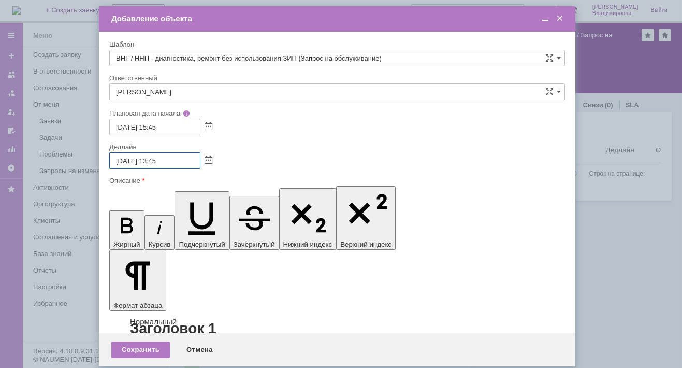
drag, startPoint x: 160, startPoint y: 157, endPoint x: 167, endPoint y: 157, distance: 6.7
click at [167, 157] on input "24.09.2025 13:45" at bounding box center [154, 160] width 91 height 17
type input "24.09.2025 13:00"
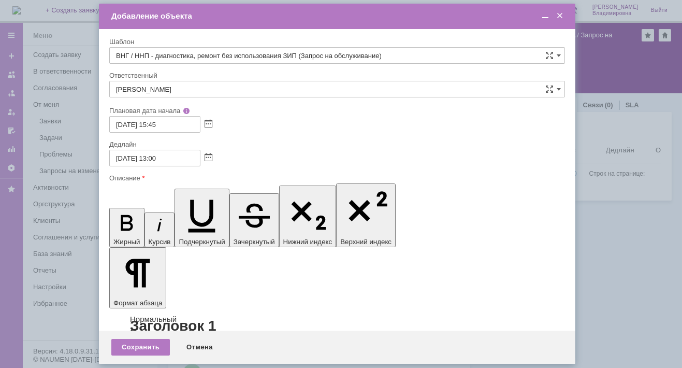
drag, startPoint x: 210, startPoint y: 2956, endPoint x: 242, endPoint y: 2956, distance: 32.1
click at [131, 345] on div "Сохранить" at bounding box center [140, 347] width 58 height 17
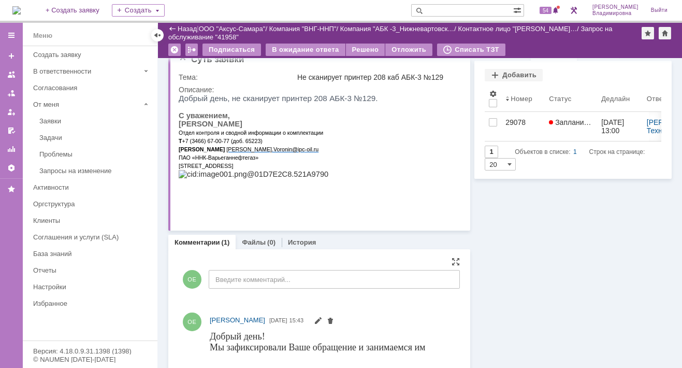
scroll to position [0, 0]
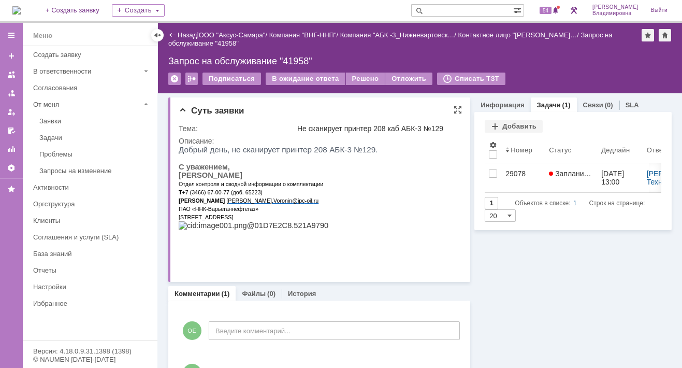
click at [390, 181] on html "Добрый день, не сканирует принтер 208 АБК-3 №129. С уважением, Воронин Михаил О…" at bounding box center [316, 191] width 275 height 93
click at [571, 68] on div "Назад | ООО "Аксус-Самара" / Компания "ВНГ-ННП" / Компания "АБК -3_Нижневартовс…" at bounding box center [420, 58] width 524 height 70
click at [497, 62] on div "Запрос на обслуживание "41958"" at bounding box center [419, 61] width 503 height 10
click at [550, 10] on span "54" at bounding box center [545, 10] width 12 height 7
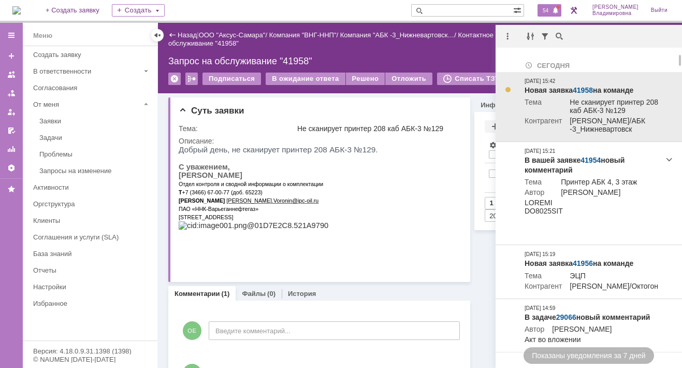
click at [585, 89] on link "41958" at bounding box center [582, 90] width 20 height 8
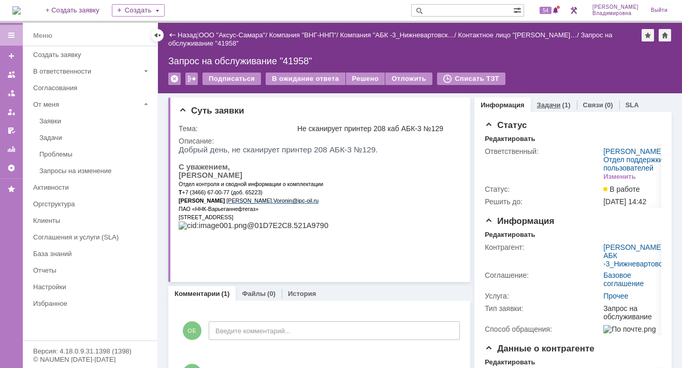
click at [545, 104] on link "Задачи" at bounding box center [549, 105] width 24 height 8
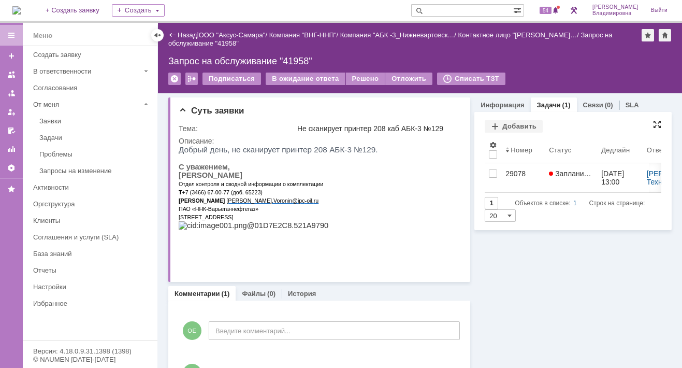
click at [653, 122] on div at bounding box center [657, 124] width 8 height 8
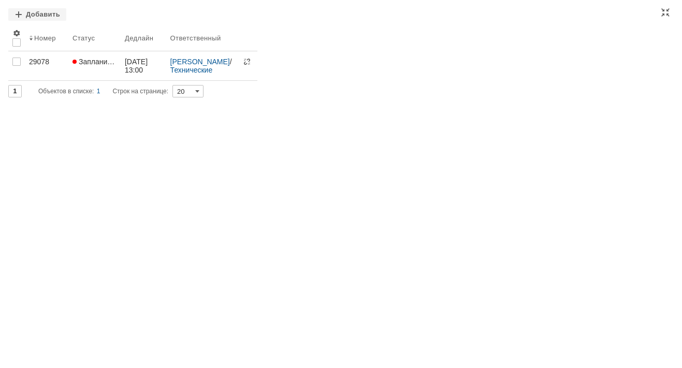
click at [360, 312] on div "Задачи Добавить Результаты поиска: 1 Объектов в списке: 1 Строк на странице: 20…" at bounding box center [341, 184] width 682 height 368
click at [667, 8] on div at bounding box center [665, 12] width 8 height 8
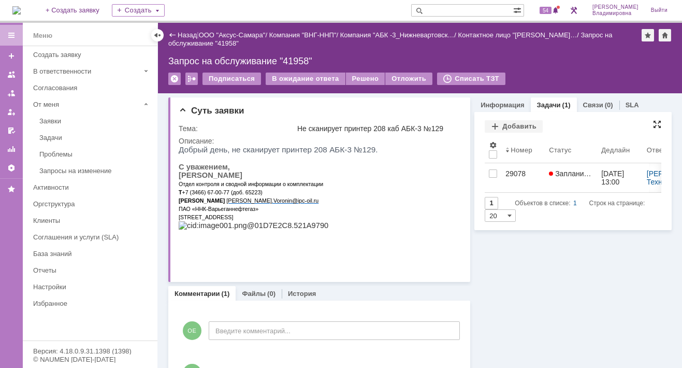
scroll to position [26, 0]
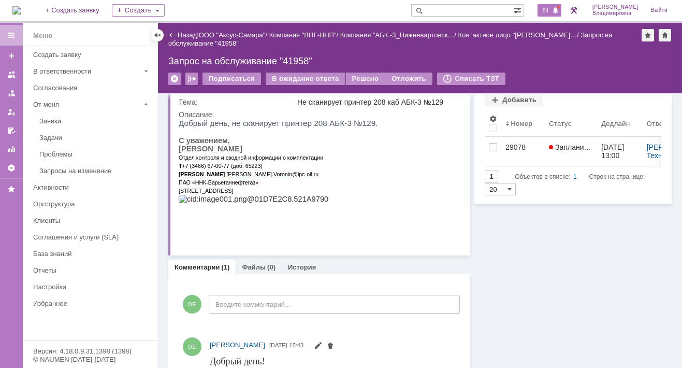
click at [551, 10] on span "54" at bounding box center [545, 10] width 12 height 7
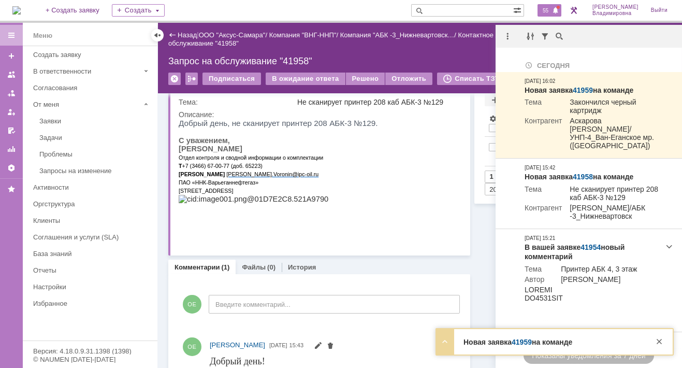
scroll to position [0, 0]
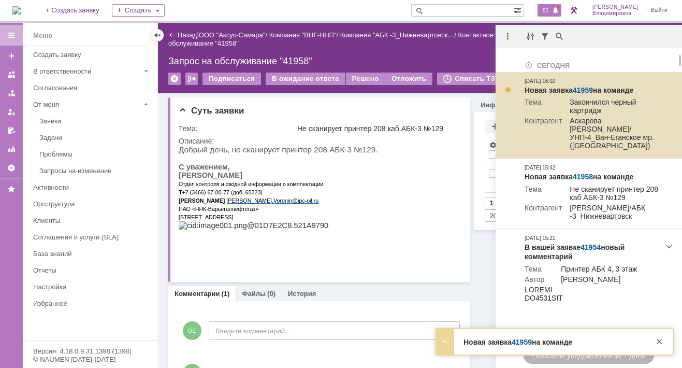
click at [585, 91] on link "41959" at bounding box center [582, 90] width 20 height 8
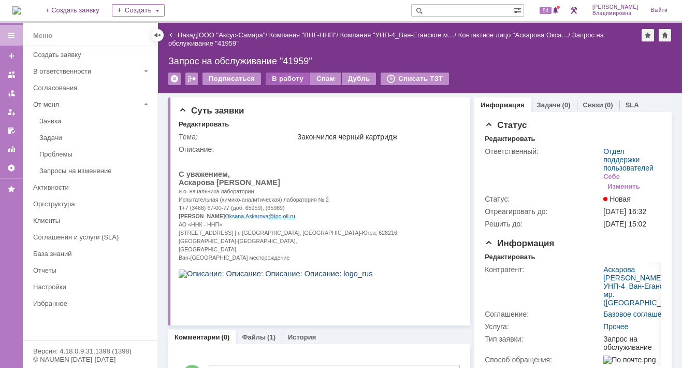
click at [283, 76] on div "В работу" at bounding box center [288, 78] width 44 height 12
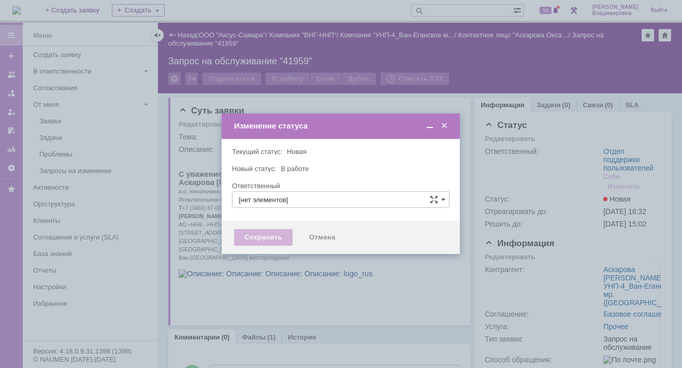
type input "Отдел поддержки пользователей"
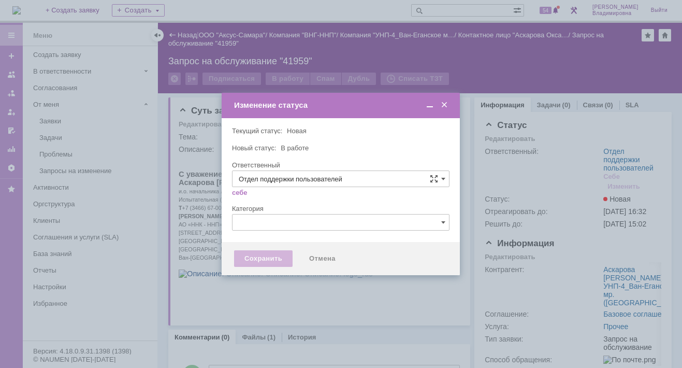
type input "[PERSON_NAME]"
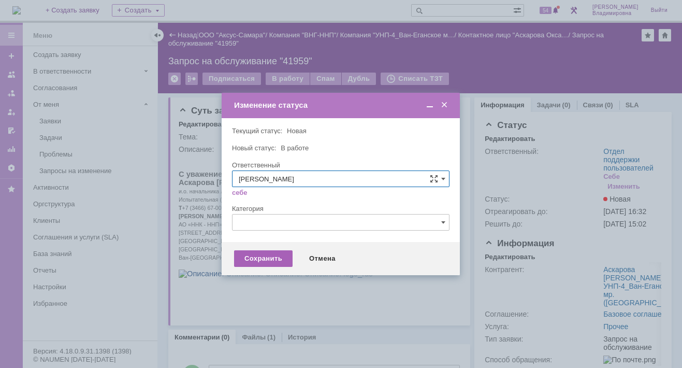
click at [261, 254] on div "Сохранить" at bounding box center [263, 258] width 58 height 17
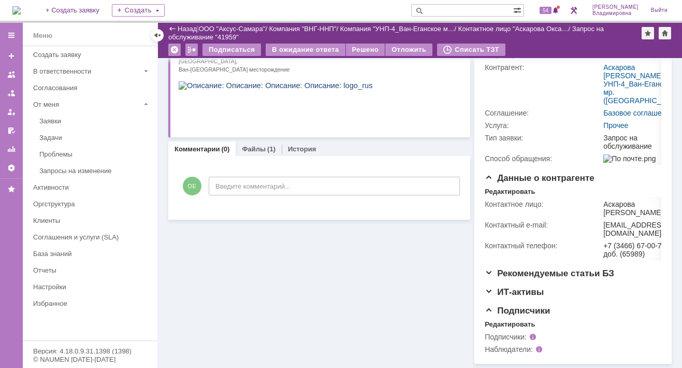
scroll to position [192, 0]
click at [251, 145] on link "Файлы" at bounding box center [254, 149] width 24 height 8
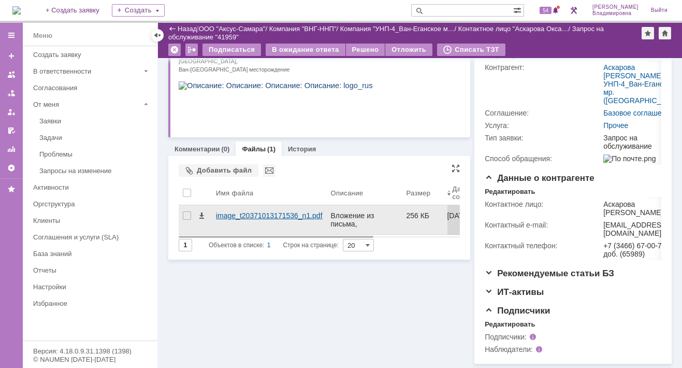
click at [221, 211] on div "image_t20371013171536_n1.pdf" at bounding box center [269, 215] width 107 height 8
click at [221, 167] on body "Идет загрузка, пожалуйста, подождите. На домашнюю + Создать заявку Создать 54 О…" at bounding box center [341, 184] width 682 height 368
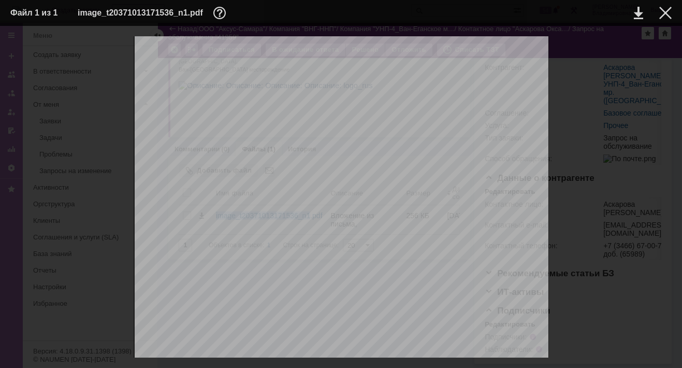
scroll to position [104, 0]
click at [666, 12] on div at bounding box center [665, 13] width 12 height 12
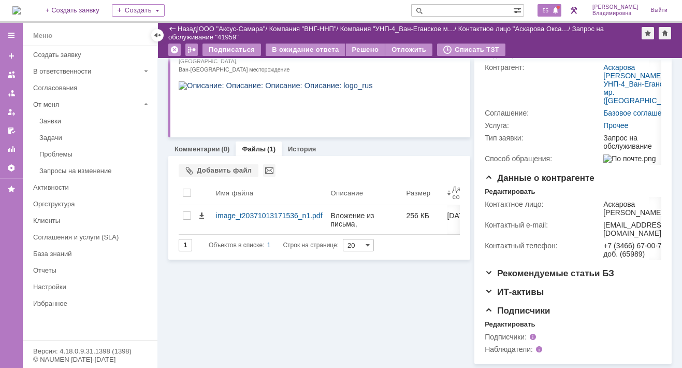
click at [551, 10] on span "55" at bounding box center [545, 10] width 12 height 7
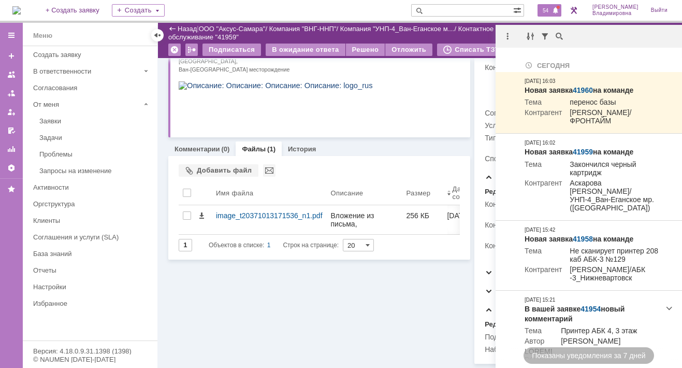
click at [327, 246] on div "Суть заявки Тема: Закончился черный картридж Описание: Комментарии (0) Файлы (1…" at bounding box center [319, 139] width 302 height 450
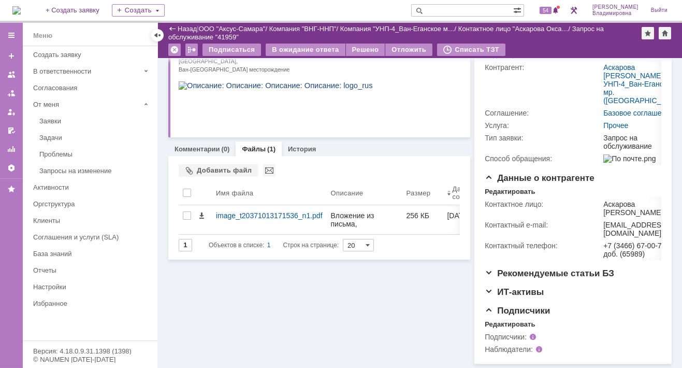
click at [262, 286] on div "Суть заявки Тема: Закончился черный картридж Описание: Комментарии (0) Файлы (1…" at bounding box center [319, 139] width 302 height 450
click at [551, 12] on span "54" at bounding box center [545, 10] width 12 height 7
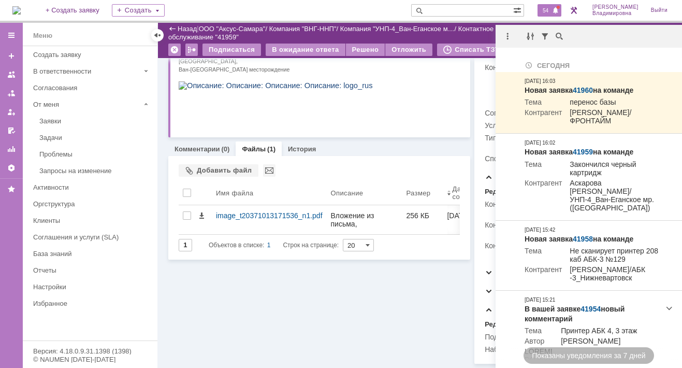
click at [200, 247] on div "Суть заявки Тема: Закончился черный картридж Описание: Комментарии (0) Файлы (1…" at bounding box center [319, 139] width 302 height 450
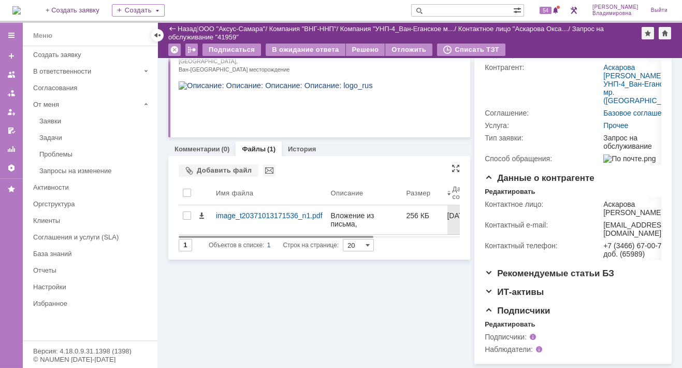
scroll to position [140, 0]
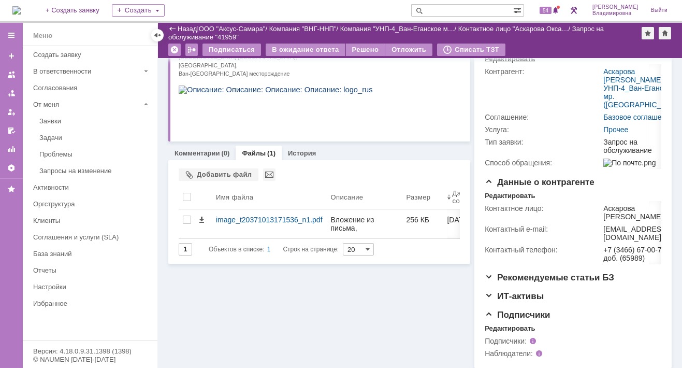
click at [504, 63] on div "Редактировать" at bounding box center [509, 59] width 50 height 8
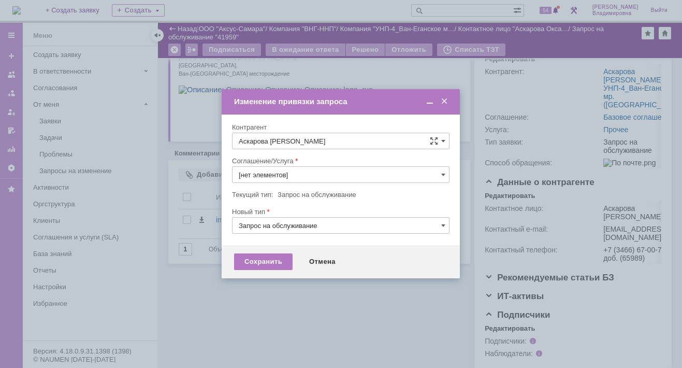
type input "Прочее"
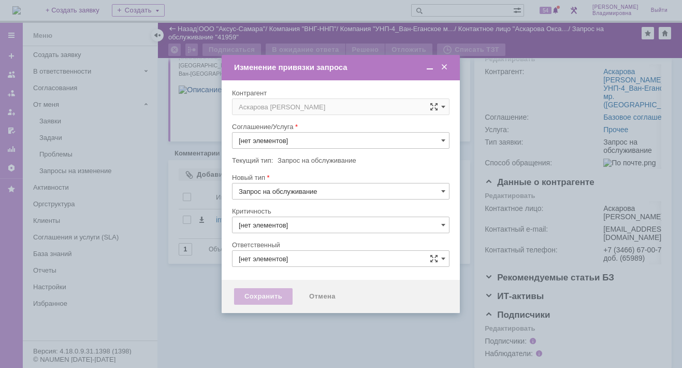
type input "Прочее"
type input "3. Низкая"
type input "Орлова Елена Владимировна"
type input "[не указано]"
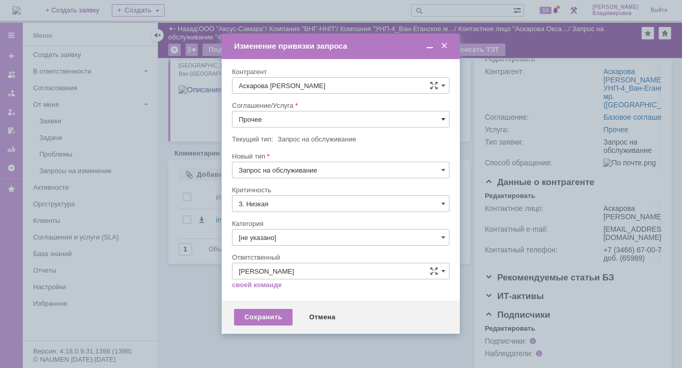
click at [442, 118] on span at bounding box center [443, 119] width 4 height 8
click at [273, 243] on span "ПТ_Замена расходных материалов / ресурсных деталей" at bounding box center [341, 247] width 204 height 8
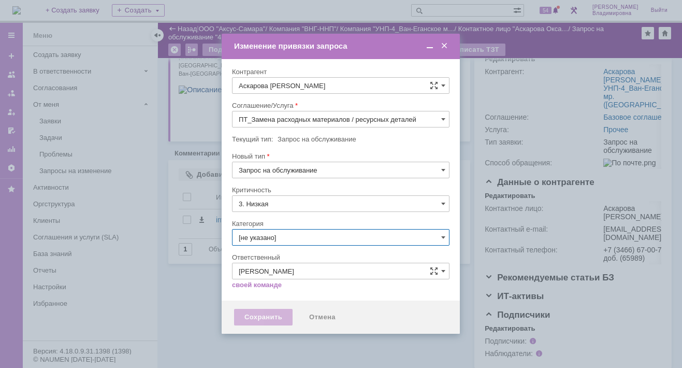
click at [273, 242] on tbody "Критичность 3. Низкая Категория [не указано] Ответственный Орлова Елена Владими…" at bounding box center [340, 240] width 217 height 111
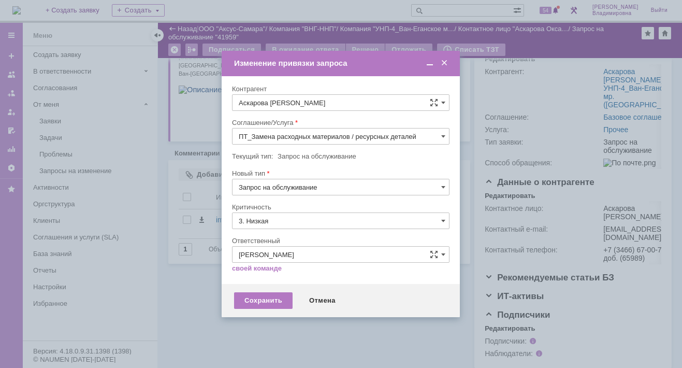
type input "ПТ_Замена расходных материалов / ресурсных деталей"
click at [271, 298] on div "Сохранить" at bounding box center [263, 300] width 58 height 17
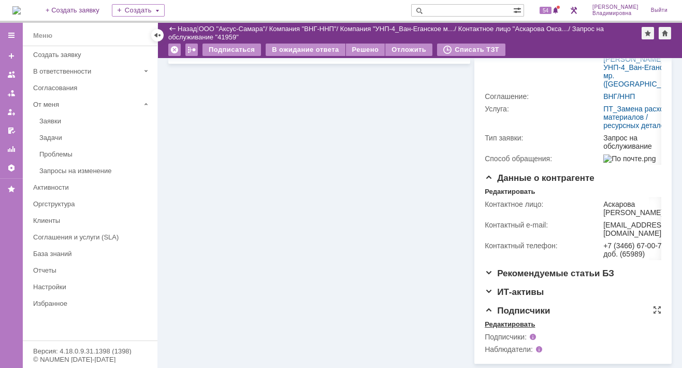
scroll to position [0, 0]
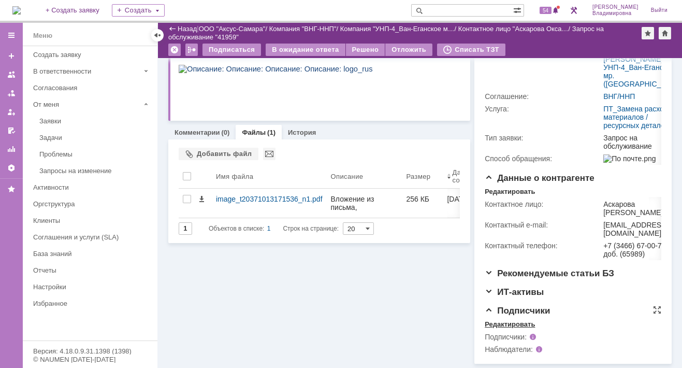
click at [501, 322] on div "Редактировать" at bounding box center [509, 324] width 50 height 8
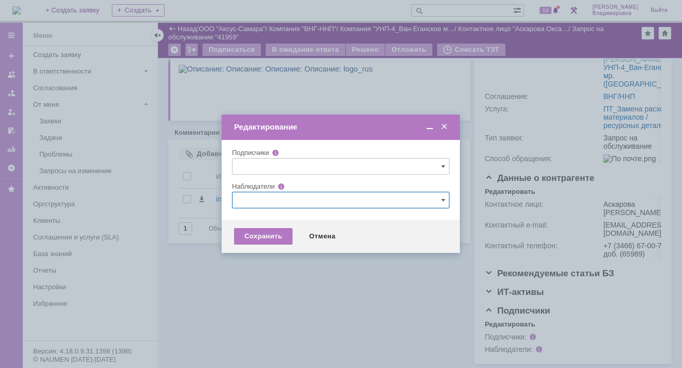
click at [248, 199] on input "text" at bounding box center [340, 200] width 217 height 17
click at [241, 196] on input "text" at bounding box center [340, 200] width 217 height 17
click at [288, 278] on span at bounding box center [288, 275] width 0 height 5
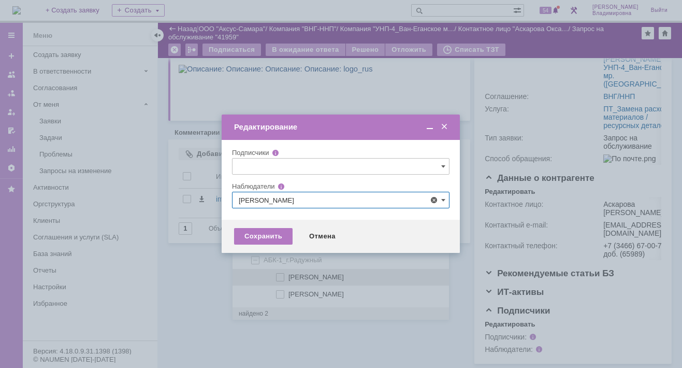
click at [277, 278] on input "Белоглазов Алексей Валерьевич" at bounding box center [280, 277] width 7 height 7
type input "Белоглазов Алексей Валерьевич"
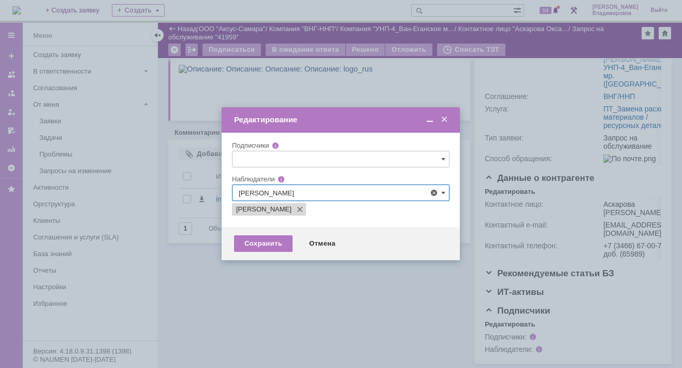
click at [190, 276] on div at bounding box center [341, 184] width 682 height 368
click at [260, 242] on div "Сохранить" at bounding box center [263, 243] width 58 height 17
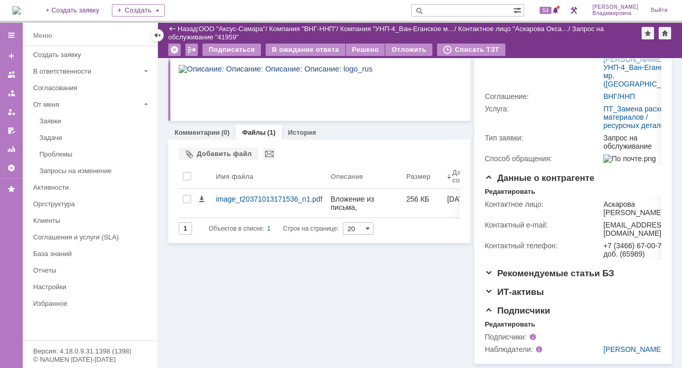
click at [319, 252] on div "Суть заявки Тема: Закончился черный картридж Описание: Комментарии (0) Файлы (1…" at bounding box center [319, 130] width 302 height 466
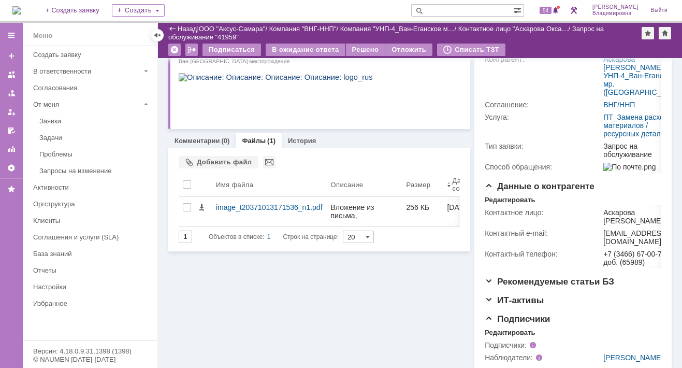
scroll to position [155, 0]
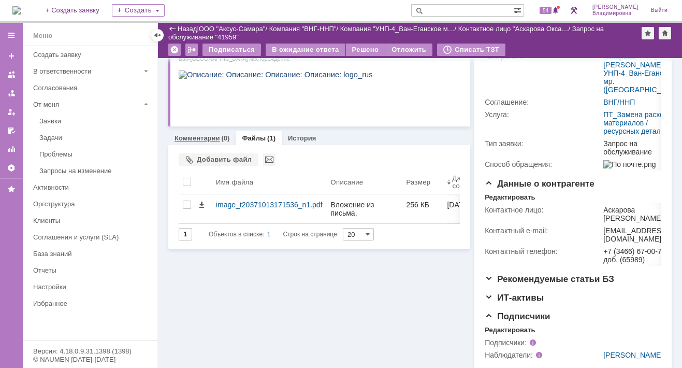
click at [199, 134] on link "Комментарии" at bounding box center [197, 138] width 46 height 8
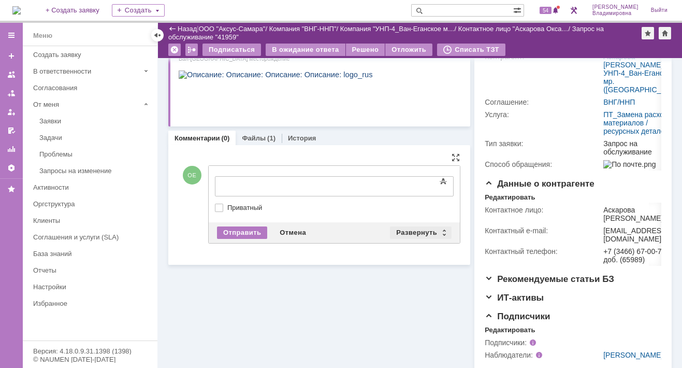
click at [413, 231] on div "Развернуть" at bounding box center [421, 232] width 62 height 12
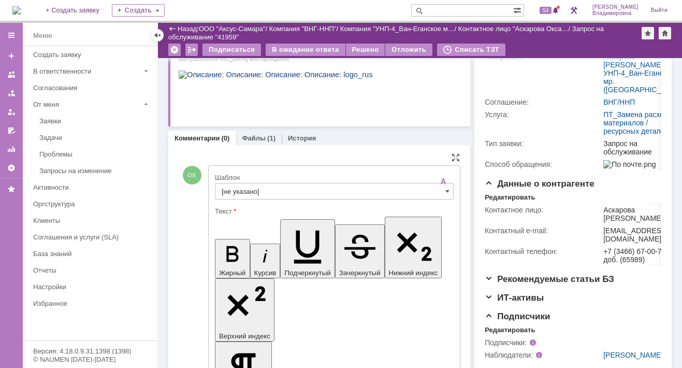
click at [235, 187] on input "[не указано]" at bounding box center [334, 191] width 239 height 17
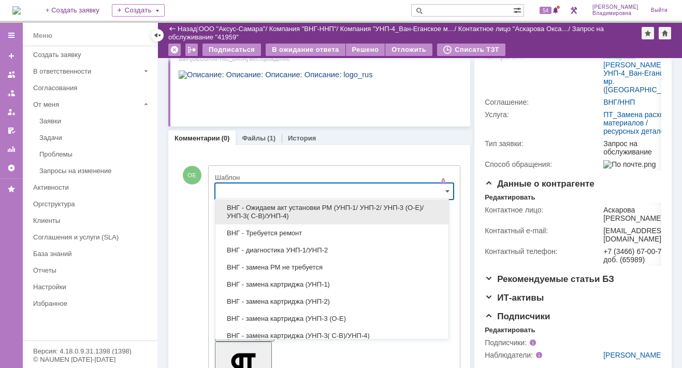
scroll to position [207, 0]
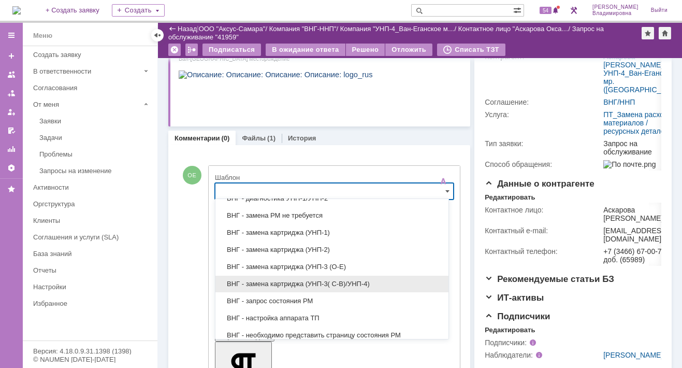
click at [302, 280] on span "ВНГ - замена картриджа (УНП-3( С-В)/УНП-4)" at bounding box center [332, 284] width 221 height 8
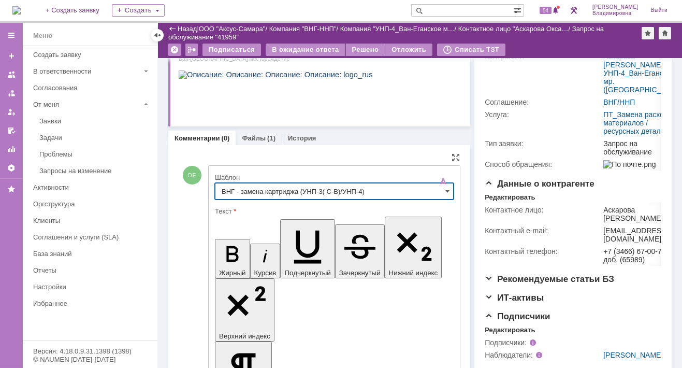
type input "ВНГ - замена картриджа (УНП-3( С-В)/УНП-4)"
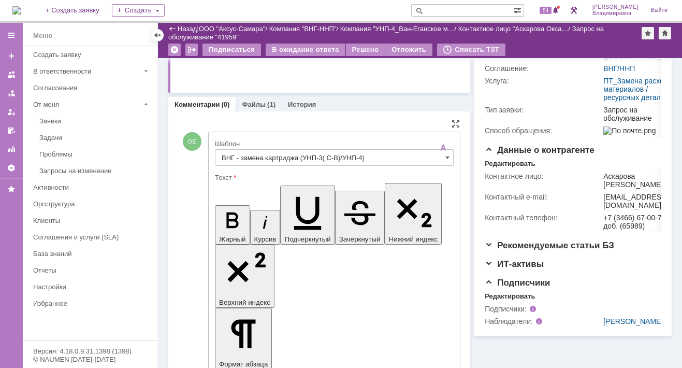
scroll to position [0, 109]
drag, startPoint x: 380, startPoint y: 2134, endPoint x: 416, endPoint y: 2379, distance: 248.4
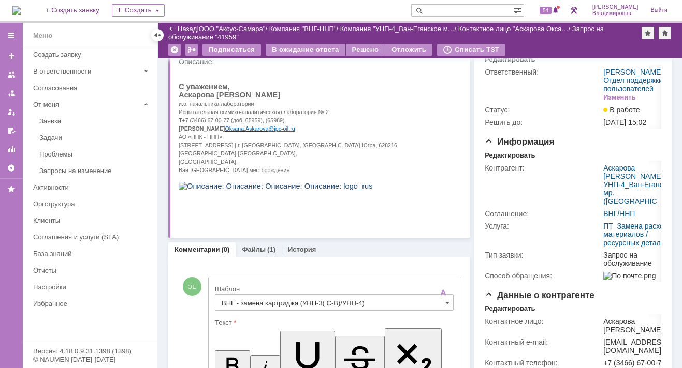
scroll to position [0, 0]
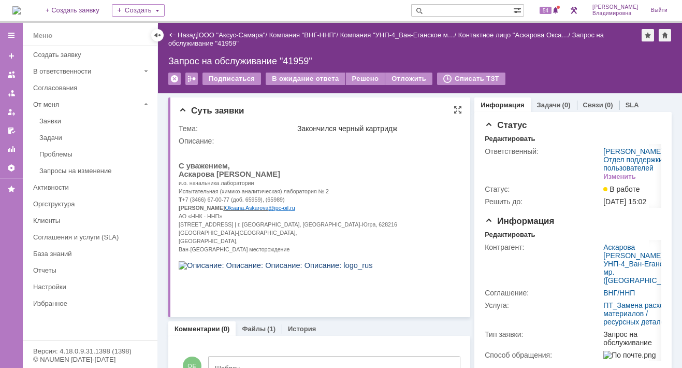
drag, startPoint x: 212, startPoint y: 178, endPoint x: 276, endPoint y: 177, distance: 64.2
click at [276, 177] on p "Аскарова Оксана Зуфаровна" at bounding box center [288, 174] width 218 height 8
copy span "Оксана Зуфаровна"
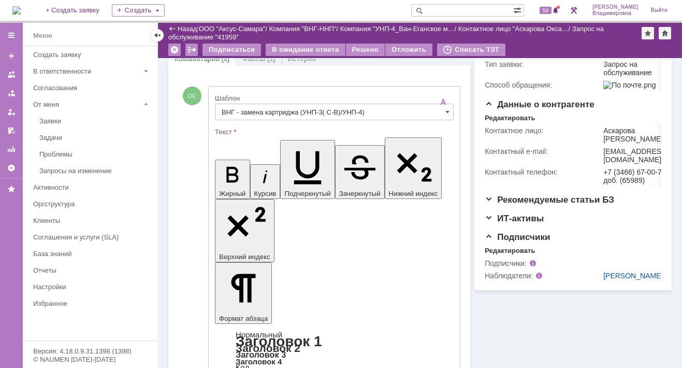
scroll to position [259, 0]
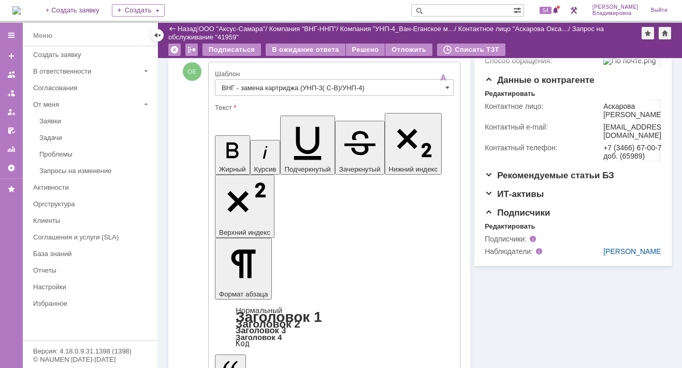
drag, startPoint x: 270, startPoint y: 2300, endPoint x: 282, endPoint y: 2300, distance: 11.9
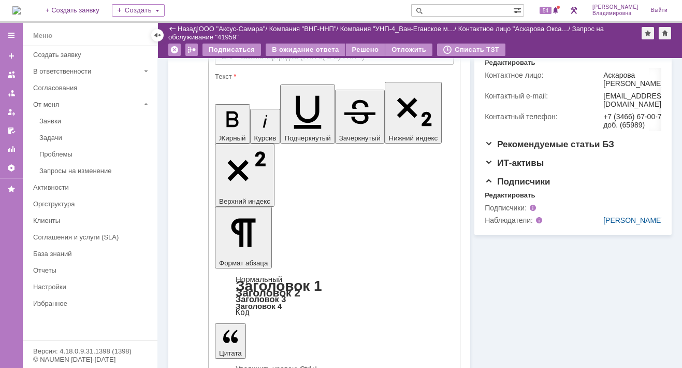
scroll to position [304, 0]
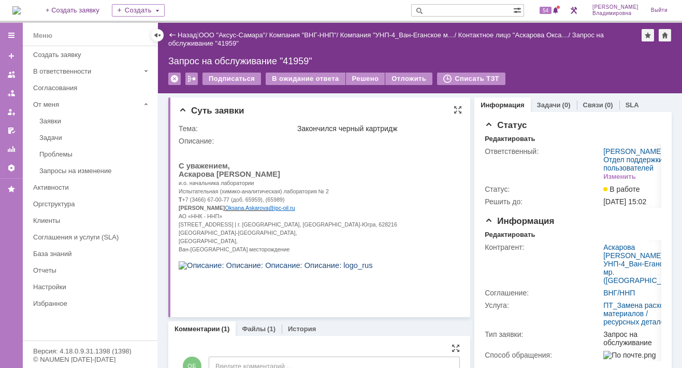
scroll to position [0, 0]
click at [301, 77] on div "В ожидание ответа" at bounding box center [305, 78] width 79 height 12
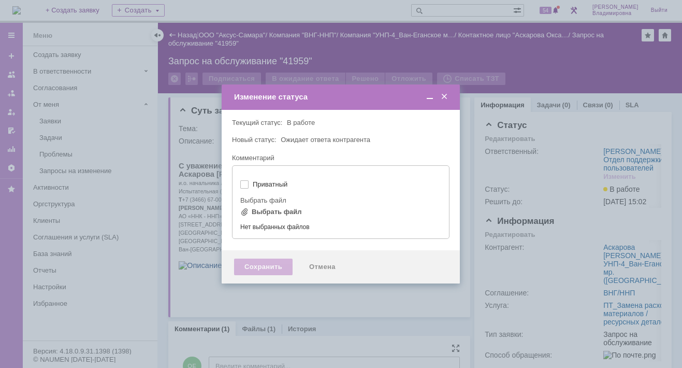
type input "[не указано]"
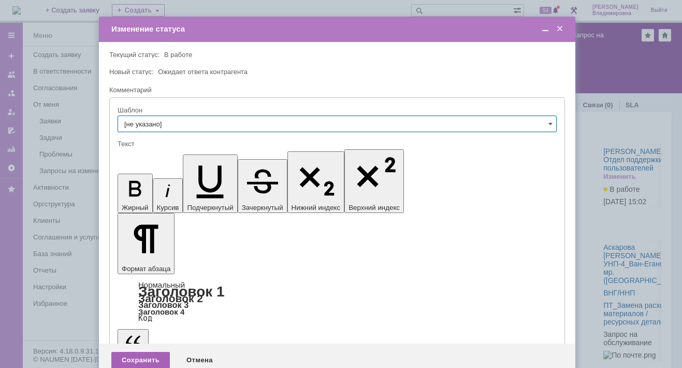
click at [140, 351] on div "Сохранить" at bounding box center [140, 359] width 58 height 17
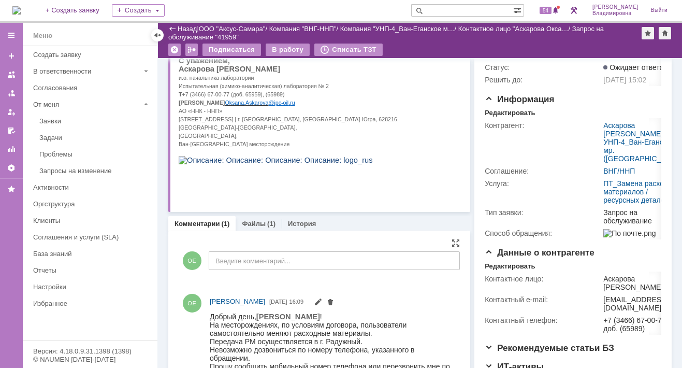
scroll to position [155, 0]
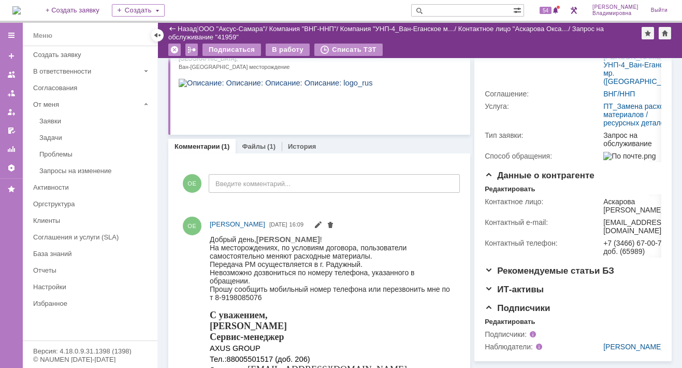
click at [187, 143] on link "Комментарии" at bounding box center [197, 146] width 46 height 8
click at [247, 143] on link "Файлы" at bounding box center [254, 146] width 24 height 8
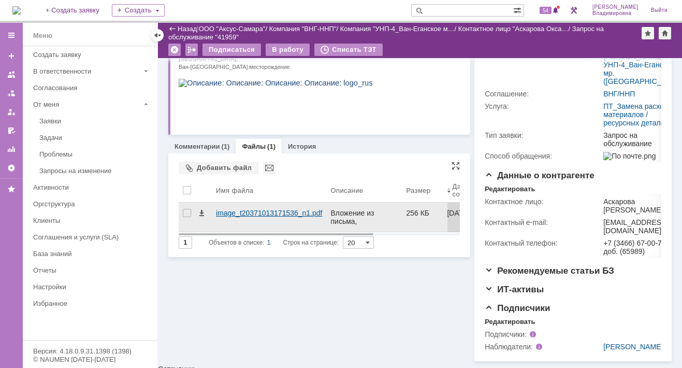
click at [249, 213] on div "image_t20371013171536_n1.pdf" at bounding box center [269, 213] width 107 height 8
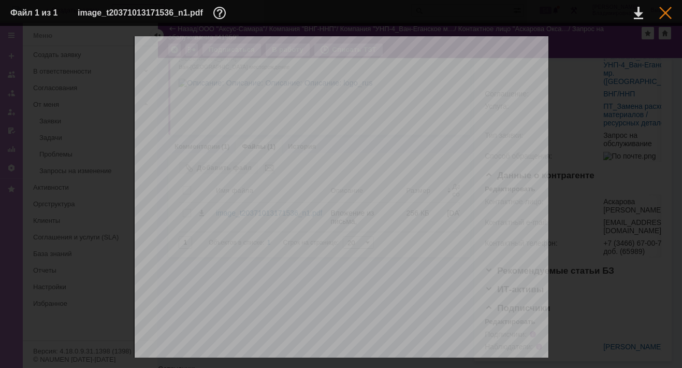
click at [665, 8] on div at bounding box center [665, 13] width 12 height 12
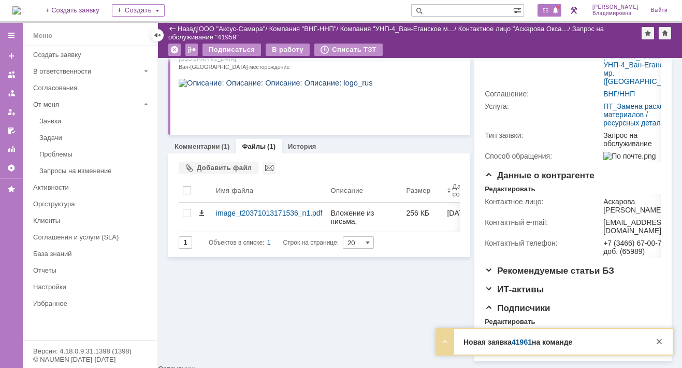
click at [549, 10] on span "55" at bounding box center [545, 10] width 12 height 7
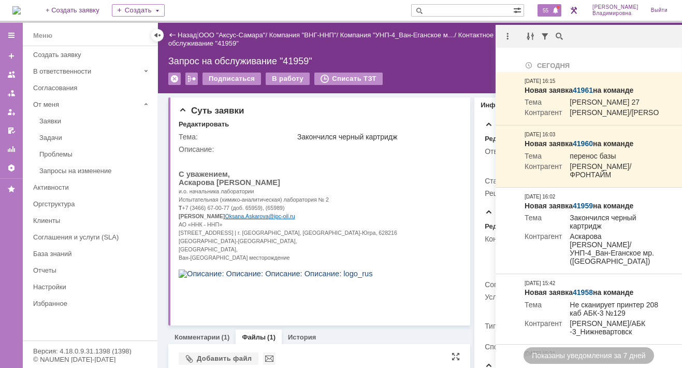
scroll to position [104, 0]
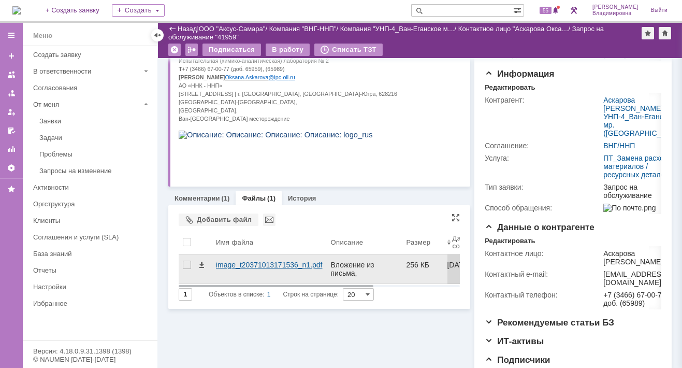
click at [238, 260] on div "image_t20371013171536_n1.pdf" at bounding box center [269, 264] width 107 height 8
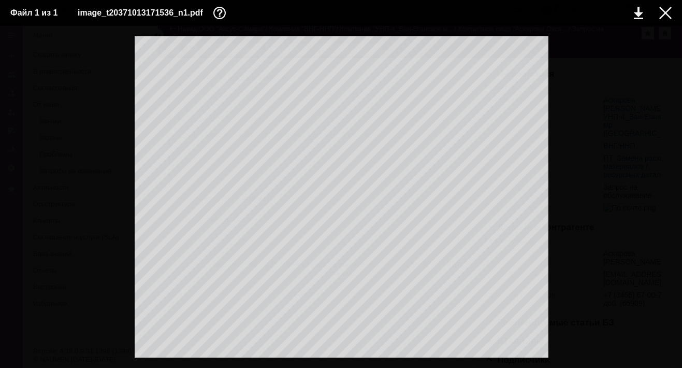
scroll to position [0, 0]
click at [665, 12] on div at bounding box center [665, 13] width 12 height 12
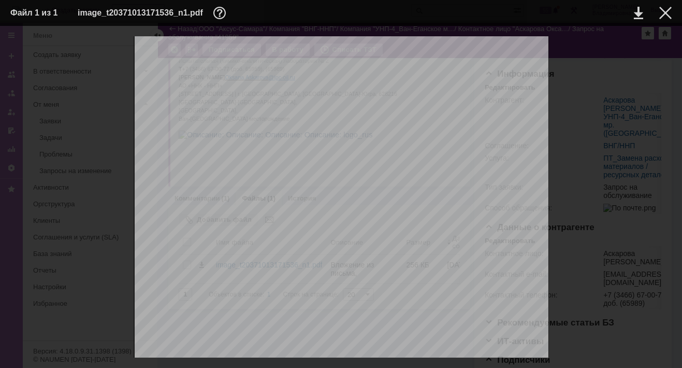
click at [280, 10] on td "image_t20371013171536_n1.pdf" at bounding box center [332, 13] width 508 height 16
click at [334, 21] on table "Файл 1 из 1 image_t20371013171536_n1.pdf" at bounding box center [341, 13] width 682 height 26
click at [667, 14] on div at bounding box center [665, 13] width 12 height 12
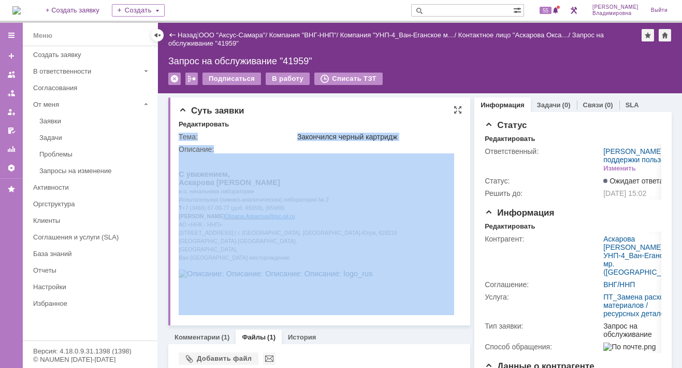
drag, startPoint x: 184, startPoint y: 185, endPoint x: 192, endPoint y: 185, distance: 8.3
click at [177, 185] on div "Суть заявки Редактировать Тема: Закончился черный картридж Описание:" at bounding box center [319, 211] width 302 height 228
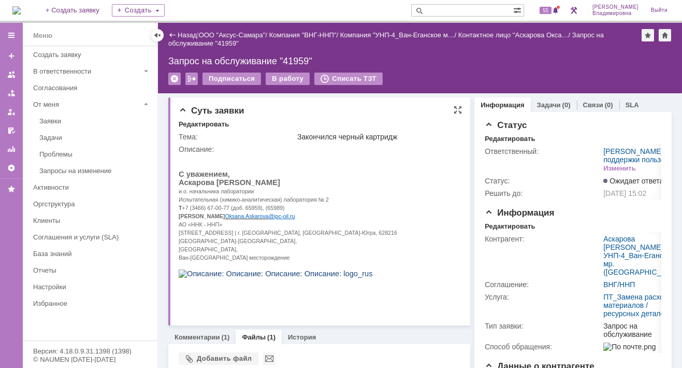
drag, startPoint x: 179, startPoint y: 185, endPoint x: 283, endPoint y: 182, distance: 103.6
click at [283, 182] on p "Аскарова Оксана Зуфаровна" at bounding box center [288, 182] width 218 height 8
copy span "Аскарова Оксана Зуфаровна"
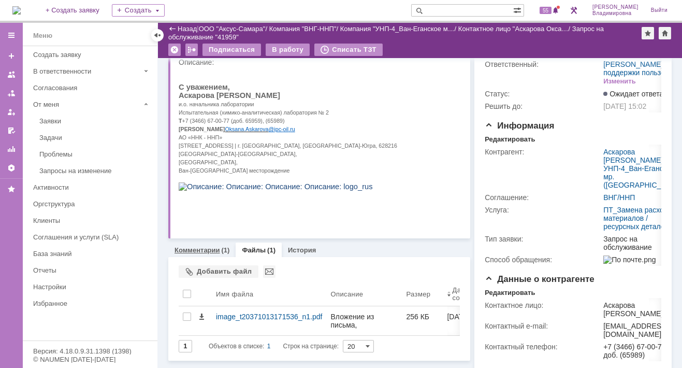
scroll to position [104, 0]
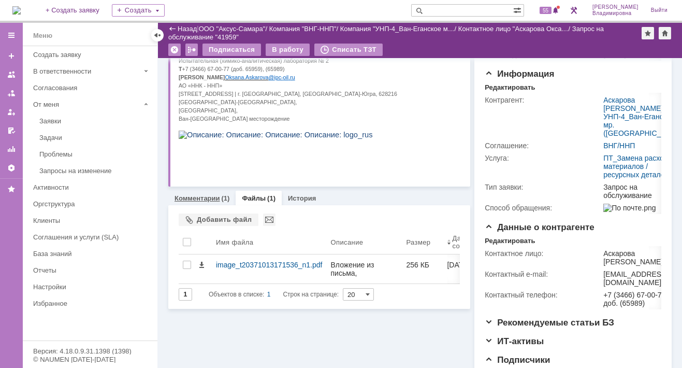
click at [191, 194] on link "Комментарии" at bounding box center [197, 198] width 46 height 8
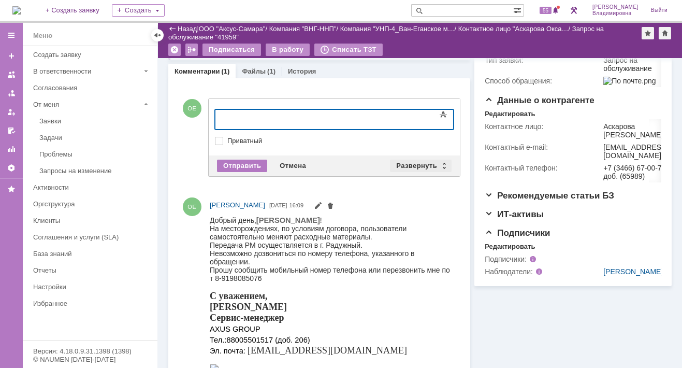
click at [424, 161] on div "Развернуть" at bounding box center [421, 165] width 62 height 12
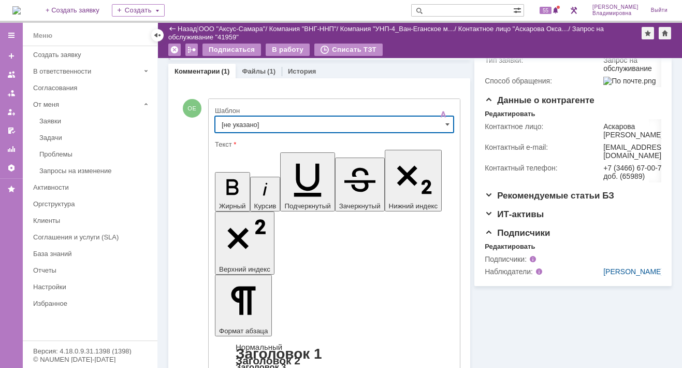
click at [240, 125] on input "[не указано]" at bounding box center [334, 124] width 239 height 17
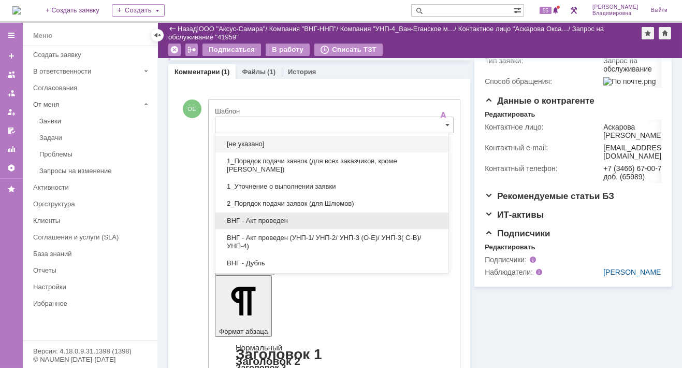
click at [248, 216] on span "ВНГ - Акт проведен" at bounding box center [332, 220] width 221 height 8
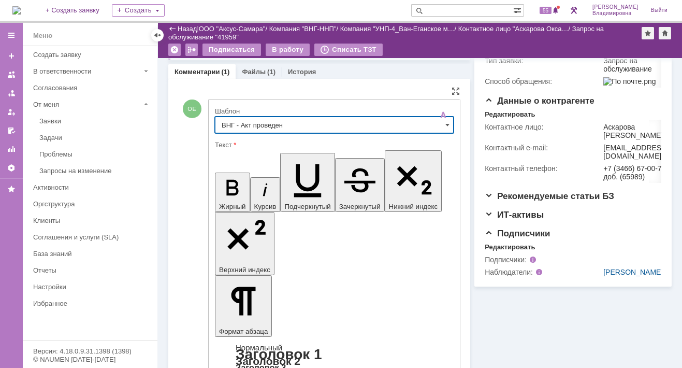
type input "ВНГ - Акт проведен"
drag, startPoint x: 227, startPoint y: 2270, endPoint x: 258, endPoint y: 2295, distance: 40.5
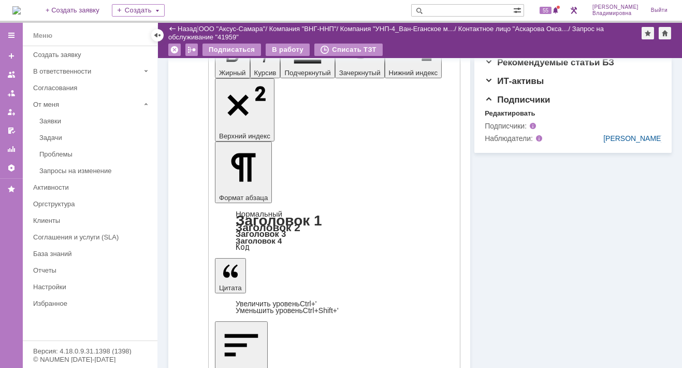
scroll to position [386, 0]
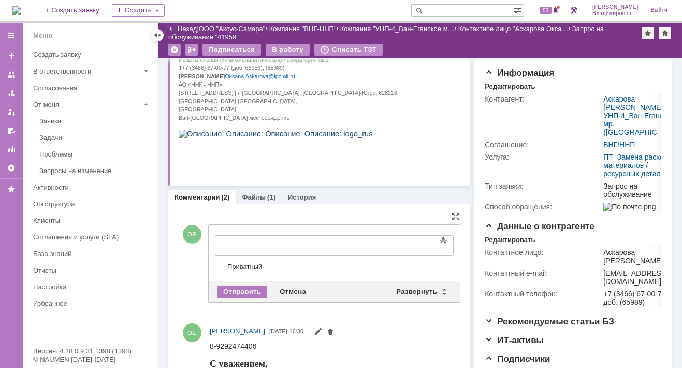
scroll to position [0, 0]
click at [409, 289] on div "Развернуть" at bounding box center [421, 291] width 62 height 12
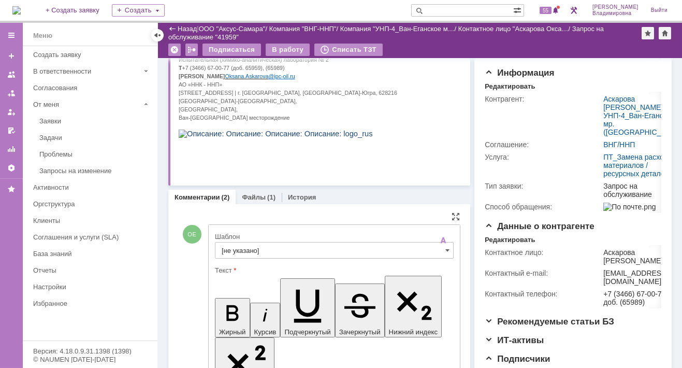
click at [240, 247] on input "[не указано]" at bounding box center [334, 250] width 239 height 17
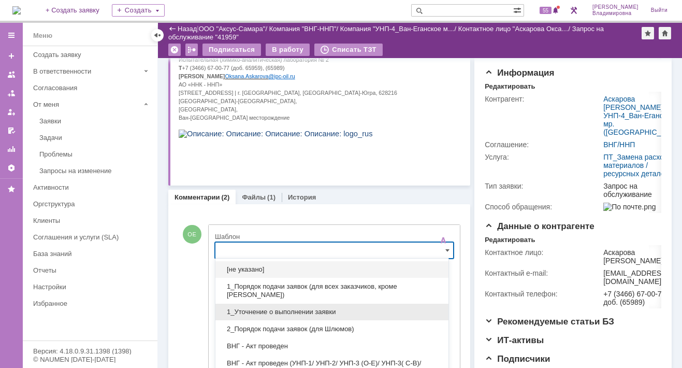
scroll to position [144, 0]
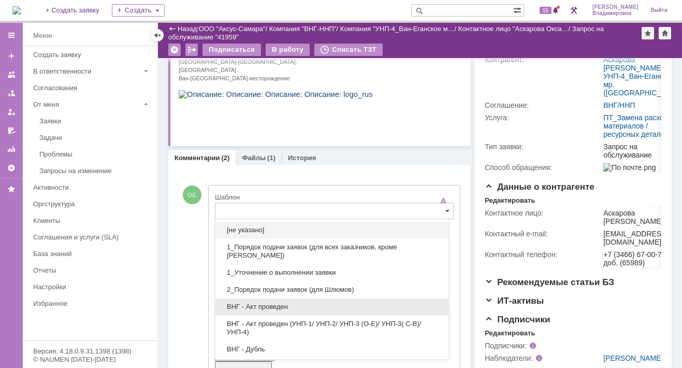
click at [252, 306] on span "ВНГ - Акт проведен" at bounding box center [332, 306] width 221 height 8
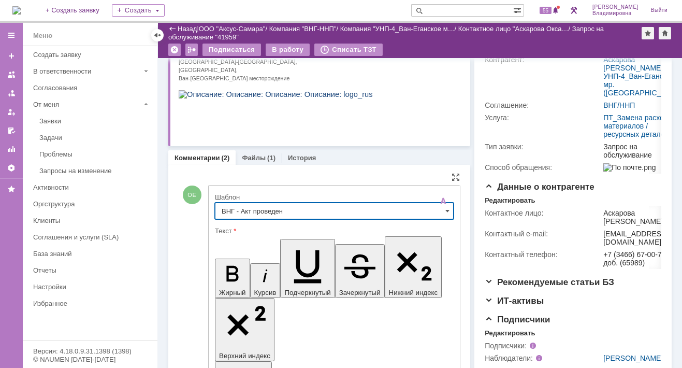
type input "ВНГ - Акт проведен"
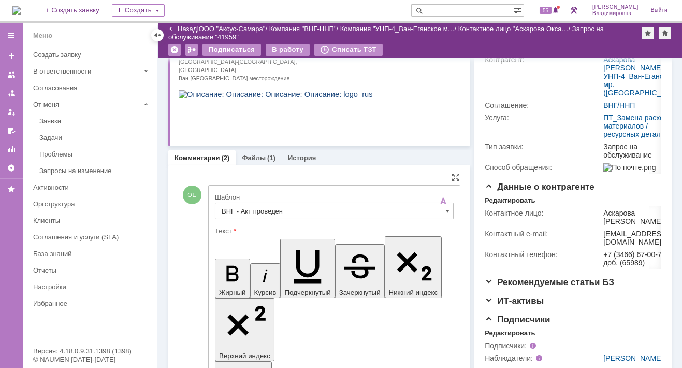
drag, startPoint x: 225, startPoint y: 2355, endPoint x: 270, endPoint y: 2381, distance: 52.4
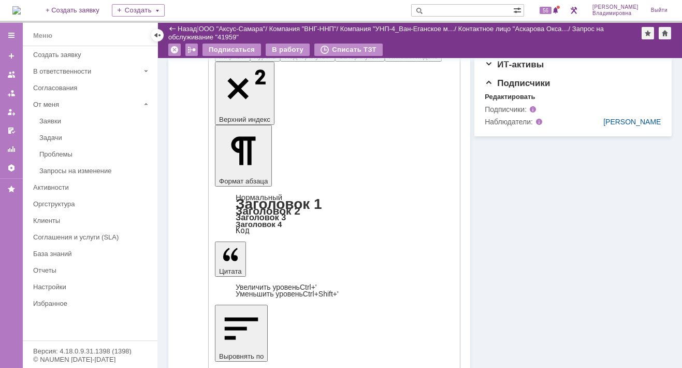
scroll to position [403, 0]
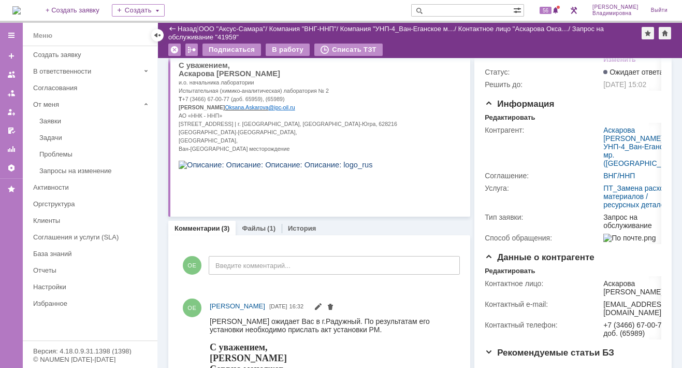
scroll to position [0, 0]
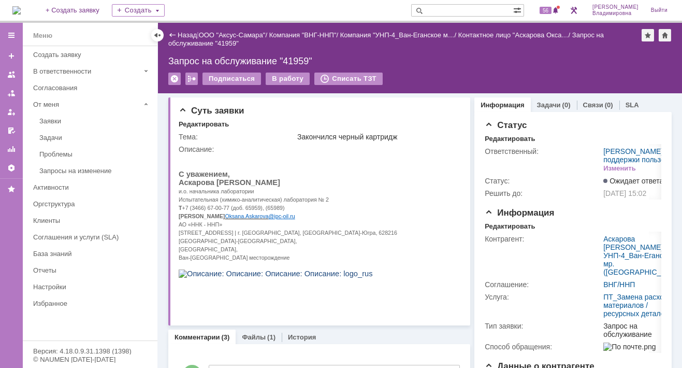
click at [441, 11] on input "text" at bounding box center [462, 10] width 102 height 12
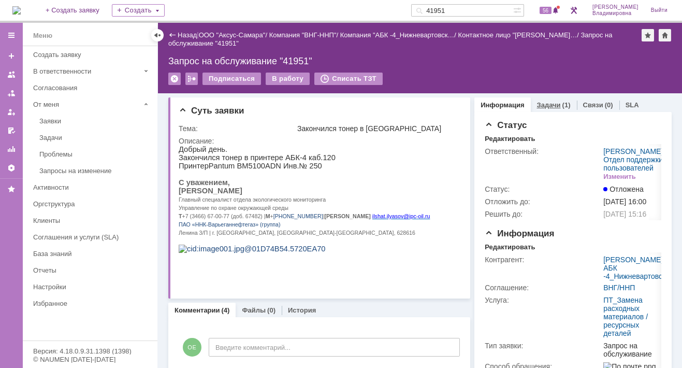
click at [538, 102] on link "Задачи" at bounding box center [549, 105] width 24 height 8
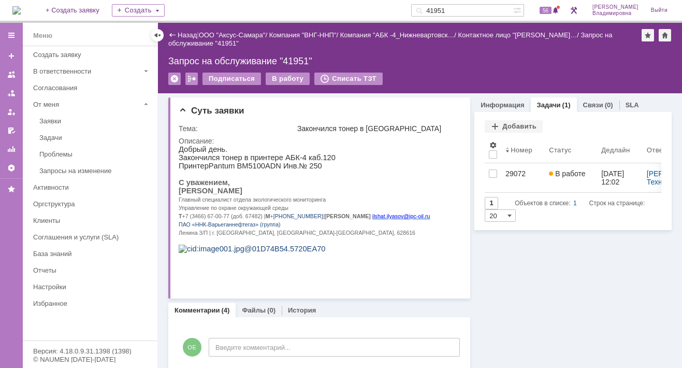
drag, startPoint x: 472, startPoint y: 8, endPoint x: 425, endPoint y: 13, distance: 46.9
click at [425, 13] on div "На домашнюю + Создать заявку Создать 41951 56 Орлова Елена Владимировна Выйти" at bounding box center [341, 11] width 682 height 23
type input "41958"
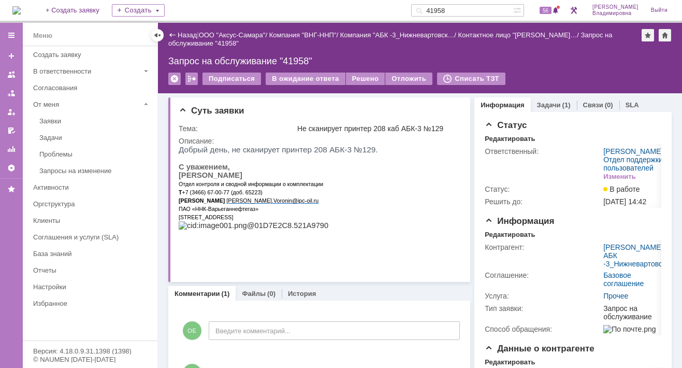
click at [542, 101] on link "Задачи" at bounding box center [549, 105] width 24 height 8
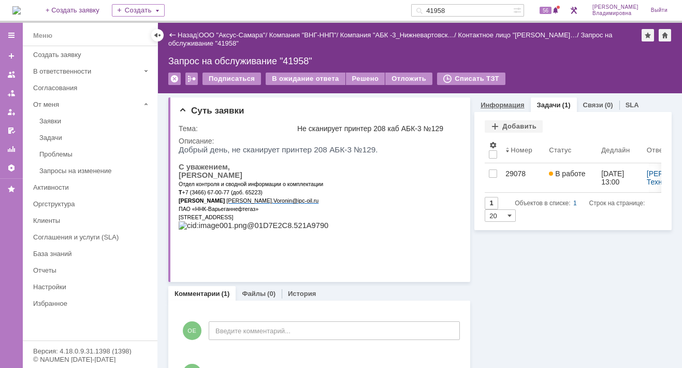
click at [494, 104] on link "Информация" at bounding box center [501, 105] width 43 height 8
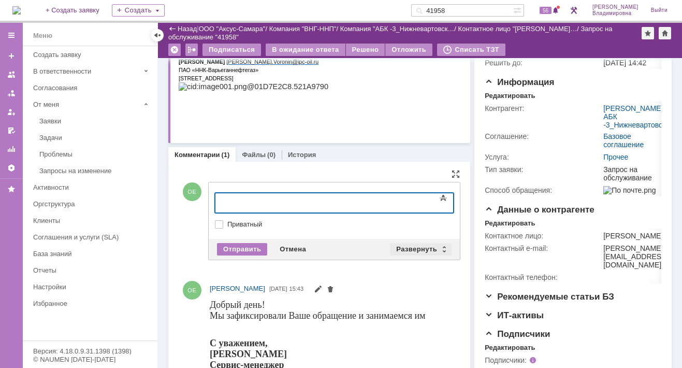
click at [429, 245] on div "Развернуть" at bounding box center [421, 249] width 62 height 12
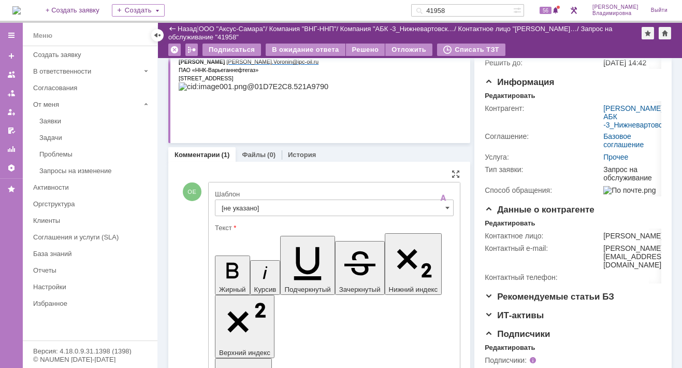
click at [244, 205] on input "[не указано]" at bounding box center [334, 207] width 239 height 17
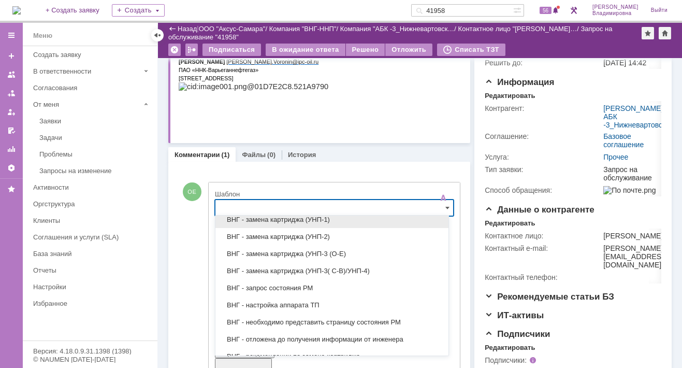
scroll to position [259, 0]
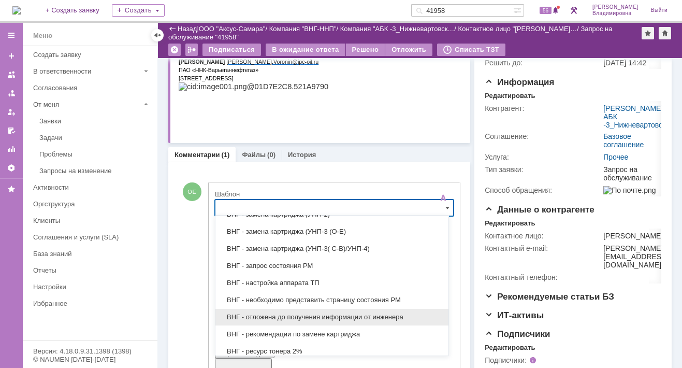
click at [288, 313] on span "ВНГ - отложена до получения информации от инженера" at bounding box center [332, 317] width 221 height 8
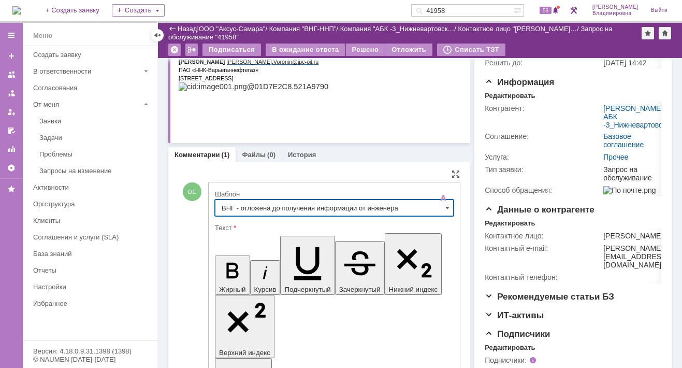
type input "ВНГ - отложена до получения информации от инженера"
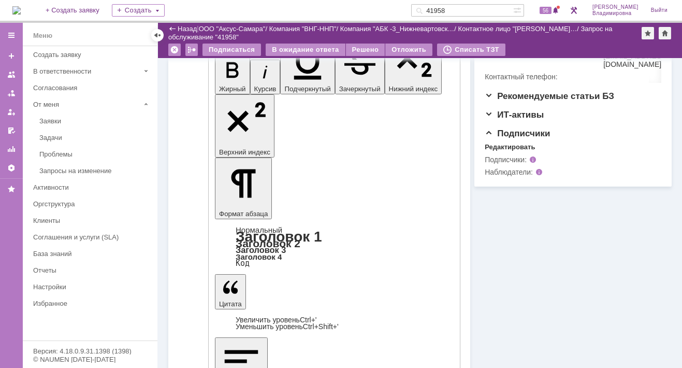
scroll to position [362, 0]
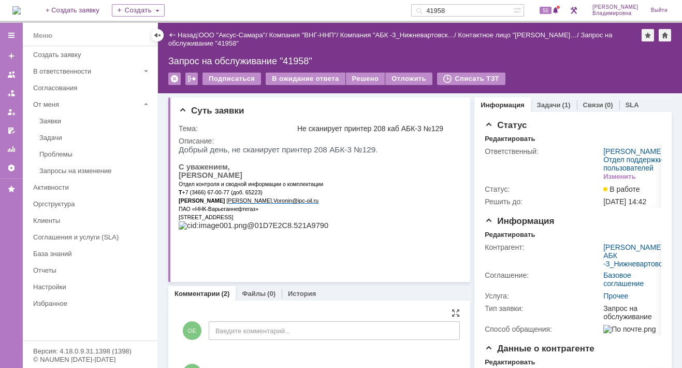
scroll to position [0, 0]
click at [395, 76] on div "Отложить" at bounding box center [408, 78] width 47 height 12
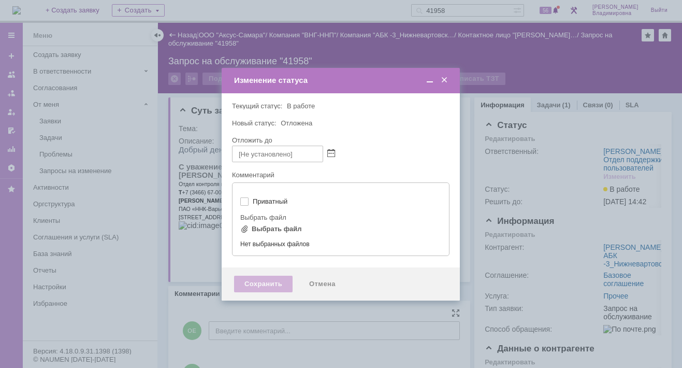
type input "[не указано]"
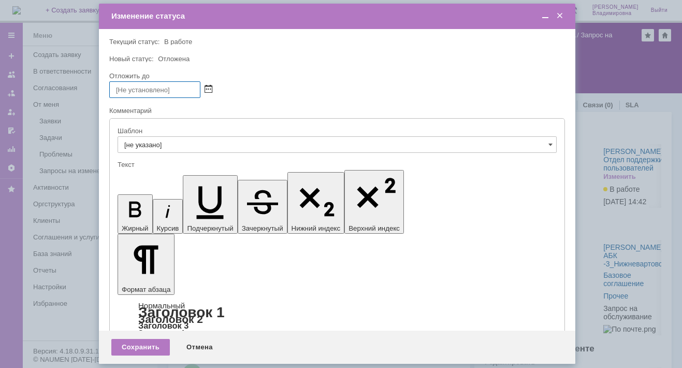
click at [208, 85] on span at bounding box center [208, 89] width 8 height 8
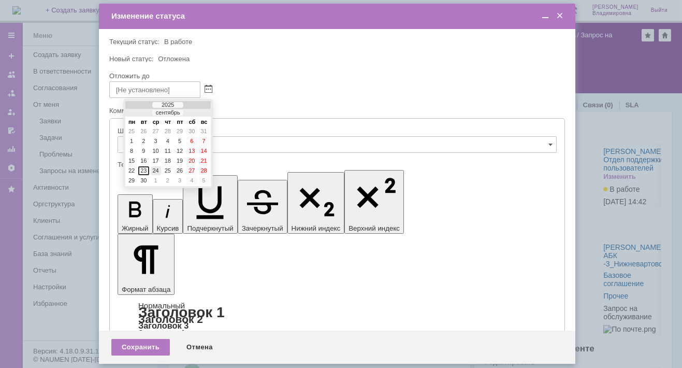
click at [156, 169] on div "24" at bounding box center [156, 170] width 10 height 9
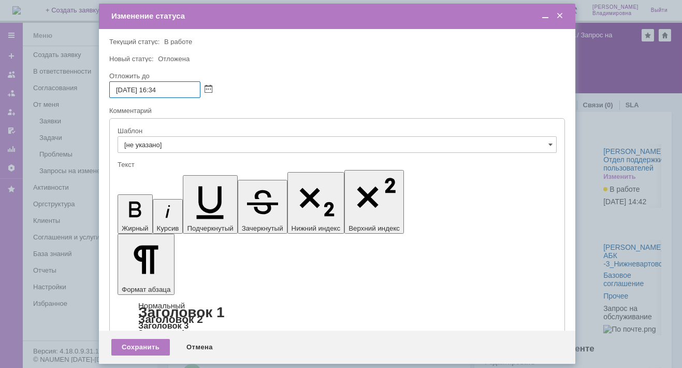
drag, startPoint x: 163, startPoint y: 89, endPoint x: 168, endPoint y: 89, distance: 5.7
click at [168, 89] on input "24.09.2025 16:34" at bounding box center [154, 89] width 91 height 17
type input "24.09.2025 16:00"
click at [131, 344] on div "Сохранить" at bounding box center [140, 347] width 58 height 17
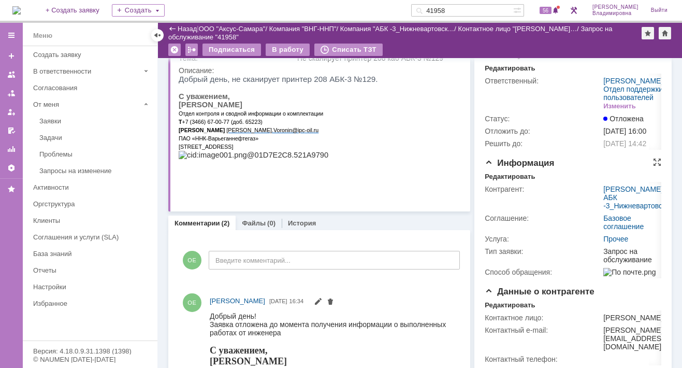
scroll to position [52, 0]
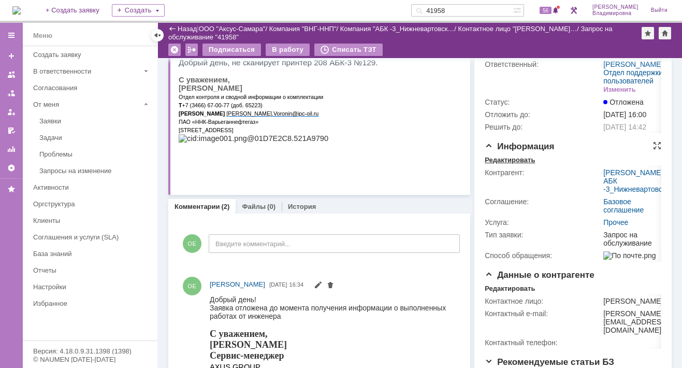
click at [505, 164] on div "Редактировать" at bounding box center [509, 160] width 50 height 8
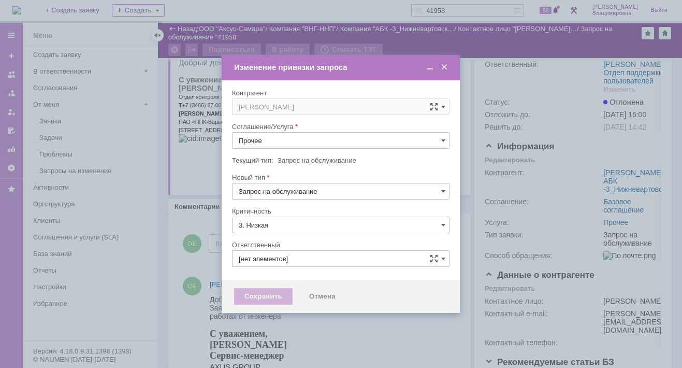
type input "Орлова Елена Владимировна"
type input "[не указано]"
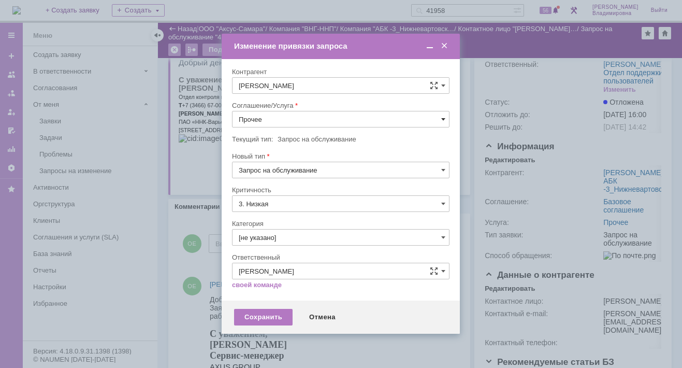
click at [443, 116] on span at bounding box center [443, 119] width 4 height 8
click at [283, 209] on span "ПТ_ диагностика/ ремонтно-восстановительные работы" at bounding box center [341, 213] width 204 height 8
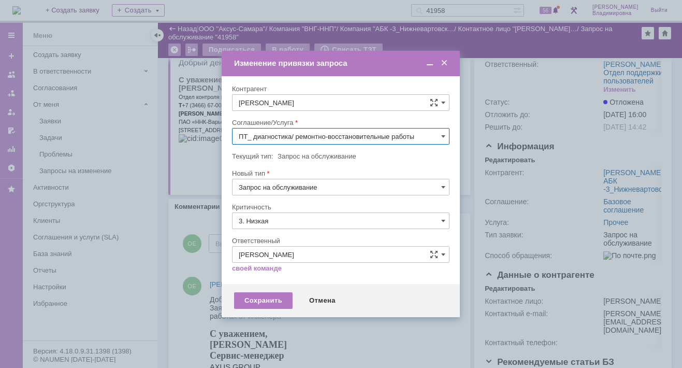
type input "ПТ_ диагностика/ ремонтно-восстановительные работы"
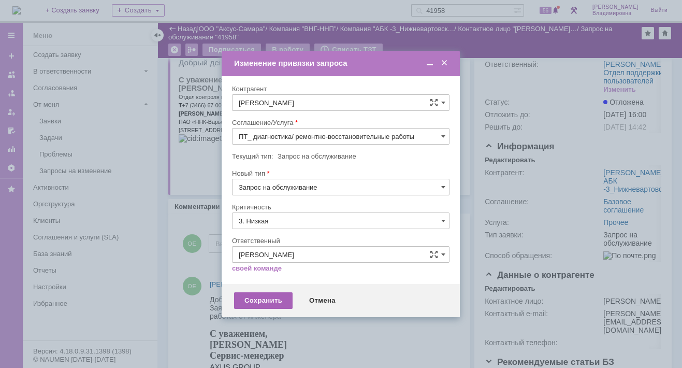
click at [258, 296] on div "Сохранить" at bounding box center [263, 300] width 58 height 17
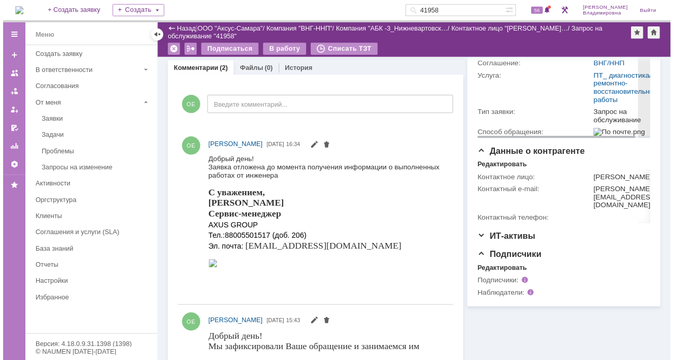
scroll to position [311, 0]
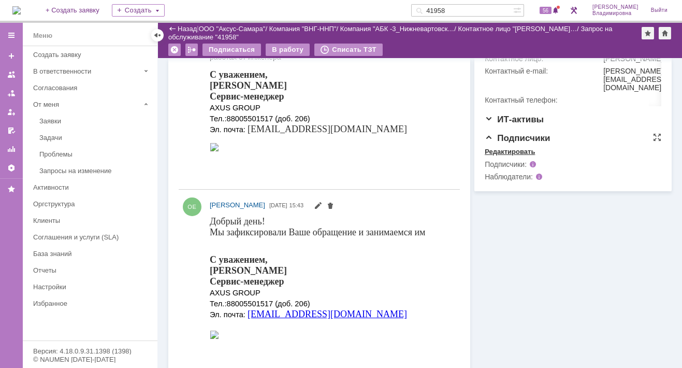
click at [507, 156] on div "Редактировать" at bounding box center [509, 152] width 50 height 8
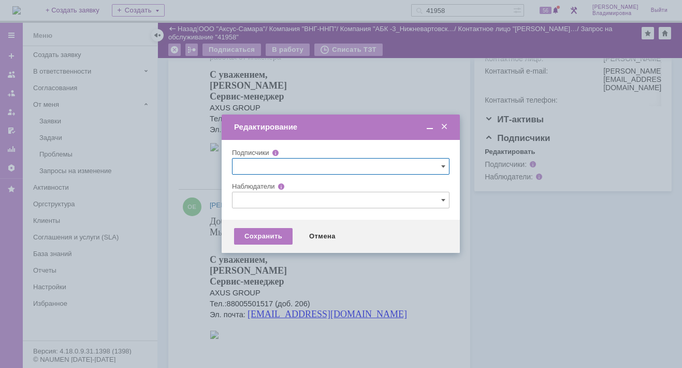
click at [249, 203] on input "text" at bounding box center [340, 200] width 217 height 17
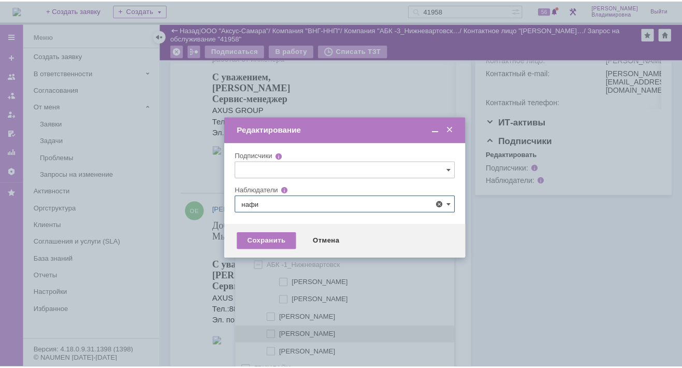
scroll to position [201, 0]
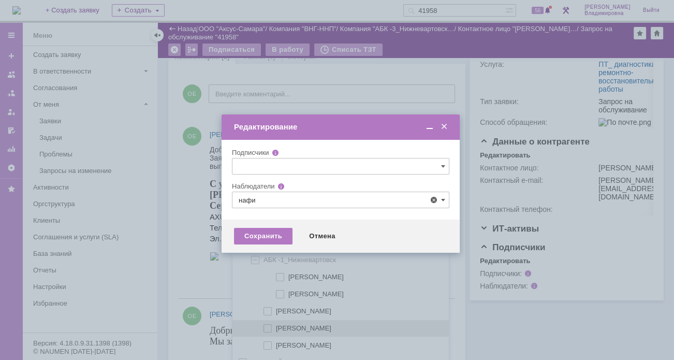
click at [276, 326] on span at bounding box center [276, 326] width 0 height 5
click at [267, 326] on input "Нафикова Евгения" at bounding box center [268, 328] width 7 height 7
type input "Нафикова Евгения"
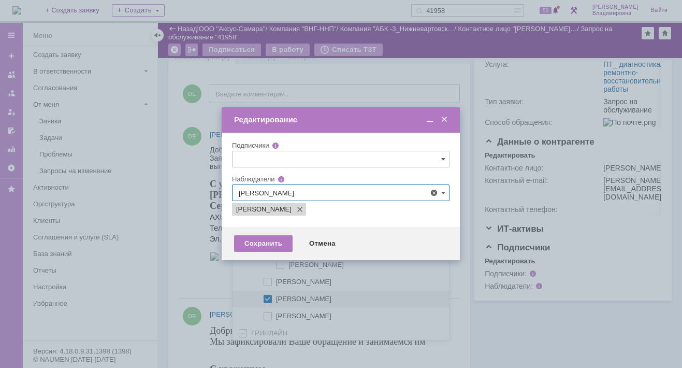
click at [191, 270] on div at bounding box center [341, 184] width 682 height 368
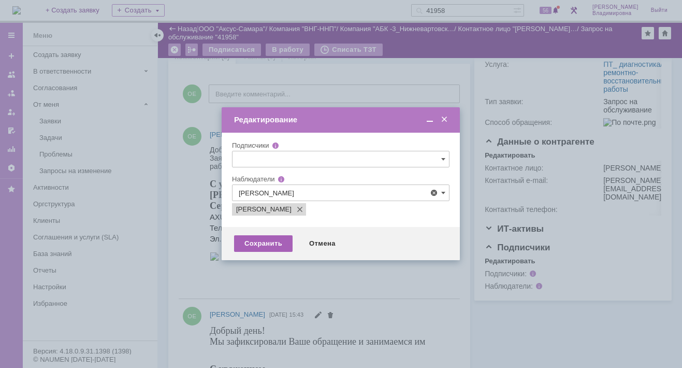
click at [268, 240] on div "Сохранить" at bounding box center [263, 243] width 58 height 17
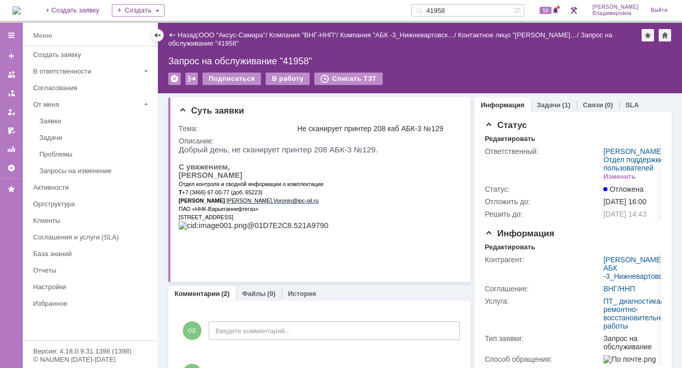
scroll to position [0, 0]
click at [21, 9] on img at bounding box center [16, 10] width 8 height 8
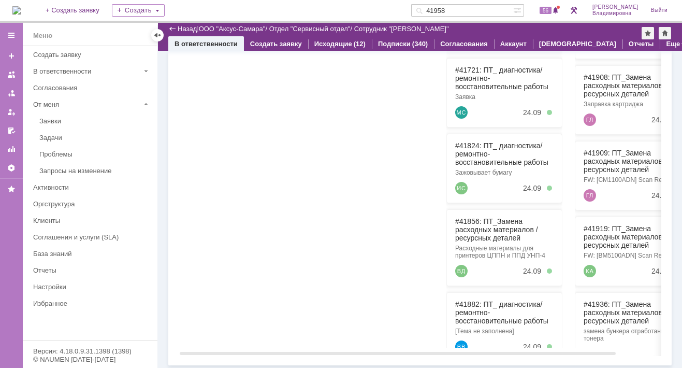
drag, startPoint x: 255, startPoint y: 148, endPoint x: 232, endPoint y: 148, distance: 22.3
click at [255, 148] on div at bounding box center [247, 159] width 116 height 375
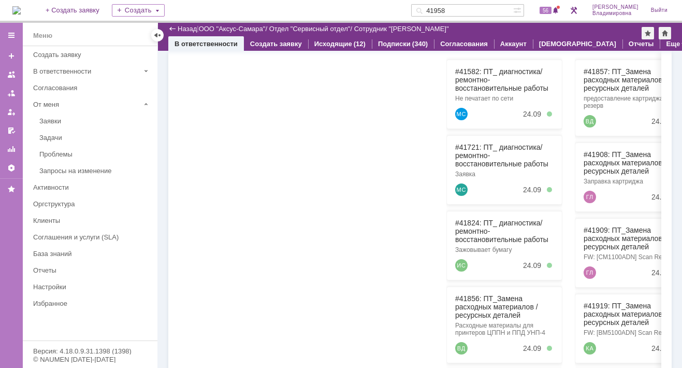
scroll to position [327, 0]
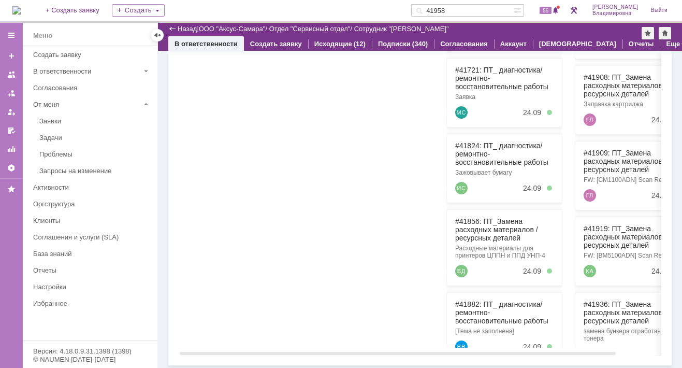
click at [290, 189] on div at bounding box center [247, 159] width 116 height 375
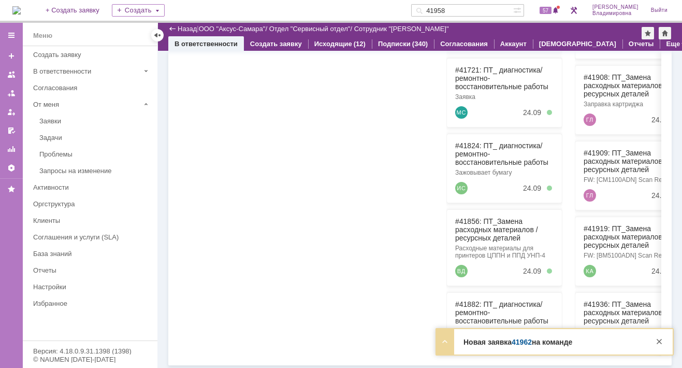
click at [519, 339] on link "41962" at bounding box center [521, 341] width 20 height 8
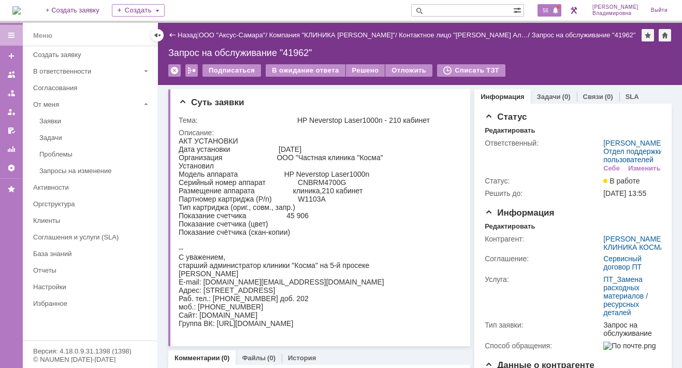
click at [557, 11] on span at bounding box center [555, 11] width 7 height 8
